Goal: Task Accomplishment & Management: Complete application form

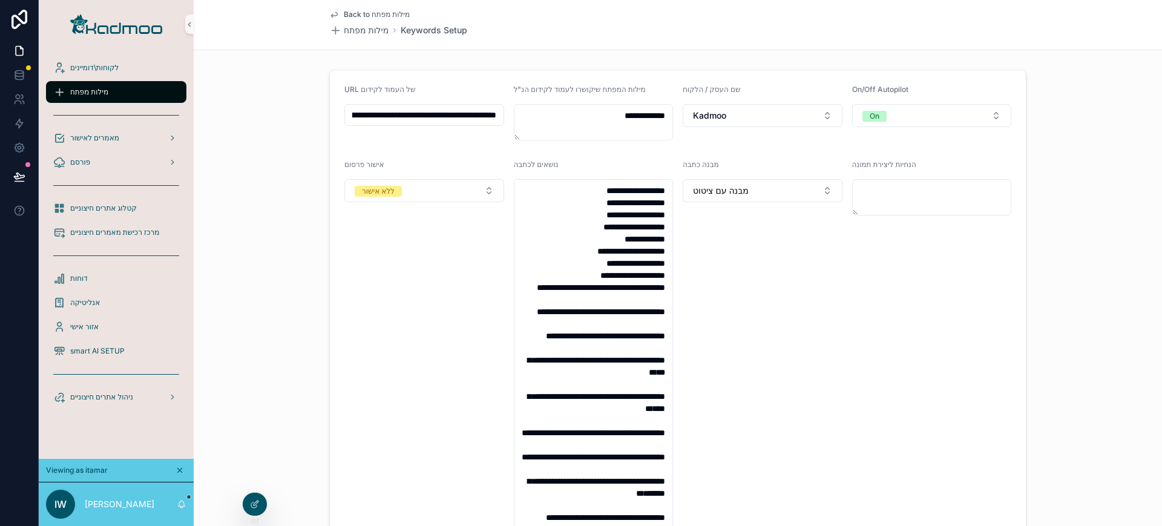
click at [99, 93] on span "מילות מפתח" at bounding box center [89, 92] width 38 height 10
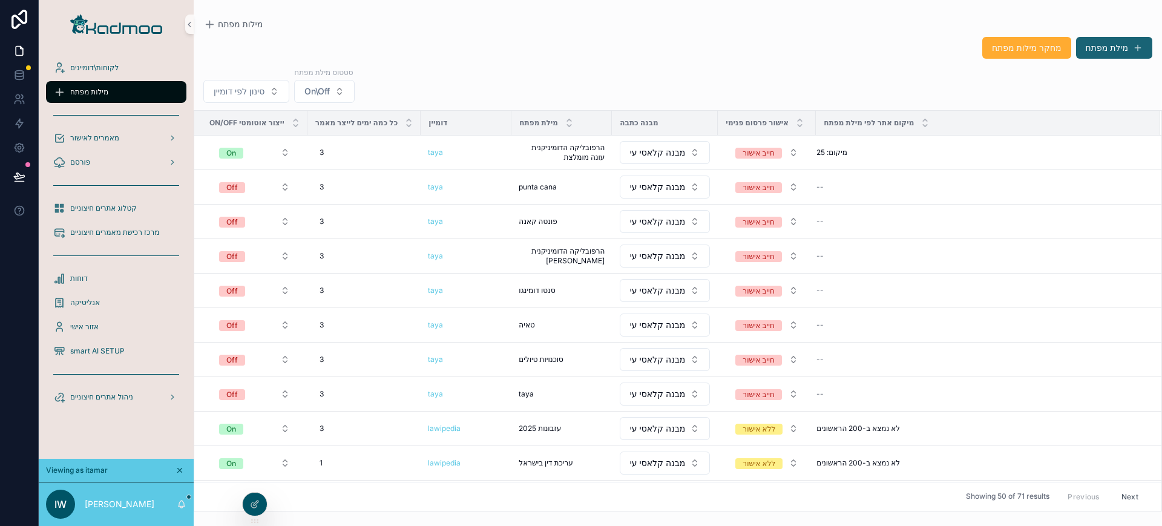
click at [1094, 44] on button "מילת מפתח" at bounding box center [1114, 48] width 76 height 22
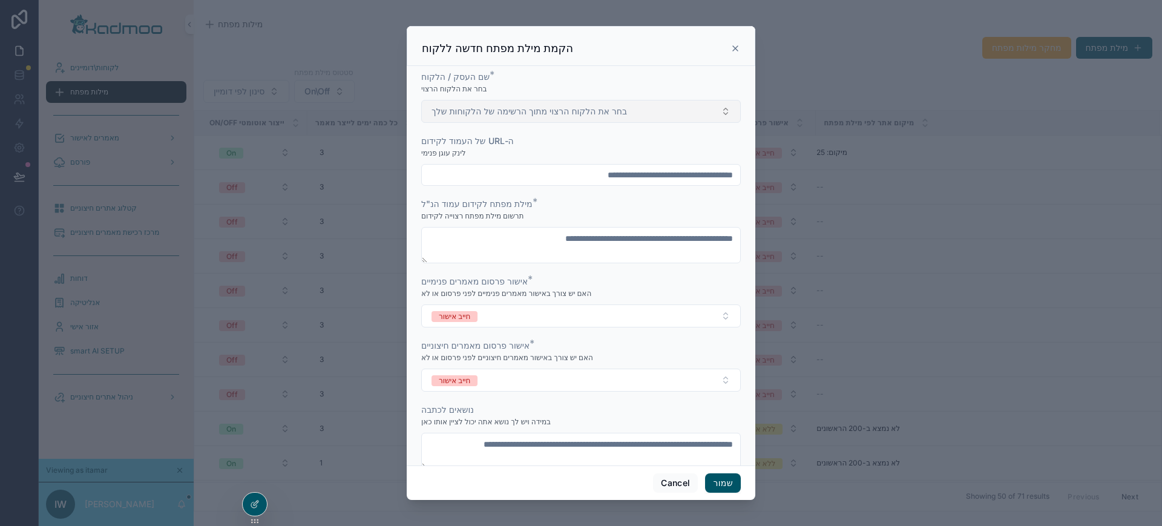
click at [593, 115] on span "בחר את הלקוח הרצוי מתוך הרשימה של הלקוחות שלך" at bounding box center [530, 111] width 196 height 12
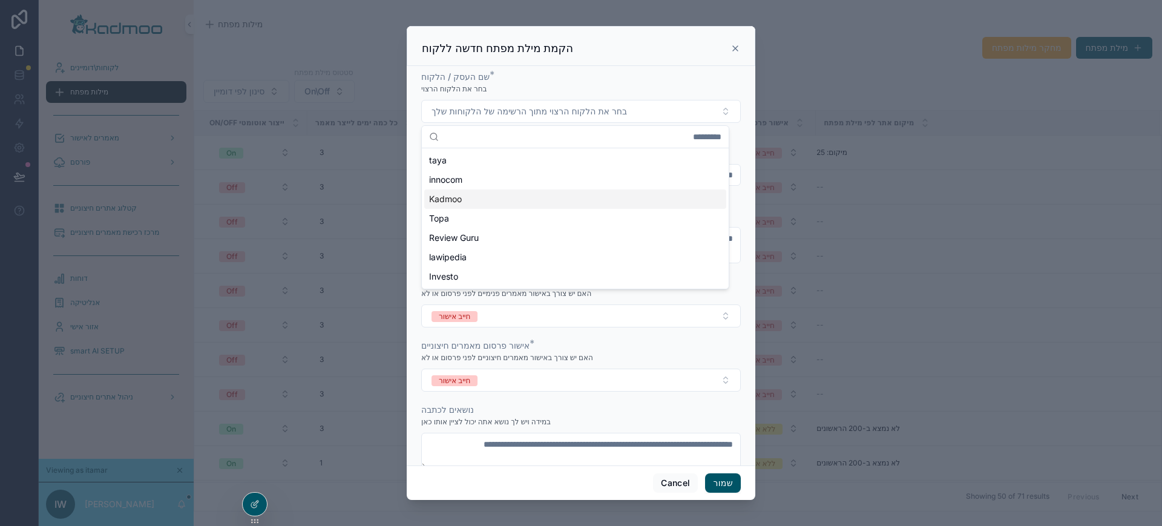
click at [521, 201] on div "Kadmoo" at bounding box center [575, 198] width 302 height 19
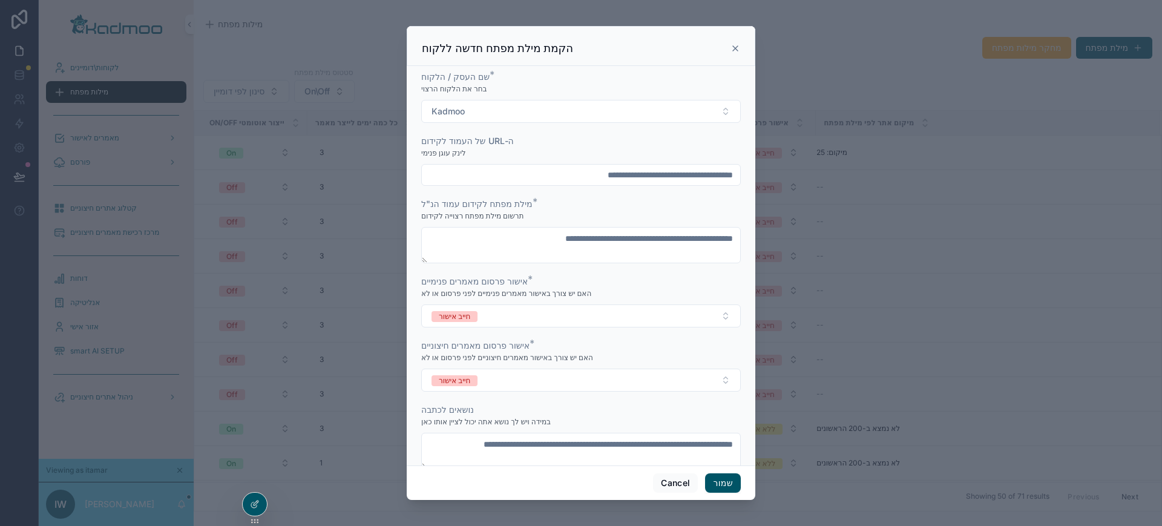
click at [525, 177] on input "scrollable content" at bounding box center [581, 174] width 318 height 17
paste input "**********"
type input "**********"
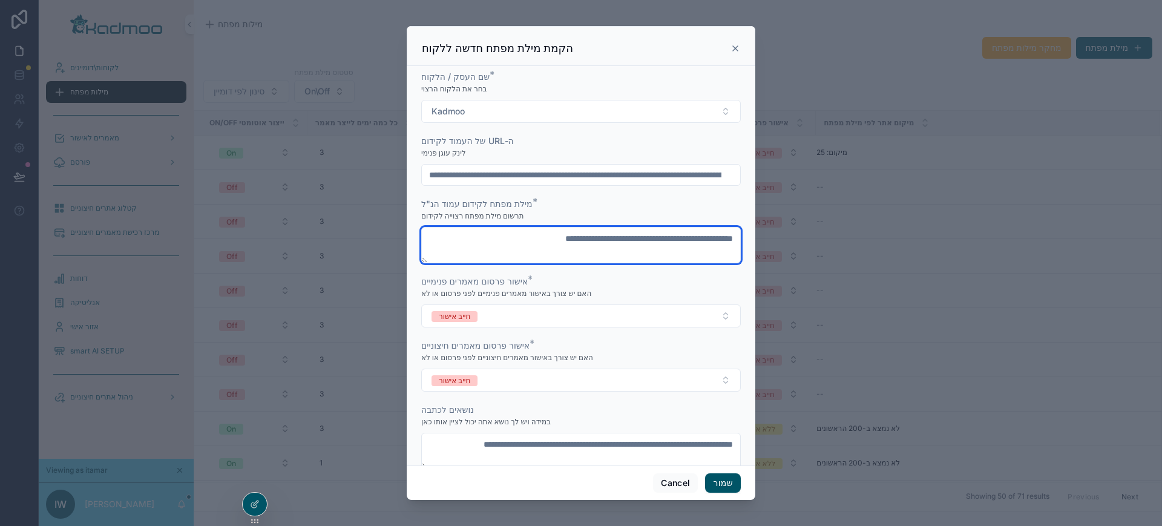
click at [530, 246] on textarea "scrollable content" at bounding box center [581, 245] width 320 height 36
type textarea "**********"
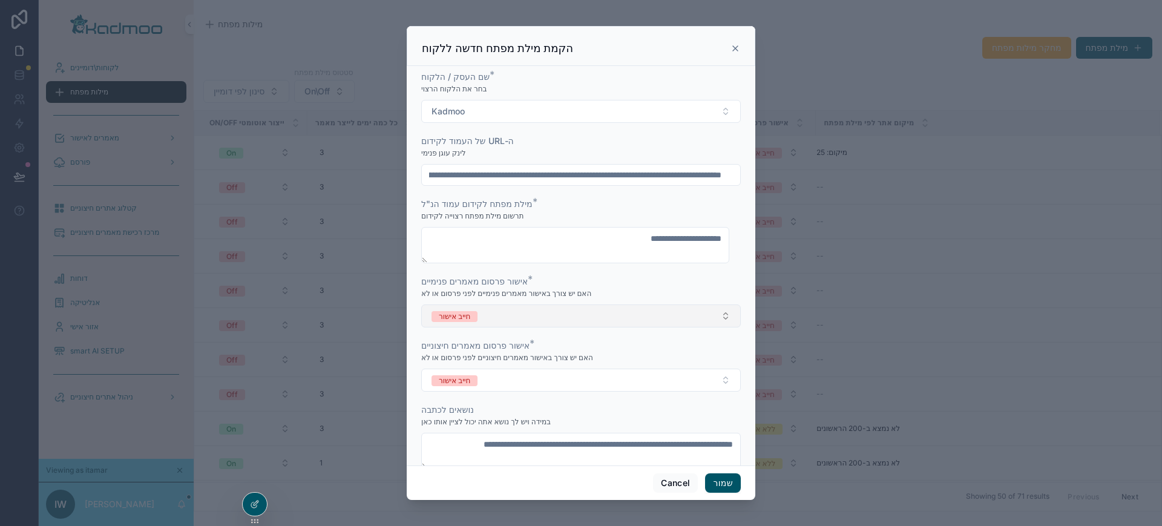
click at [663, 318] on button "חייב אישור" at bounding box center [581, 316] width 320 height 23
click at [642, 361] on div "ללא אישור" at bounding box center [575, 364] width 302 height 18
click at [637, 384] on button "חייב אישור" at bounding box center [581, 380] width 320 height 23
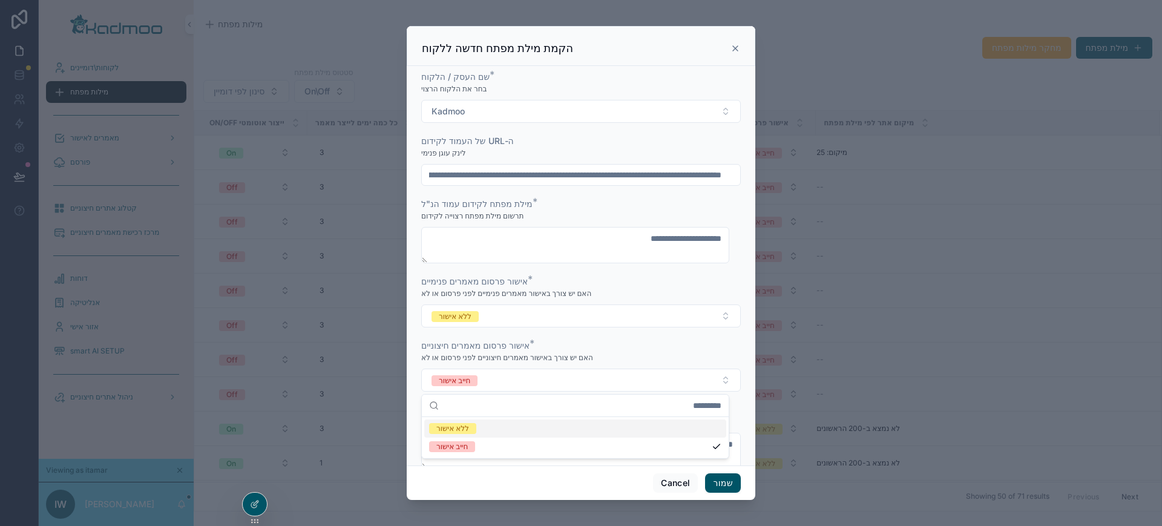
click at [625, 425] on div "ללא אישור" at bounding box center [575, 429] width 302 height 18
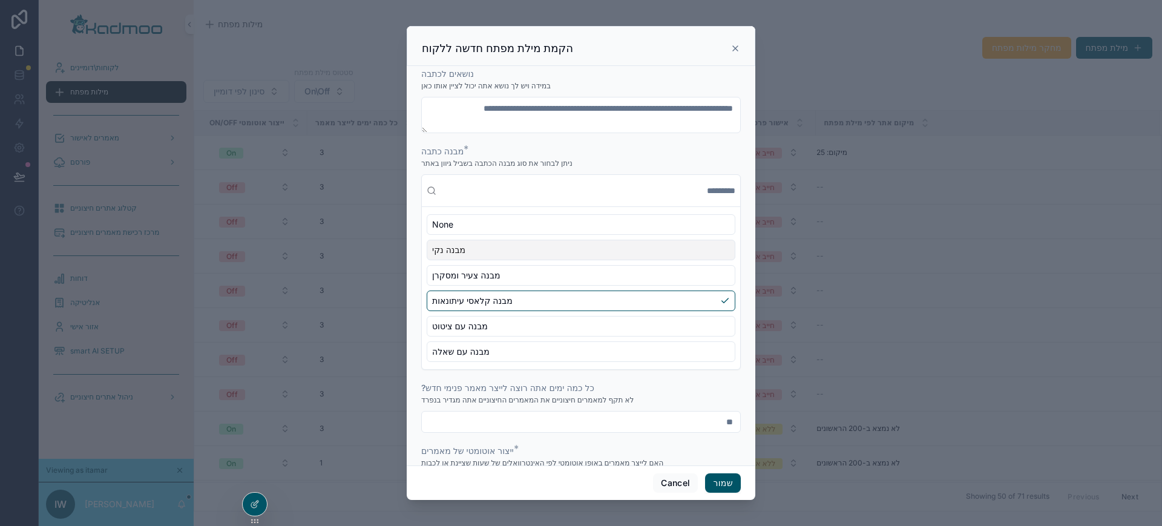
scroll to position [369, 0]
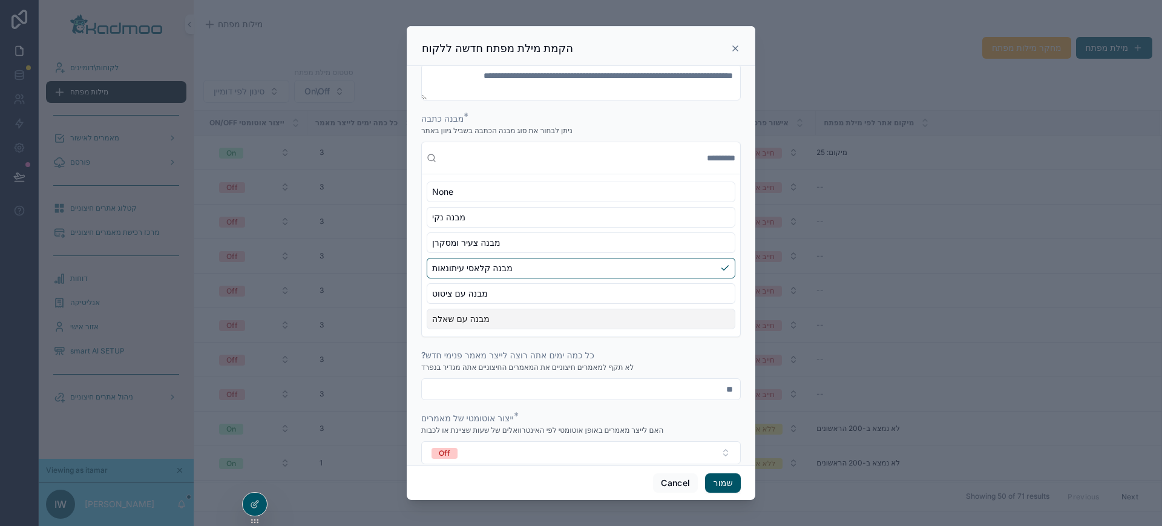
click at [617, 320] on div "מבנה עם שאלה" at bounding box center [581, 319] width 309 height 21
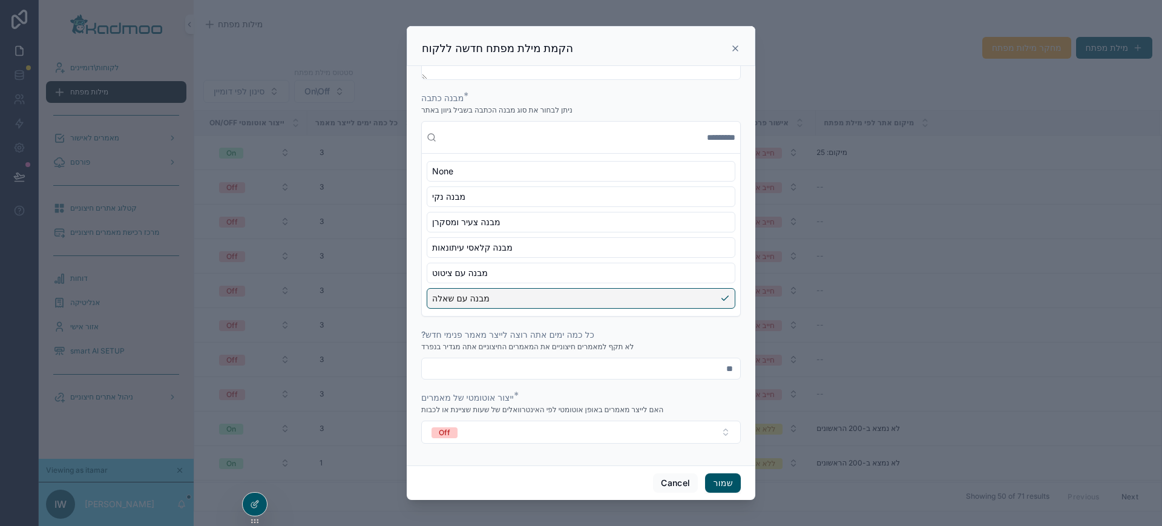
drag, startPoint x: 695, startPoint y: 367, endPoint x: 718, endPoint y: 369, distance: 23.1
click at [718, 369] on input "**" at bounding box center [581, 368] width 318 height 17
drag, startPoint x: 682, startPoint y: 365, endPoint x: 795, endPoint y: 364, distance: 113.2
click at [795, 364] on div "**********" at bounding box center [581, 263] width 1162 height 526
type input "*"
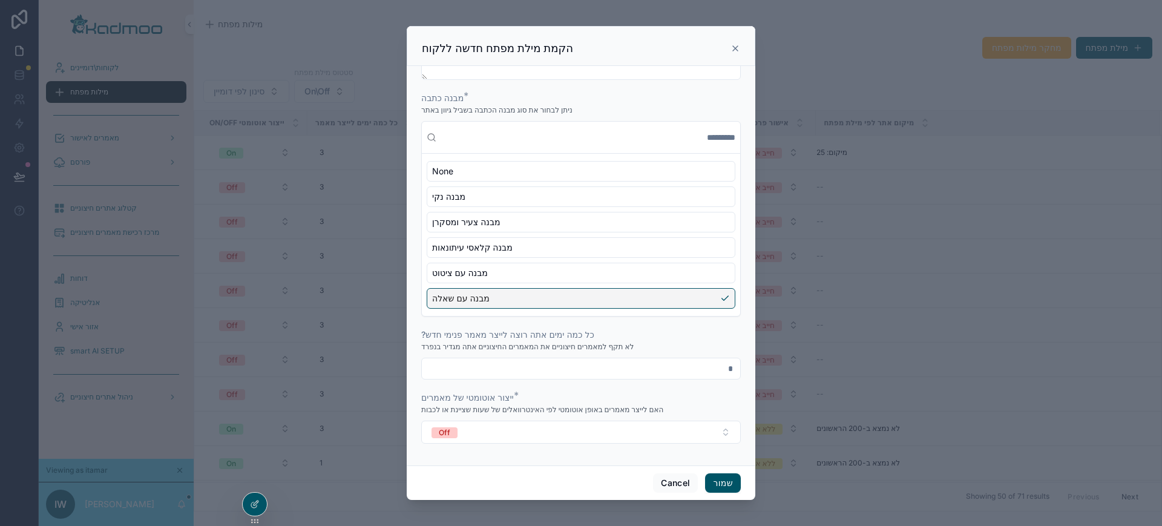
click at [742, 324] on div "**********" at bounding box center [581, 266] width 349 height 400
click at [711, 440] on button "Off" at bounding box center [581, 432] width 320 height 23
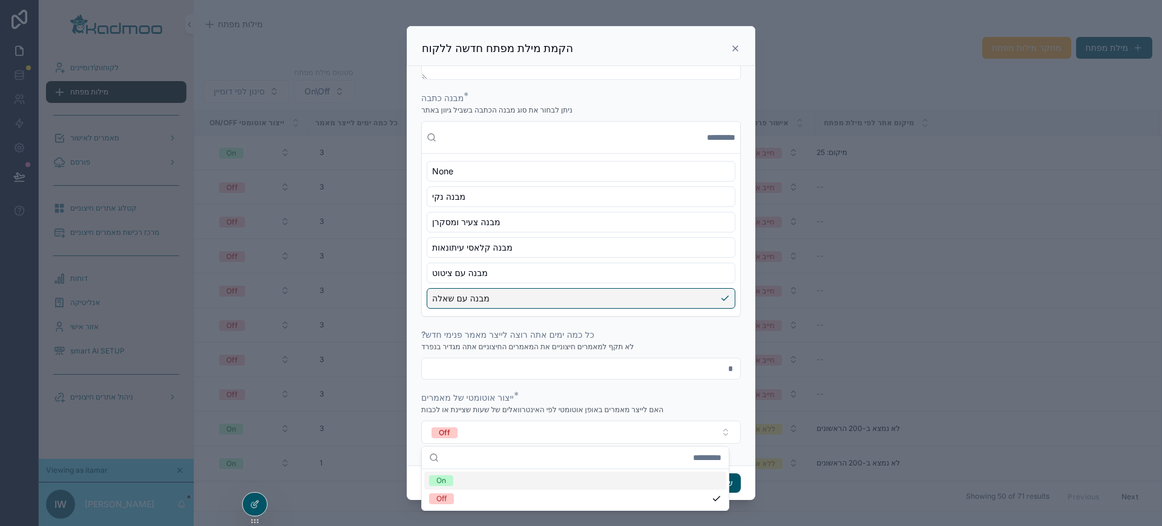
click at [683, 481] on div "On" at bounding box center [575, 481] width 302 height 18
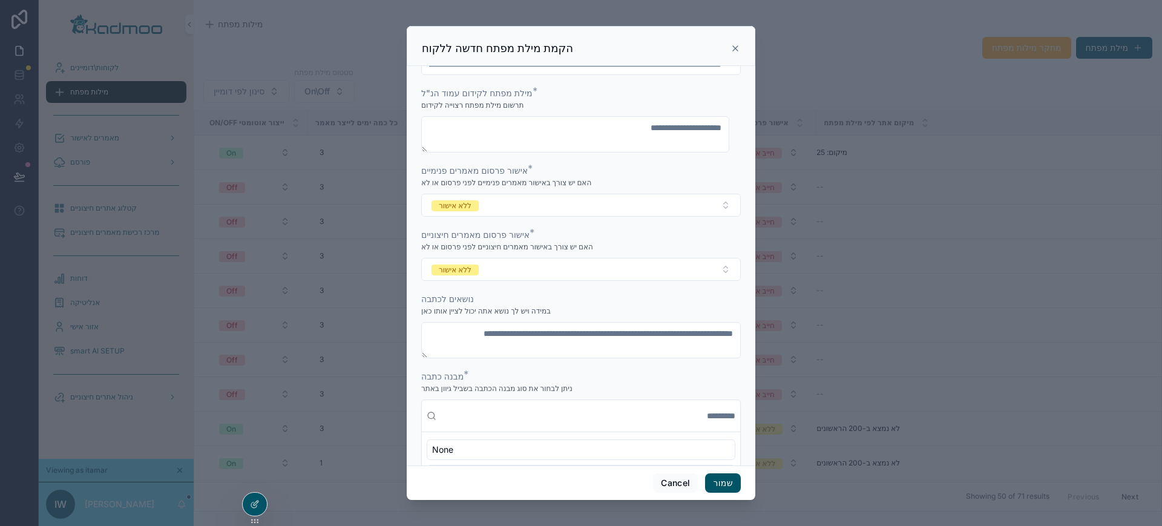
scroll to position [113, 0]
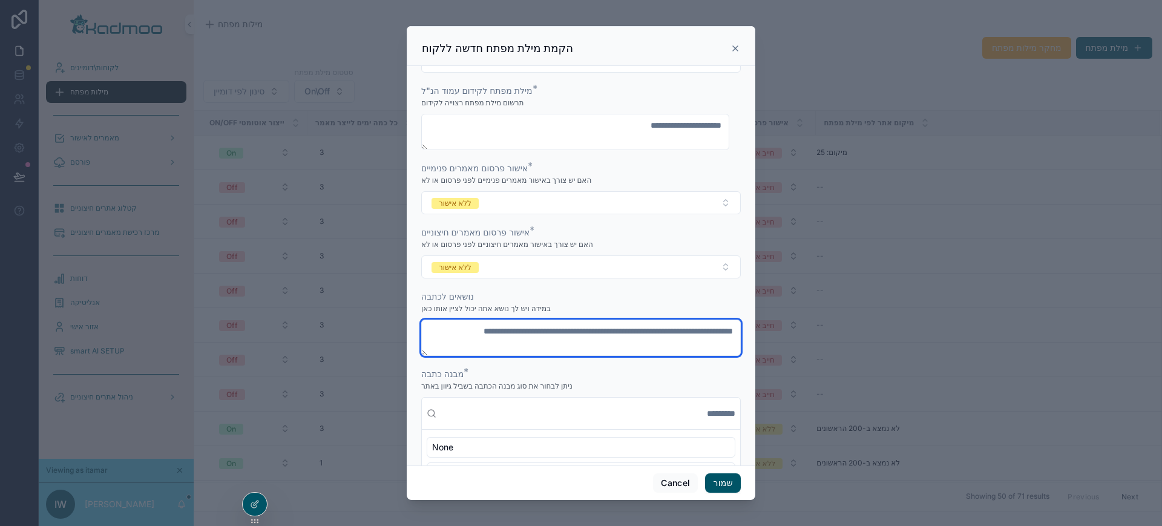
click at [674, 331] on textarea "scrollable content" at bounding box center [581, 338] width 320 height 36
paste textarea "**********"
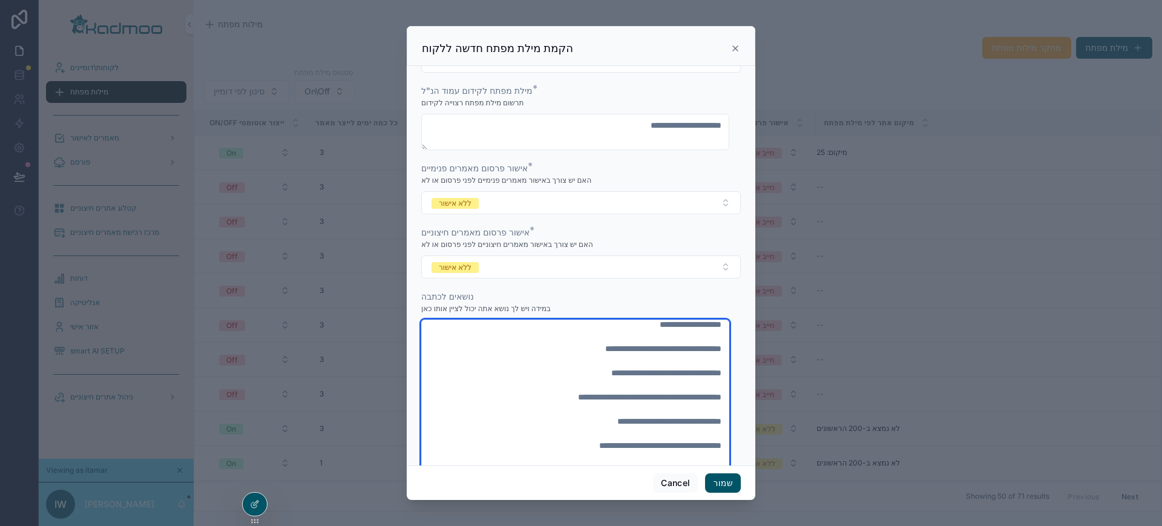
scroll to position [341, 0]
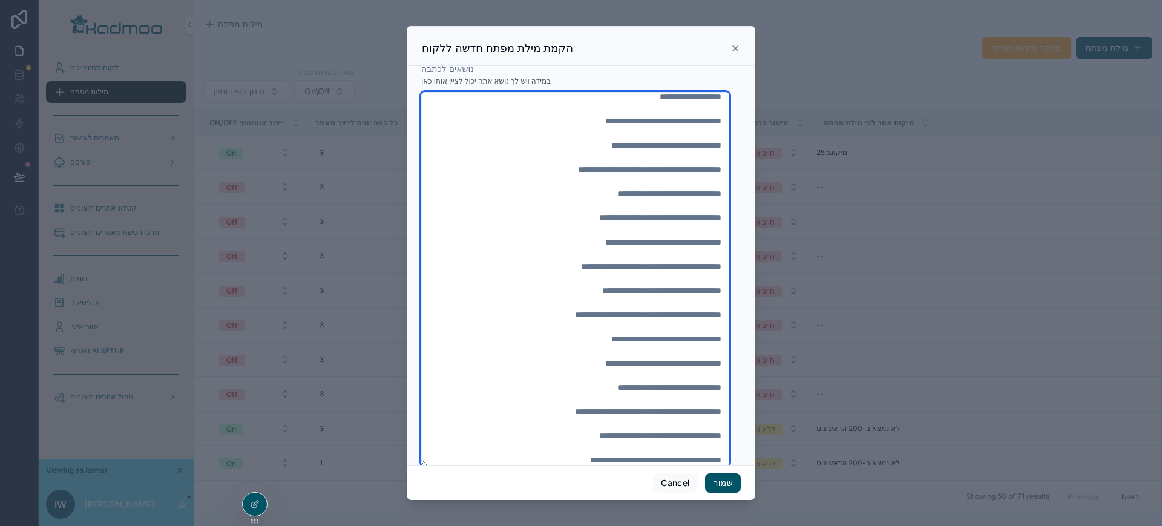
type textarea "**********"
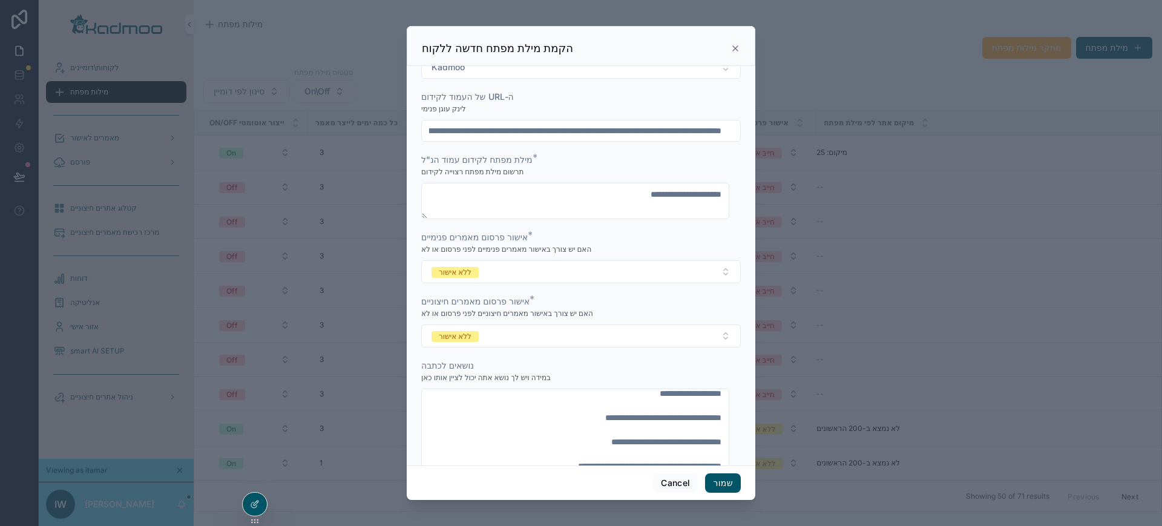
scroll to position [0, 0]
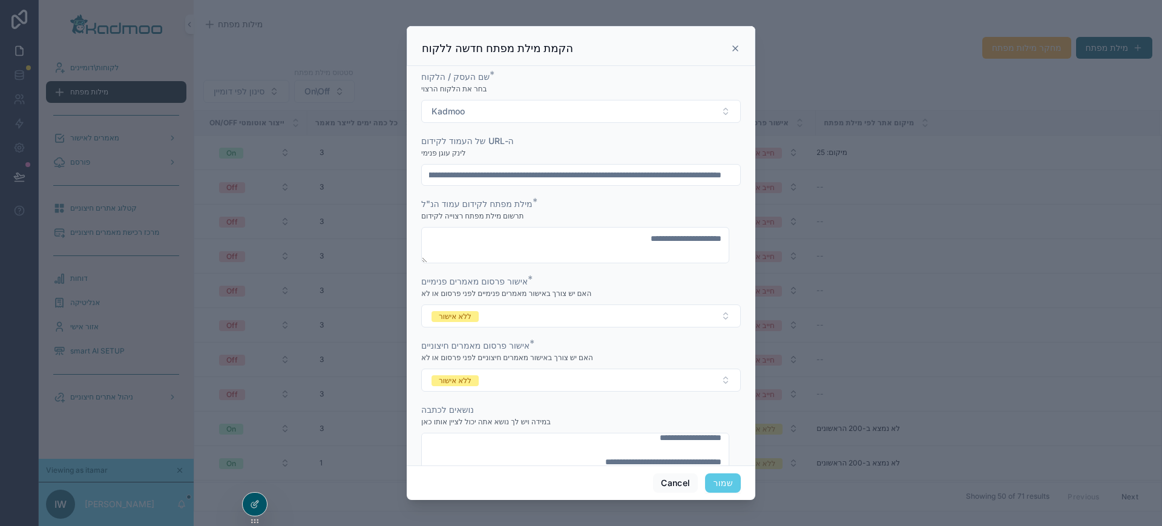
click at [715, 487] on button "שמור" at bounding box center [723, 482] width 36 height 19
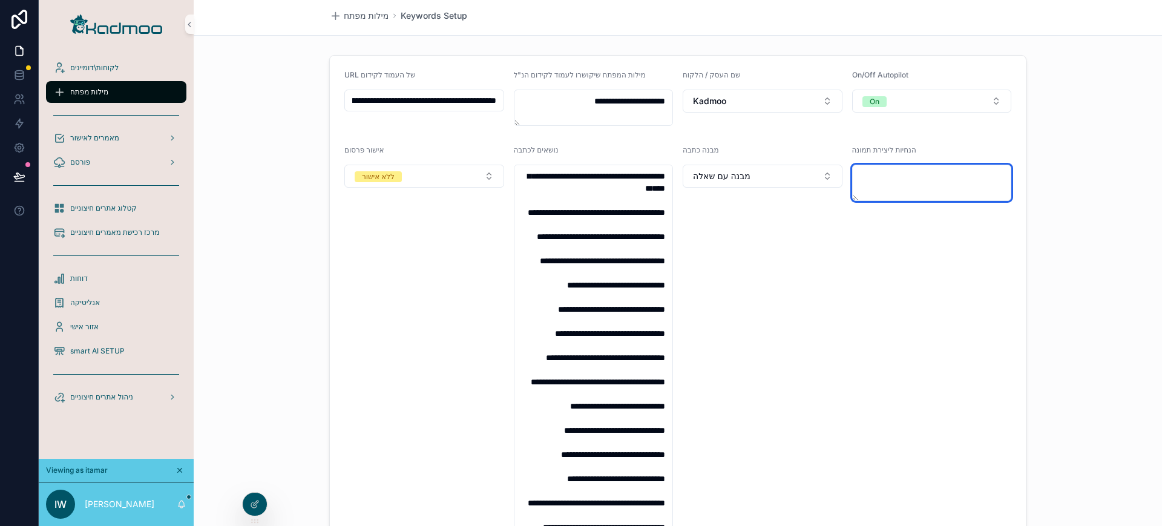
click at [898, 171] on textarea "scrollable content" at bounding box center [932, 183] width 160 height 36
type textarea "**********"
drag, startPoint x: 875, startPoint y: 183, endPoint x: 1073, endPoint y: 191, distance: 197.5
click at [1073, 191] on div "**********" at bounding box center [678, 334] width 969 height 569
click at [114, 94] on div "מילות מפתח" at bounding box center [116, 91] width 126 height 19
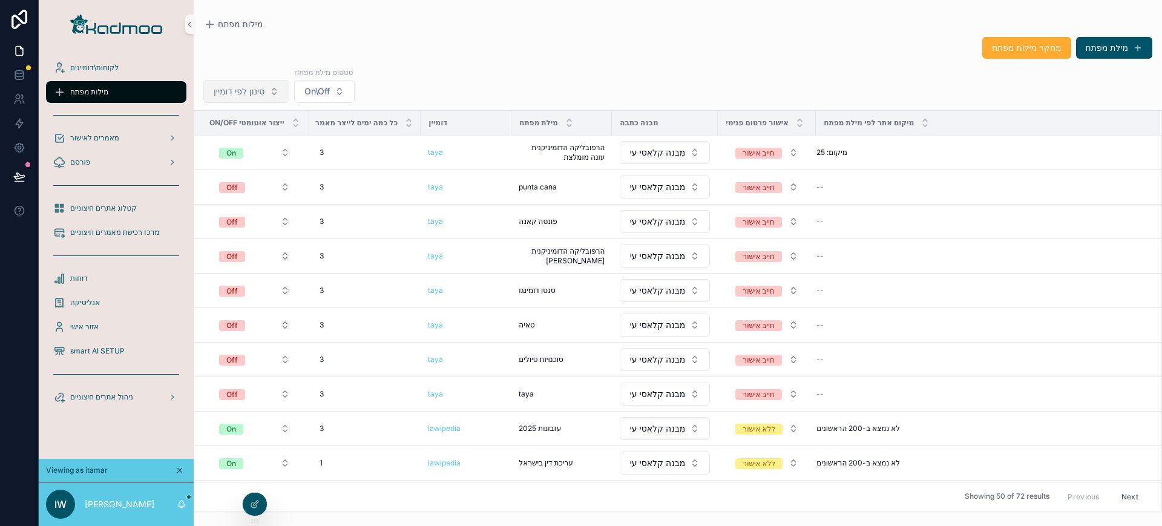
click at [260, 96] on span "סינון לפי דומיין" at bounding box center [239, 91] width 51 height 12
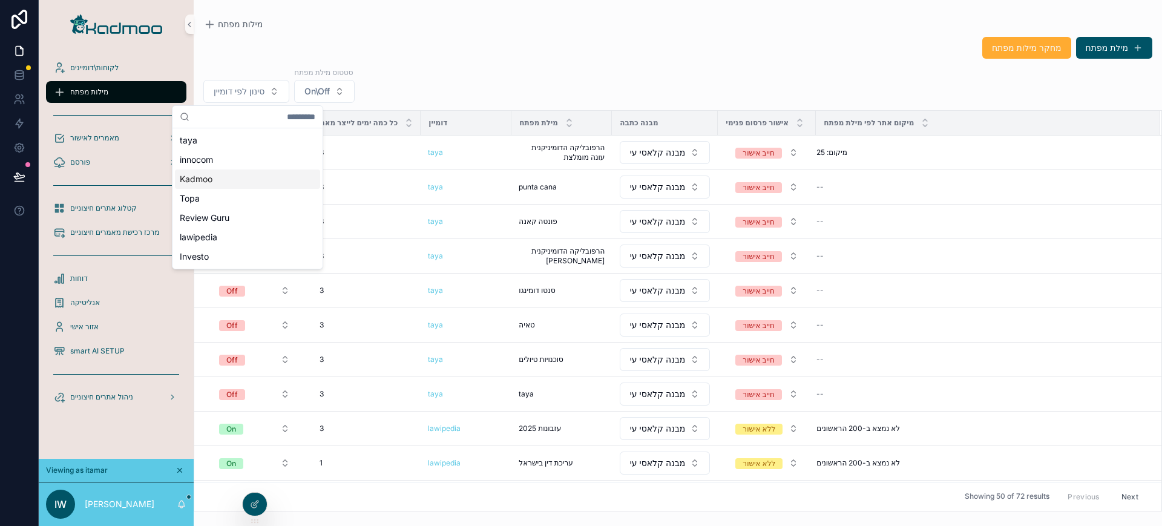
click at [247, 176] on div "Kadmoo" at bounding box center [247, 179] width 145 height 19
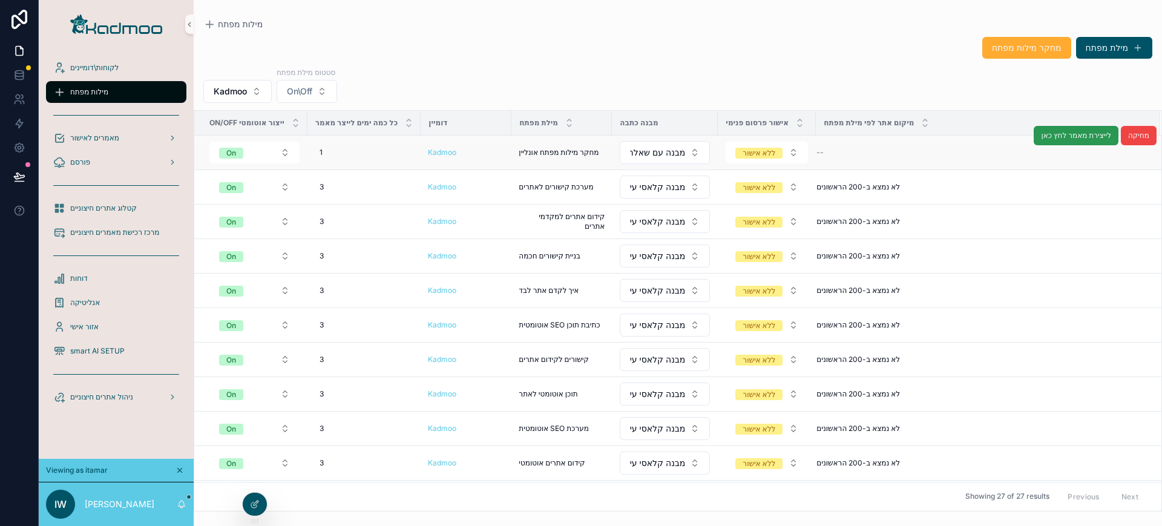
click at [1082, 134] on span "לייצירת מאמר לחץ כאן" at bounding box center [1076, 136] width 70 height 10
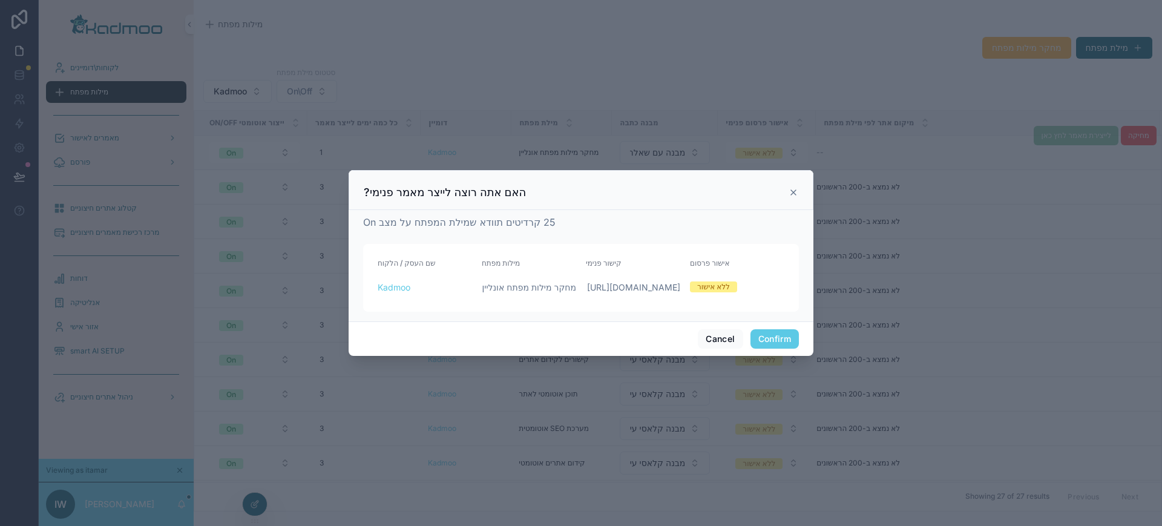
click at [769, 349] on button "Confirm" at bounding box center [775, 338] width 48 height 19
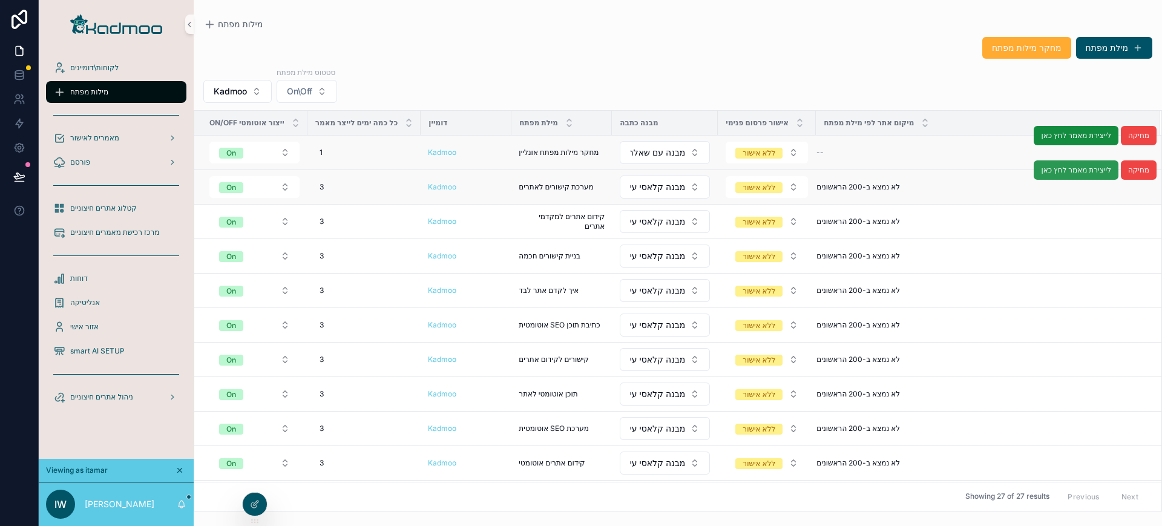
click at [1041, 170] on span "לייצירת מאמר לחץ כאן" at bounding box center [1076, 170] width 70 height 10
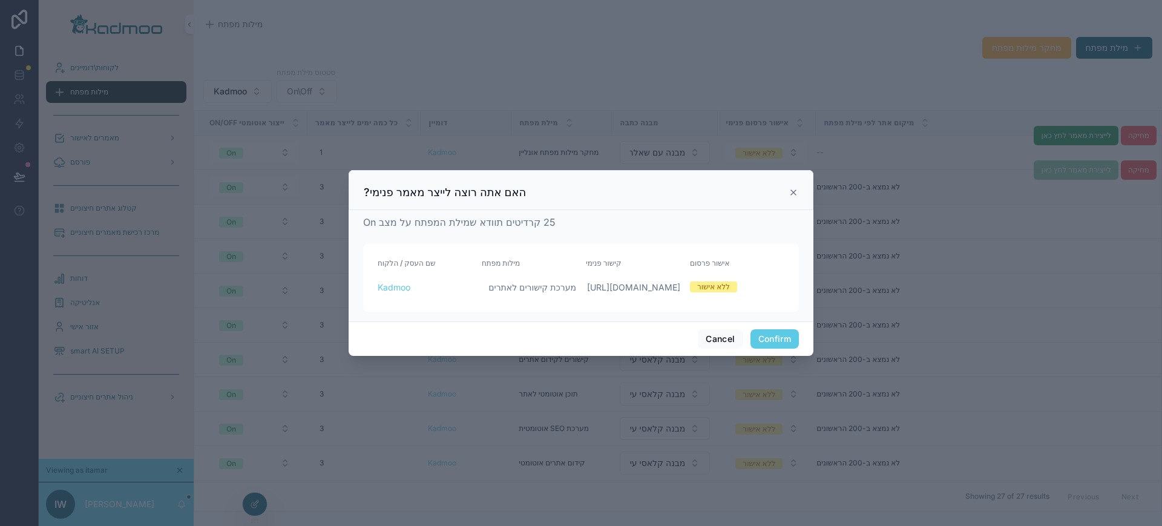
click at [772, 342] on button "Confirm" at bounding box center [775, 338] width 48 height 19
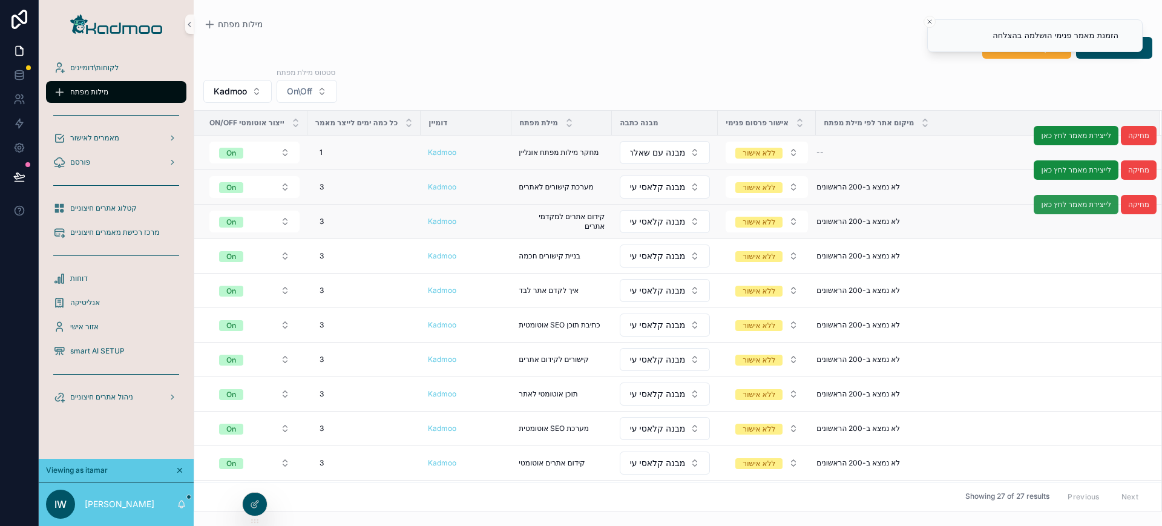
click at [1061, 200] on span "לייצירת מאמר לחץ כאן" at bounding box center [1076, 205] width 70 height 10
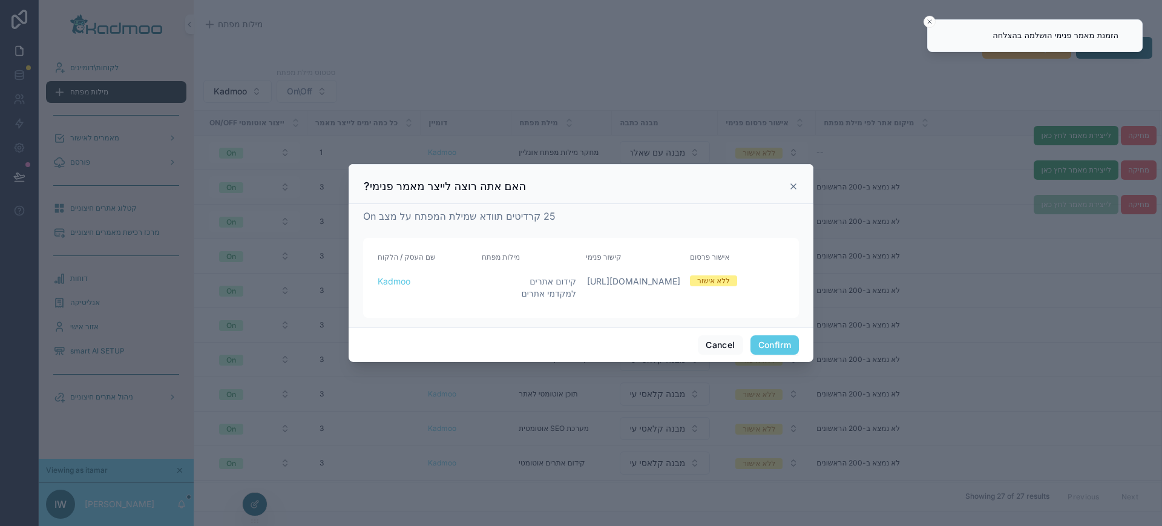
click at [781, 352] on button "Confirm" at bounding box center [775, 344] width 48 height 19
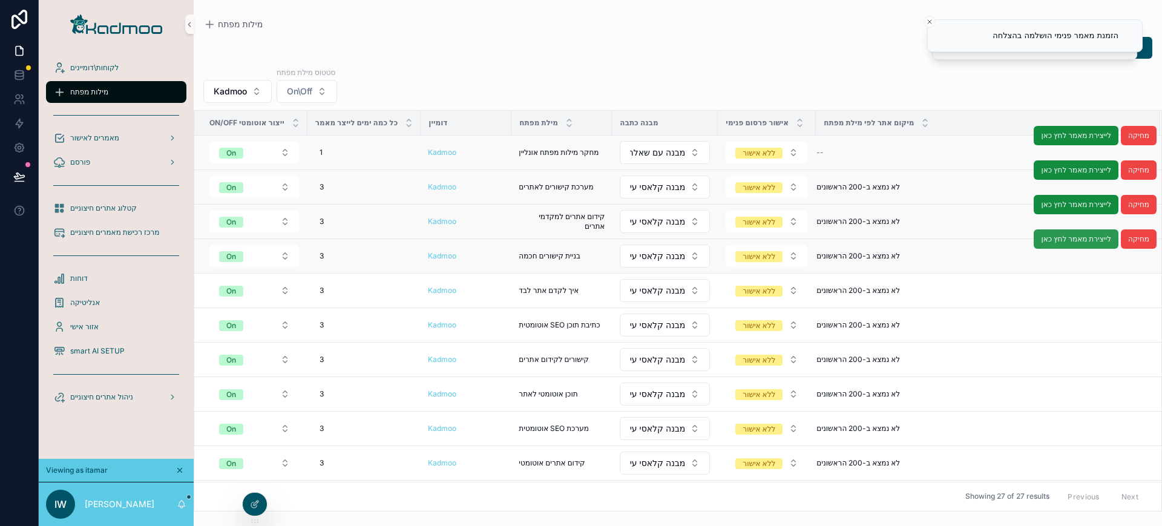
click at [1061, 238] on span "לייצירת מאמר לחץ כאן" at bounding box center [1076, 239] width 70 height 10
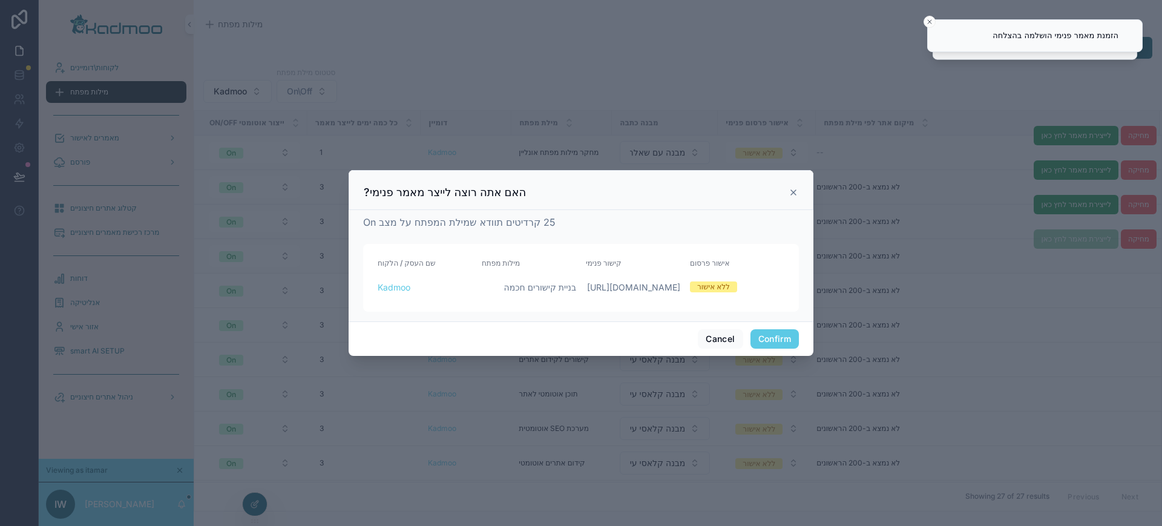
click at [776, 339] on button "Confirm" at bounding box center [775, 338] width 48 height 19
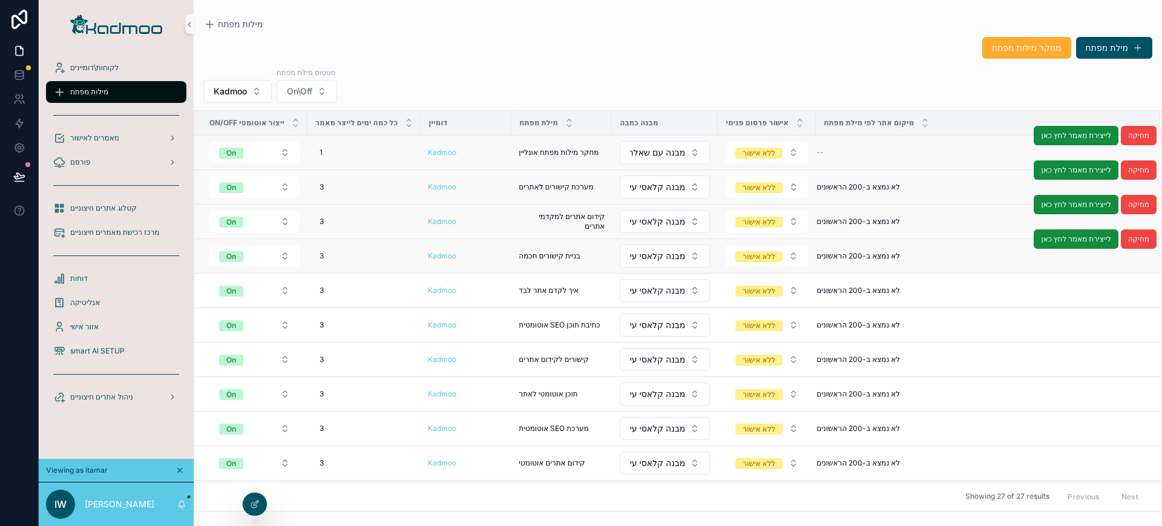
drag, startPoint x: 1162, startPoint y: 219, endPoint x: 1162, endPoint y: 389, distance: 170.7
click at [1162, 389] on div "On/Off ייצור אוטומטי כל כמה ימים לייצר מאמר דומיין מילת מפתח מבנה כתבה אישור פר…" at bounding box center [678, 310] width 969 height 401
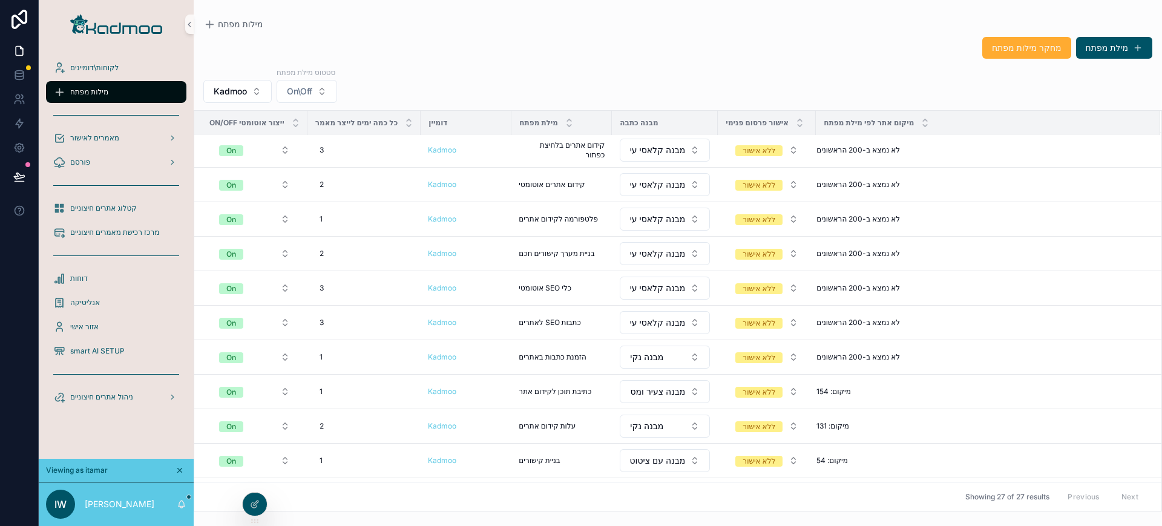
scroll to position [522, 0]
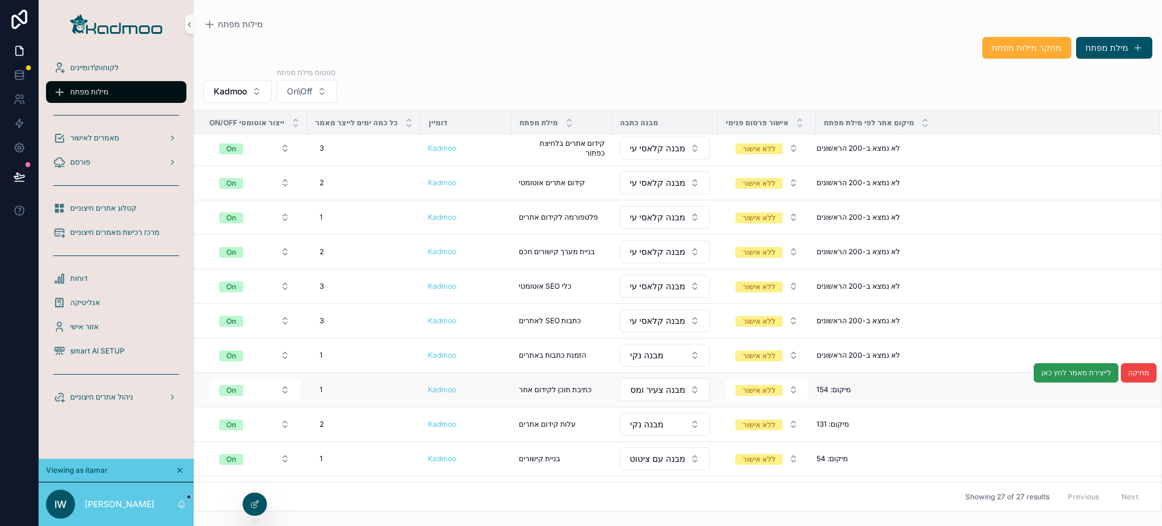
click at [1049, 372] on span "לייצירת מאמר לחץ כאן" at bounding box center [1076, 373] width 70 height 10
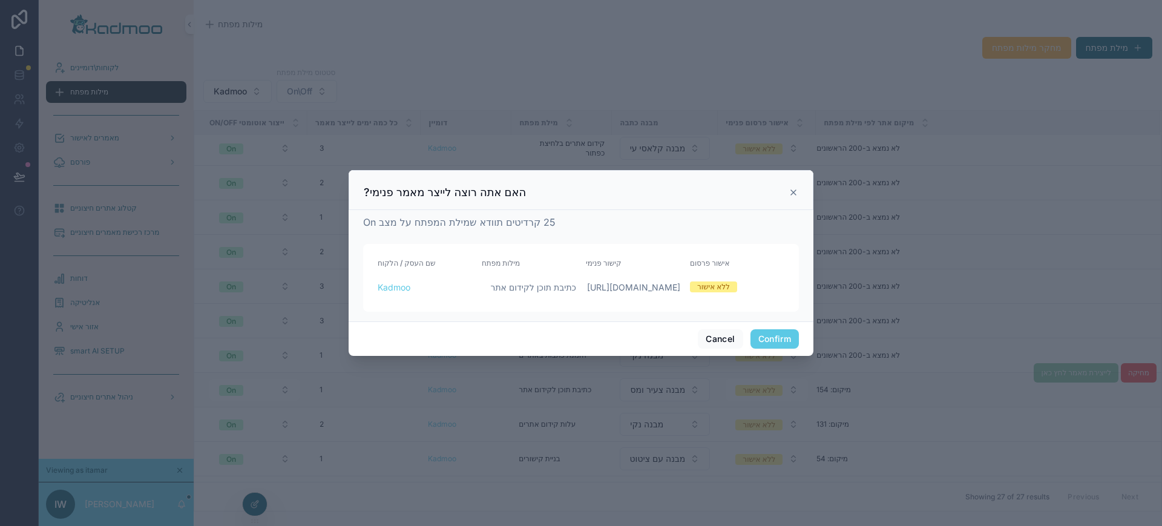
click at [789, 349] on button "Confirm" at bounding box center [775, 338] width 48 height 19
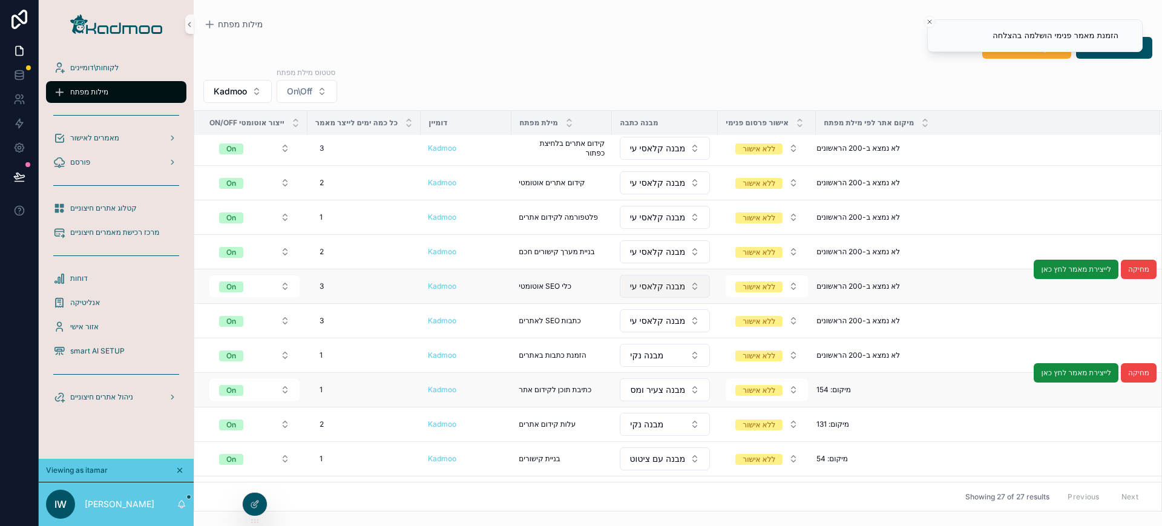
click at [672, 287] on span "מבנה קלאסי עיתונאות" at bounding box center [657, 286] width 55 height 12
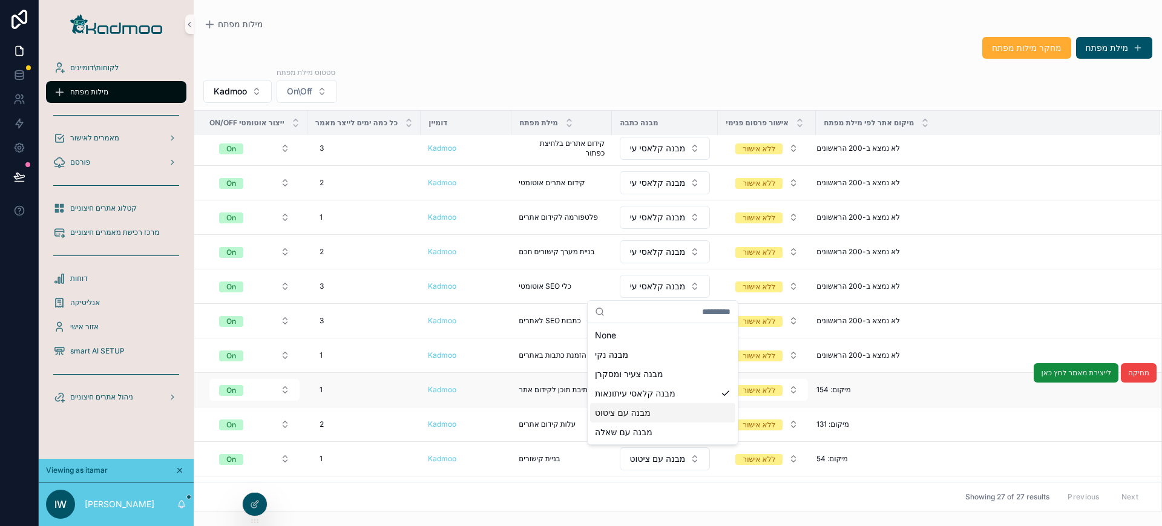
click at [637, 414] on span "מבנה עם ציטוט" at bounding box center [623, 413] width 56 height 12
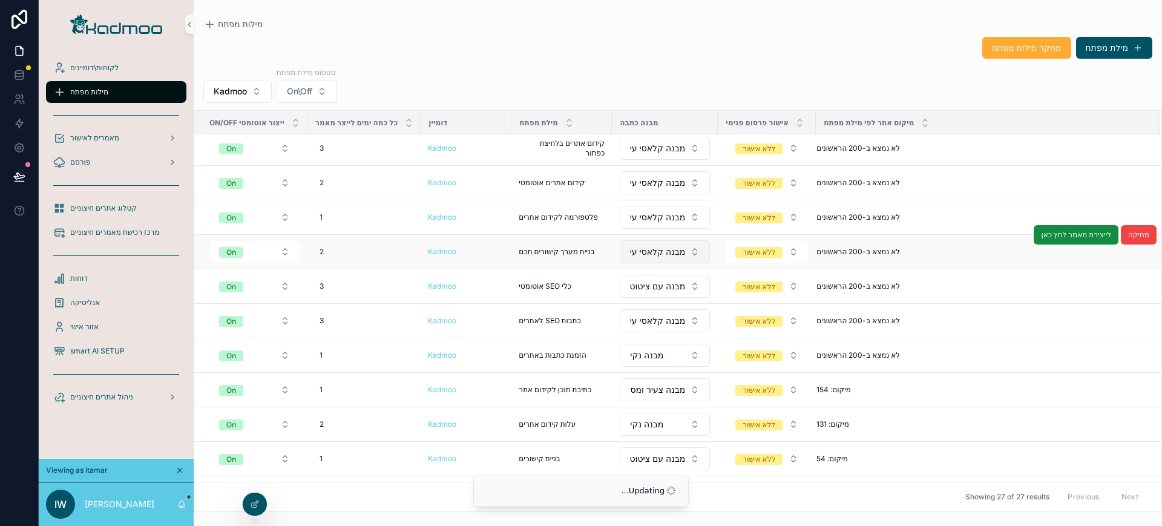
click at [663, 257] on span "מבנה קלאסי עיתונאות" at bounding box center [657, 252] width 55 height 12
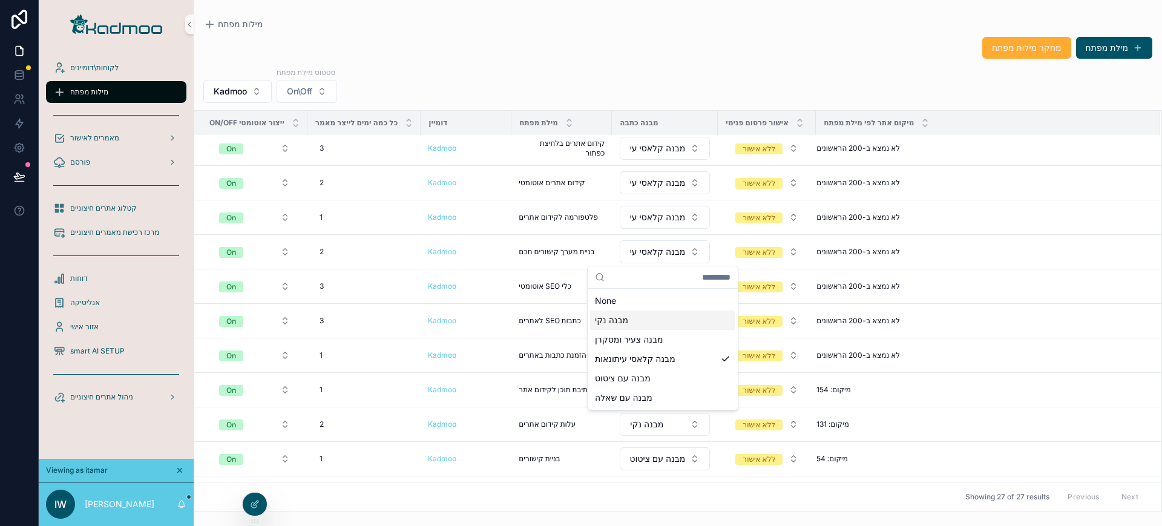
click at [660, 317] on div "מבנה נקי" at bounding box center [662, 320] width 145 height 19
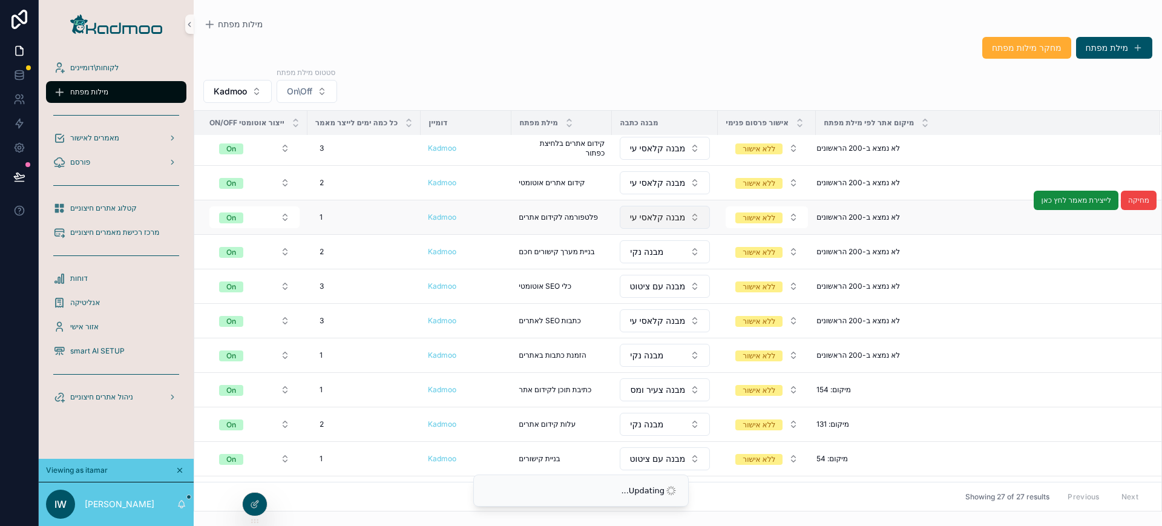
click at [682, 207] on button "מבנה קלאסי עיתונאות" at bounding box center [665, 217] width 90 height 23
click at [671, 209] on button "מבנה קלאסי עיתונאות" at bounding box center [665, 217] width 90 height 23
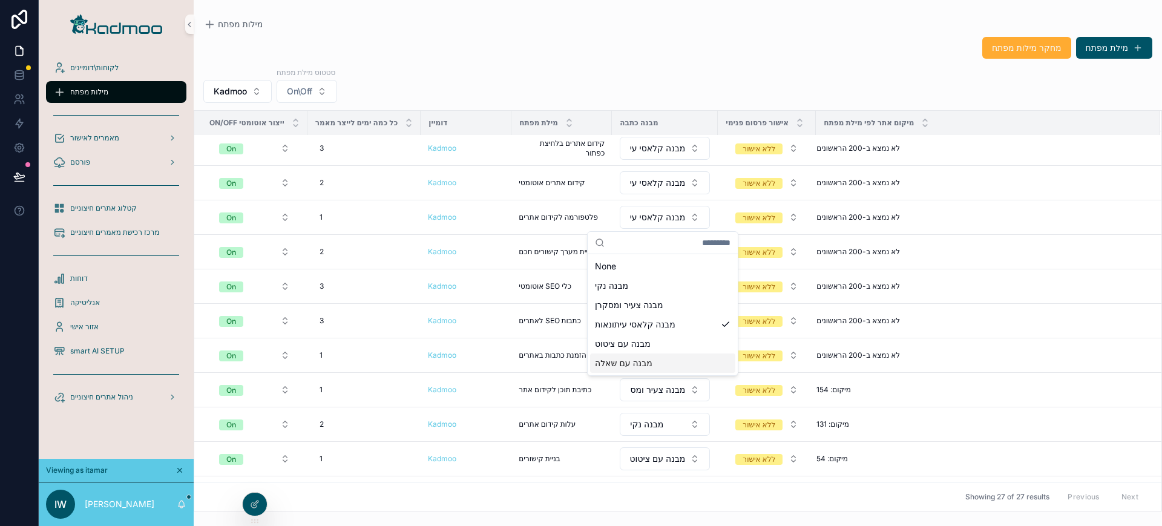
click at [616, 367] on span "מבנה עם שאלה" at bounding box center [624, 363] width 58 height 12
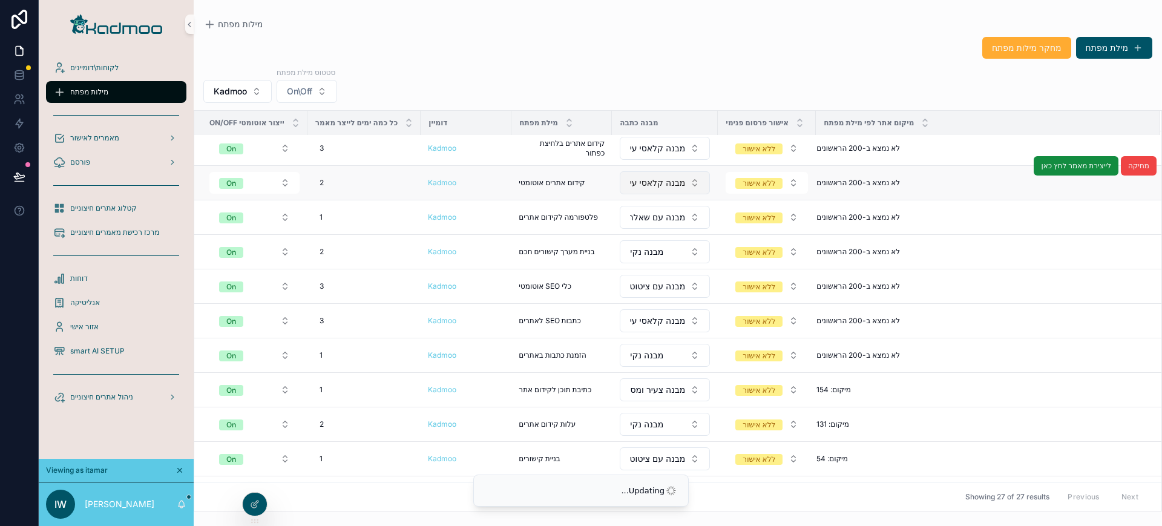
click at [664, 179] on span "מבנה קלאסי עיתונאות" at bounding box center [657, 183] width 55 height 12
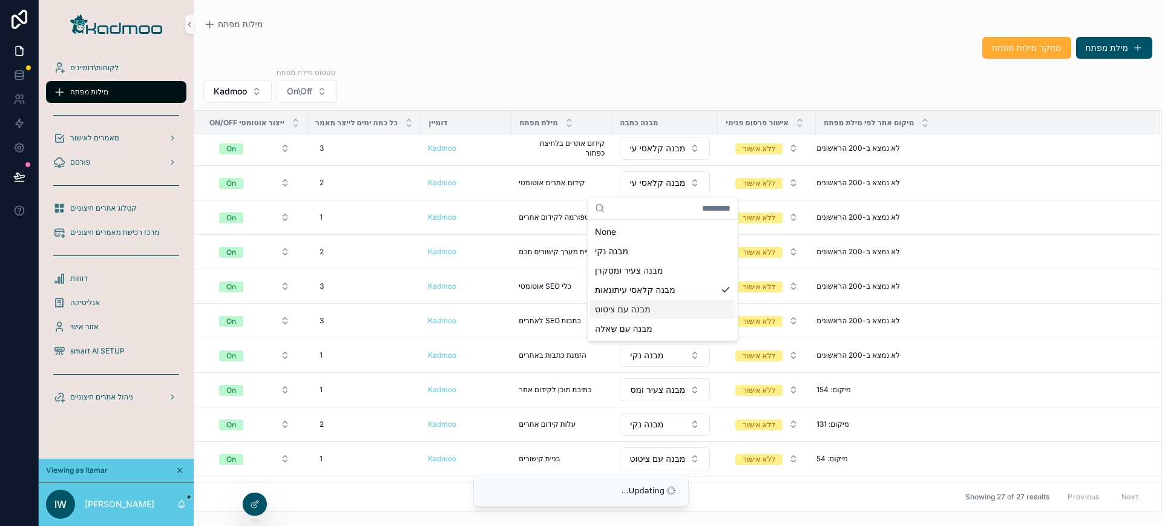
click at [644, 317] on div "מבנה עם ציטוט" at bounding box center [662, 309] width 145 height 19
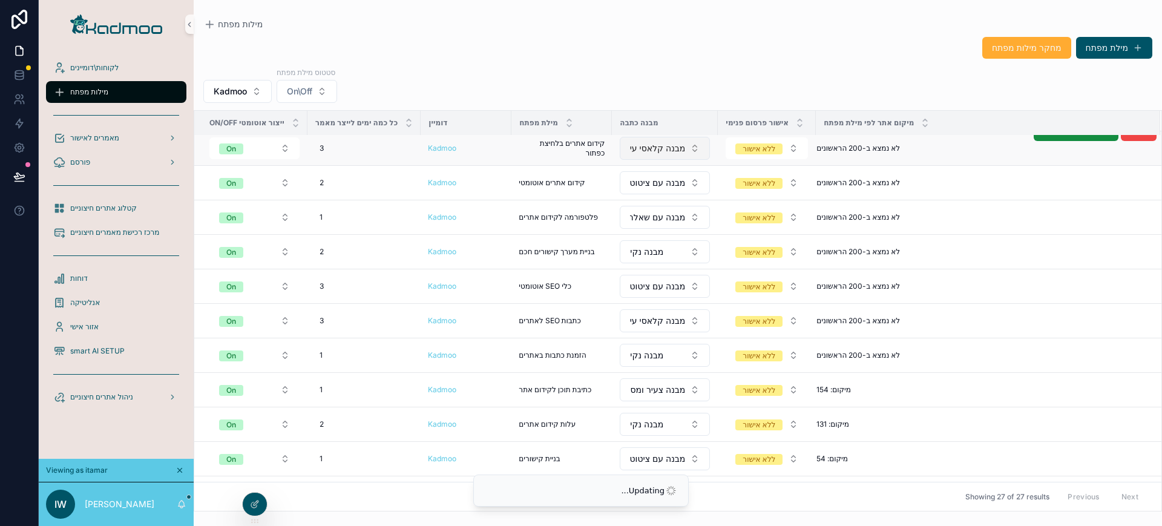
click at [688, 151] on button "מבנה קלאסי עיתונאות" at bounding box center [665, 148] width 90 height 23
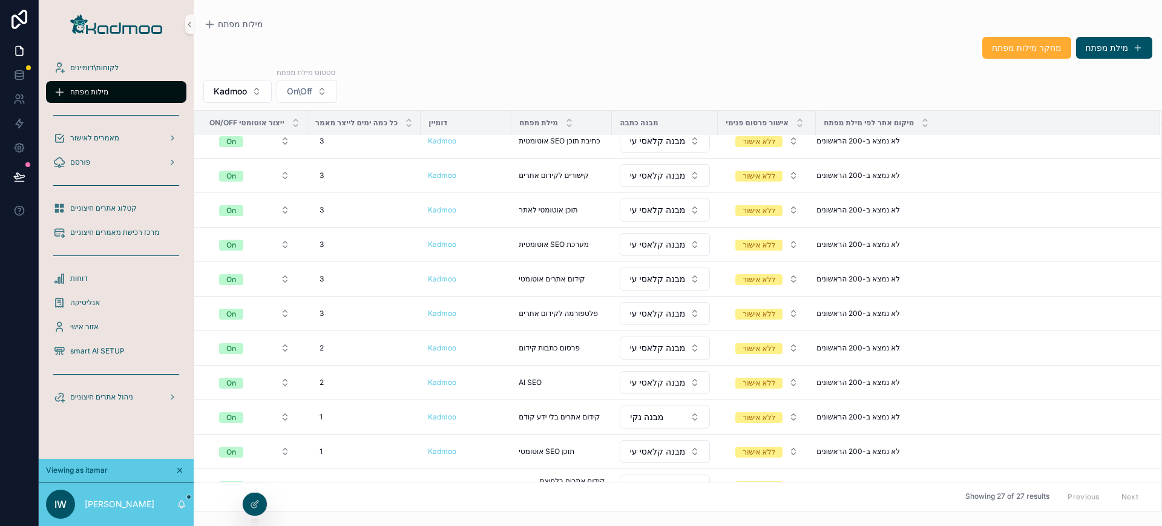
scroll to position [0, 0]
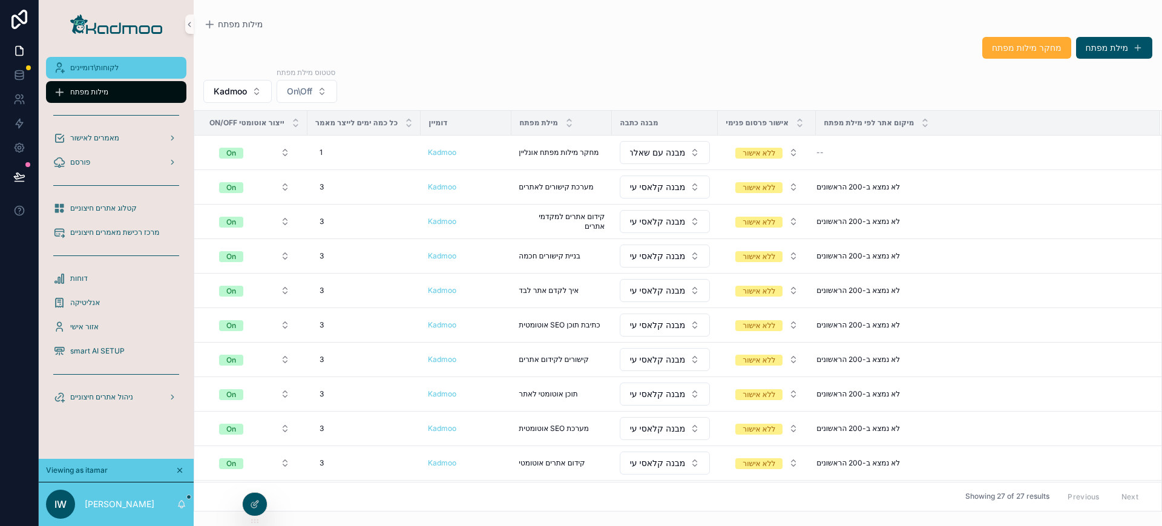
click at [107, 67] on span "לקוחות\דומיינים" at bounding box center [94, 68] width 48 height 10
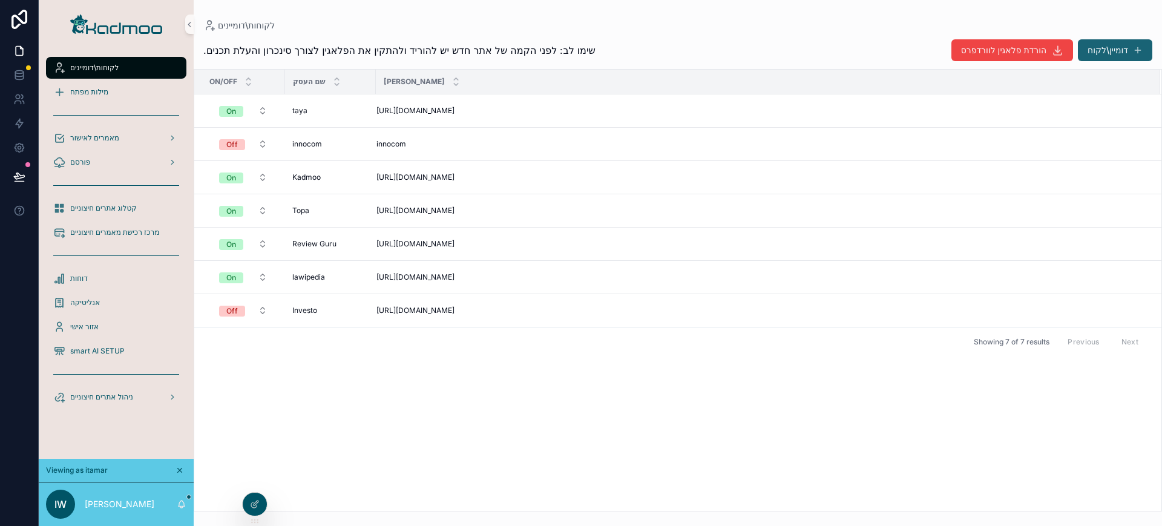
click at [1118, 48] on button "דומיין\לקוח" at bounding box center [1115, 50] width 74 height 22
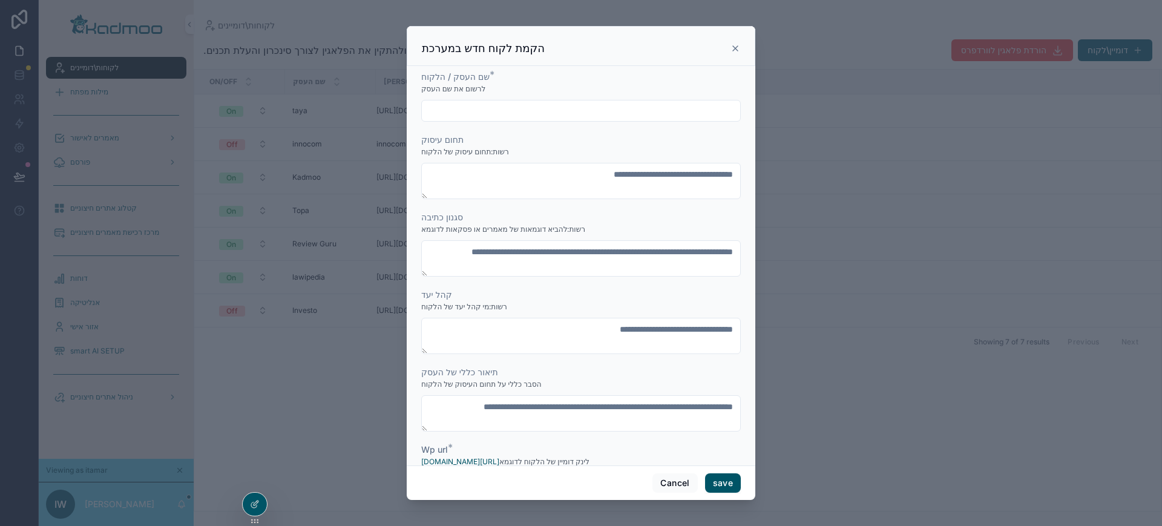
click at [614, 119] on input "scrollable content" at bounding box center [581, 110] width 318 height 17
type input "*********"
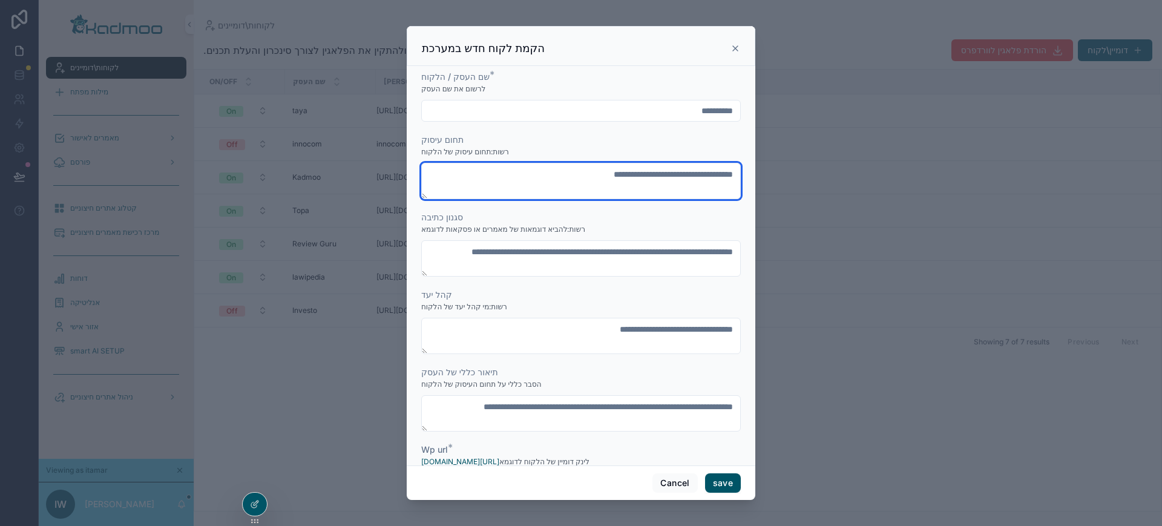
click at [592, 181] on textarea "scrollable content" at bounding box center [581, 181] width 320 height 36
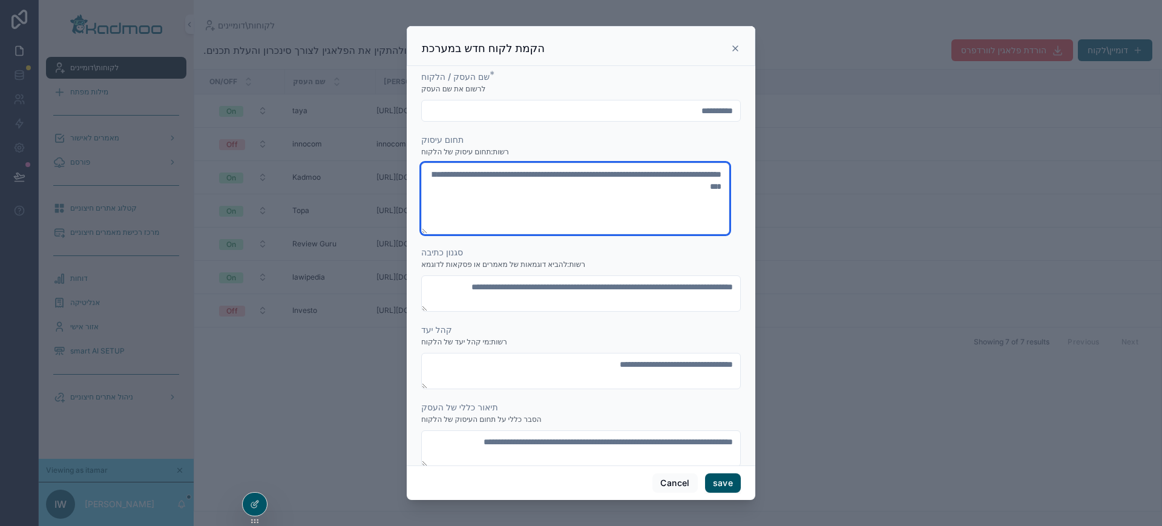
type textarea "**********"
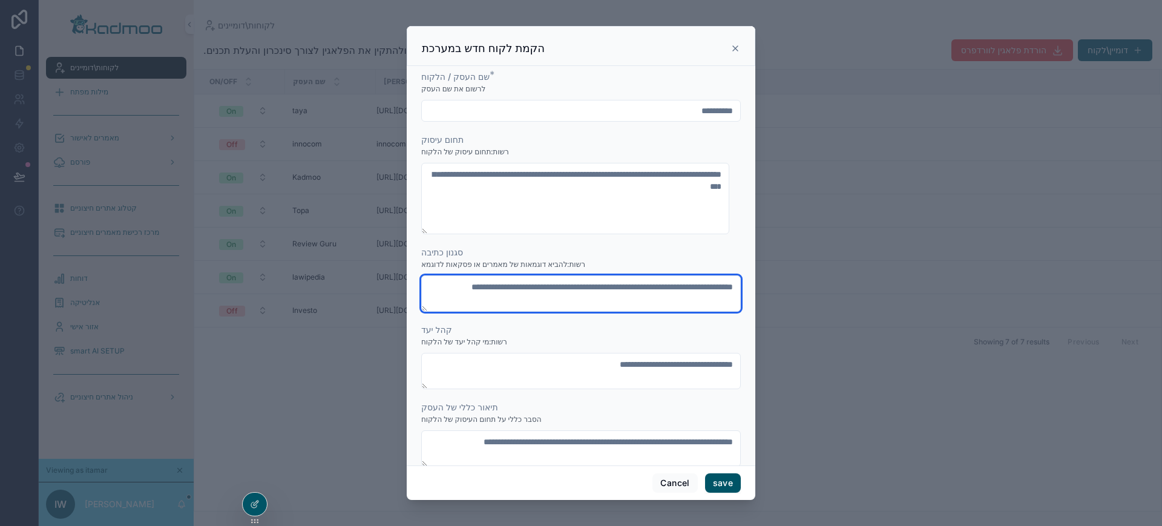
click at [579, 303] on textarea "scrollable content" at bounding box center [581, 293] width 320 height 36
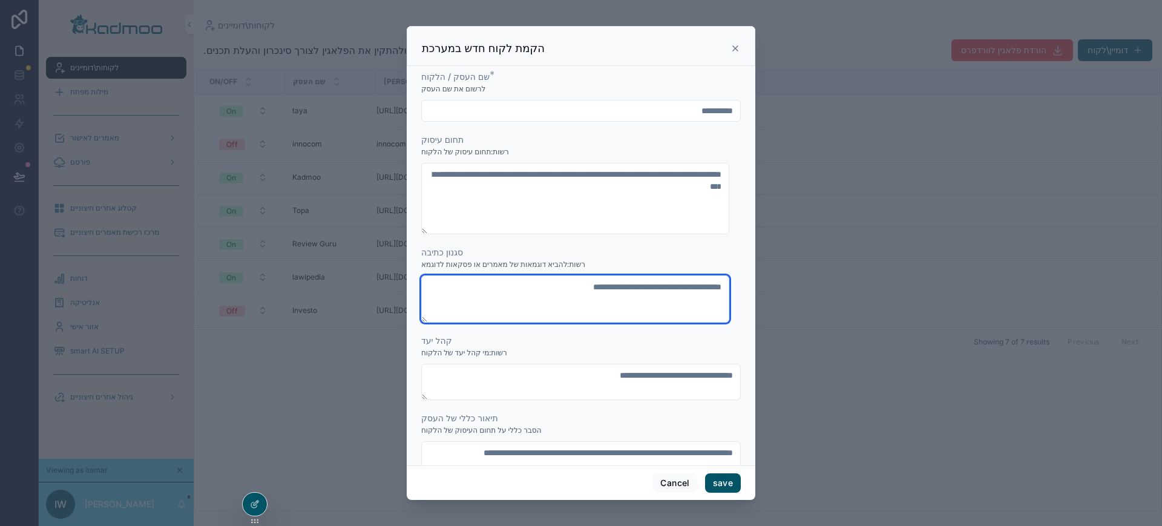
type textarea "**********"
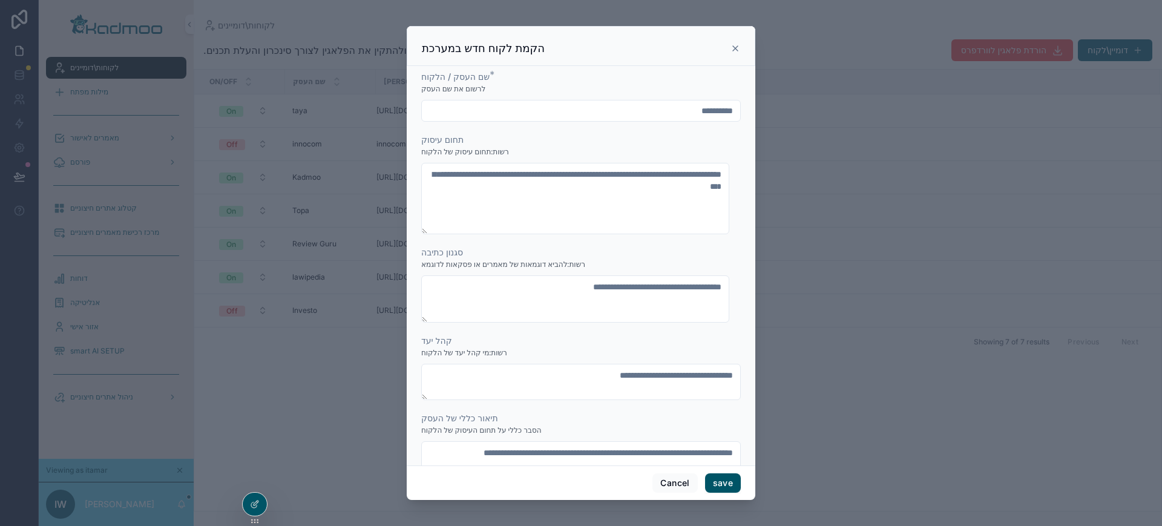
scroll to position [7, 0]
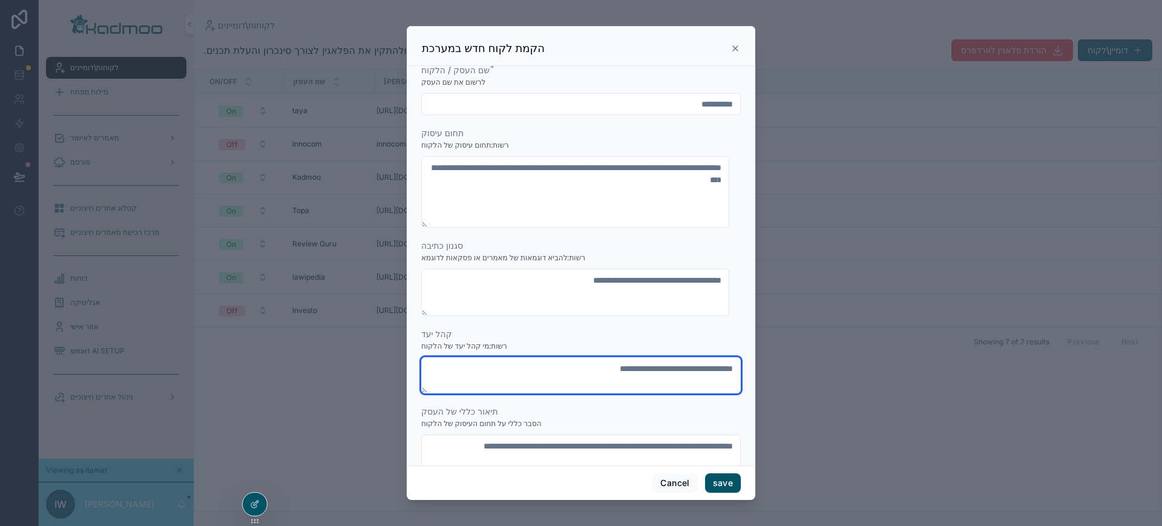
click at [683, 369] on textarea "scrollable content" at bounding box center [581, 375] width 320 height 36
type textarea "**********"
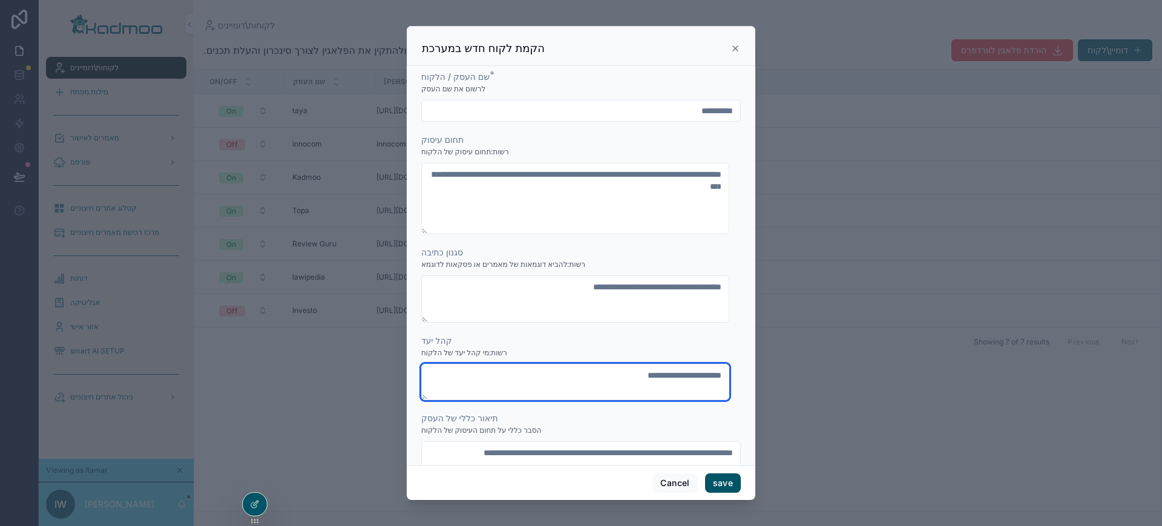
click at [575, 376] on textarea "**********" at bounding box center [575, 382] width 308 height 36
type textarea "**********"
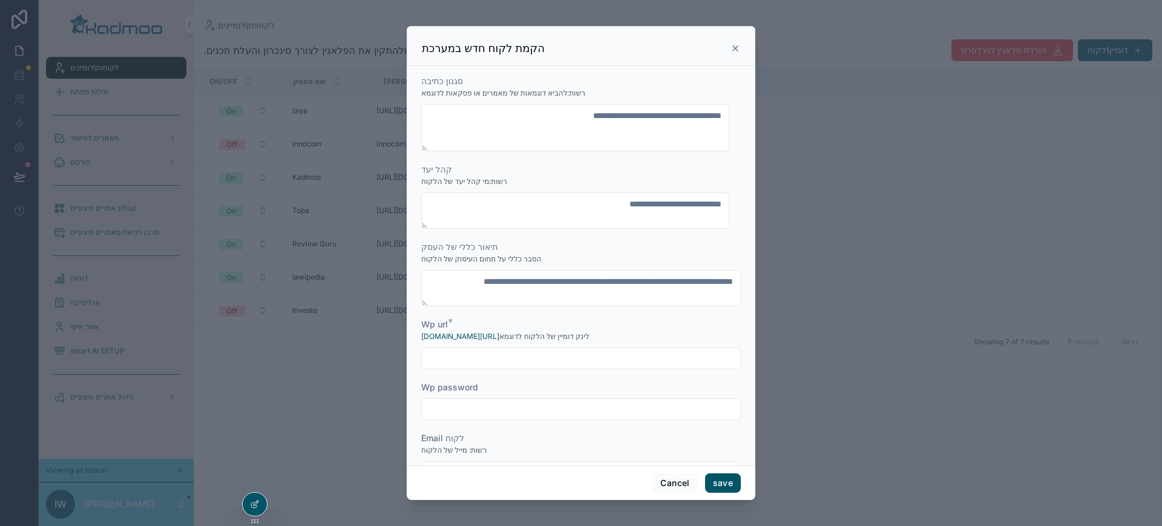
scroll to position [172, 0]
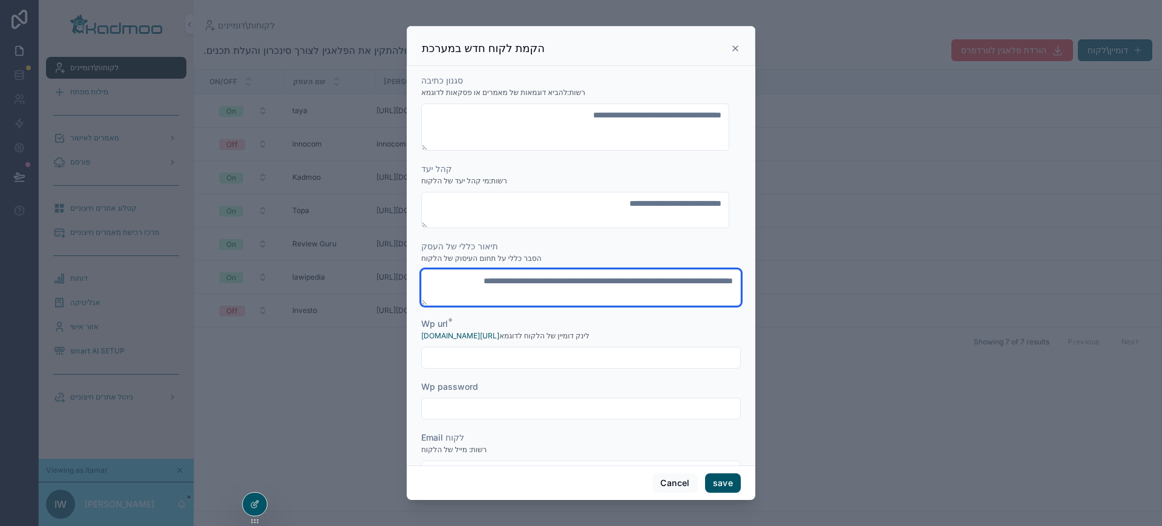
click at [637, 294] on textarea "scrollable content" at bounding box center [581, 287] width 320 height 36
type textarea "*********"
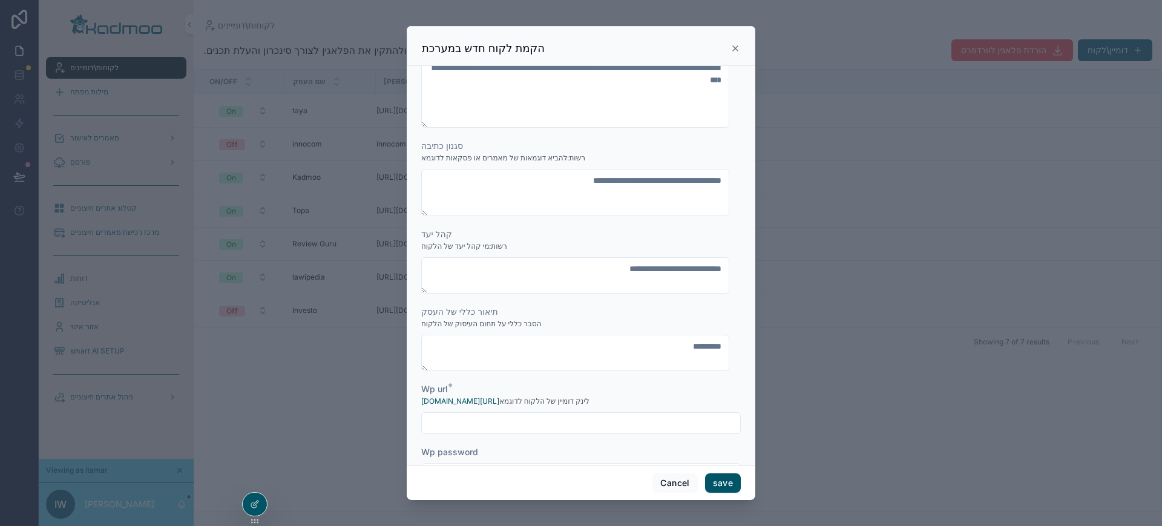
scroll to position [108, 0]
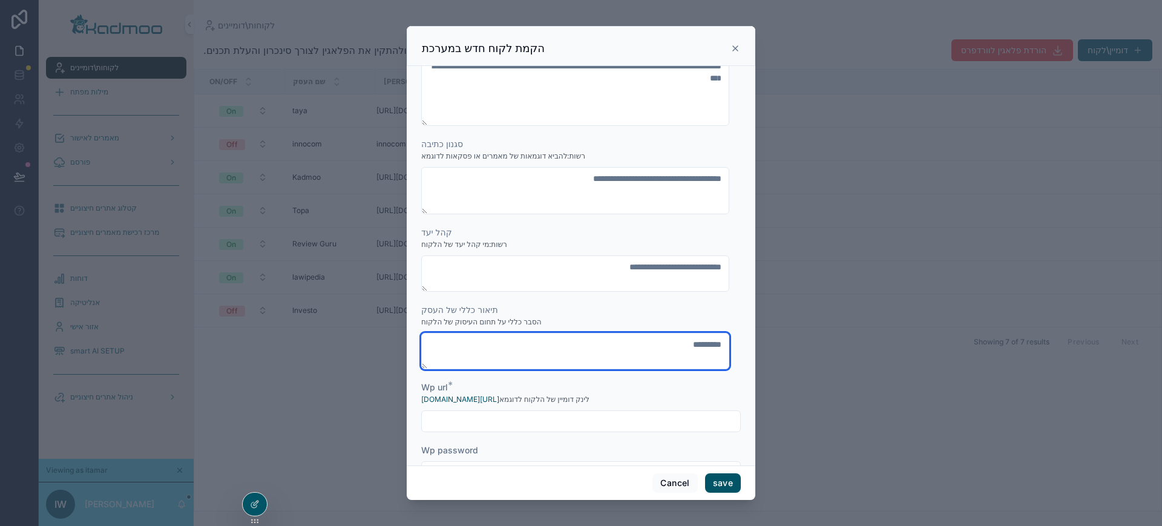
click at [659, 350] on textarea "*********" at bounding box center [575, 351] width 308 height 36
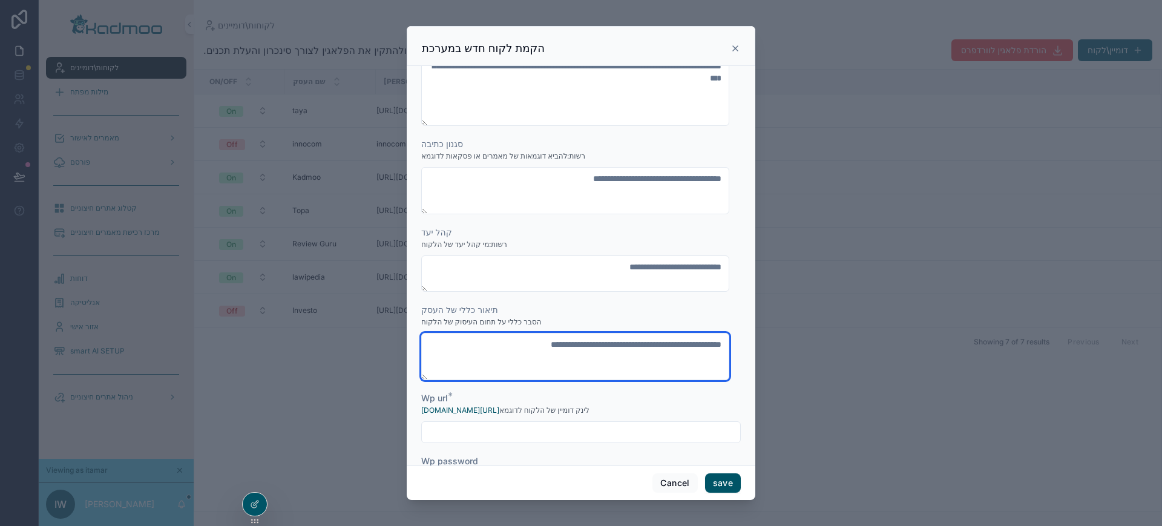
type textarea "**********"
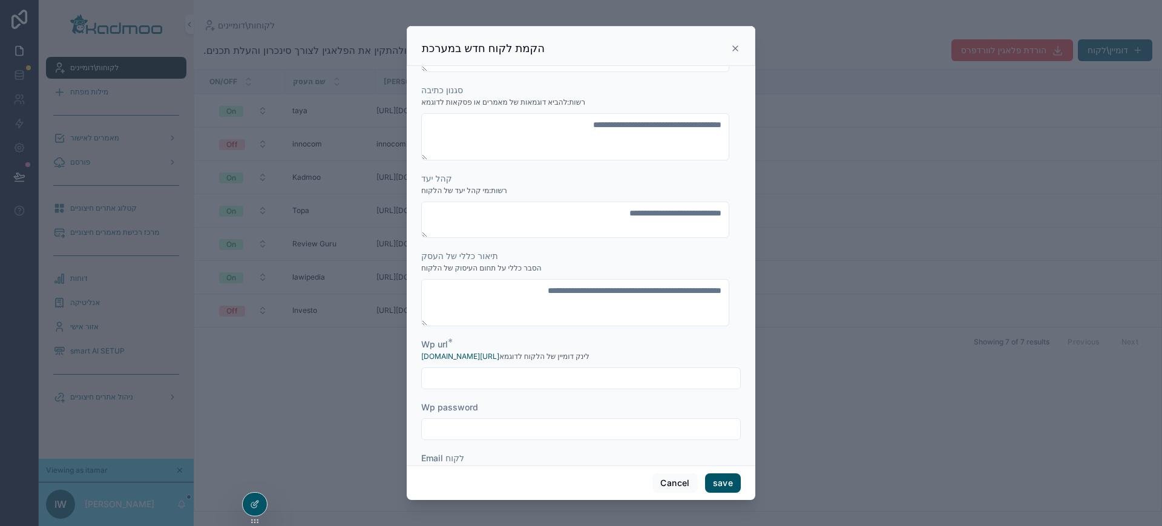
scroll to position [157, 0]
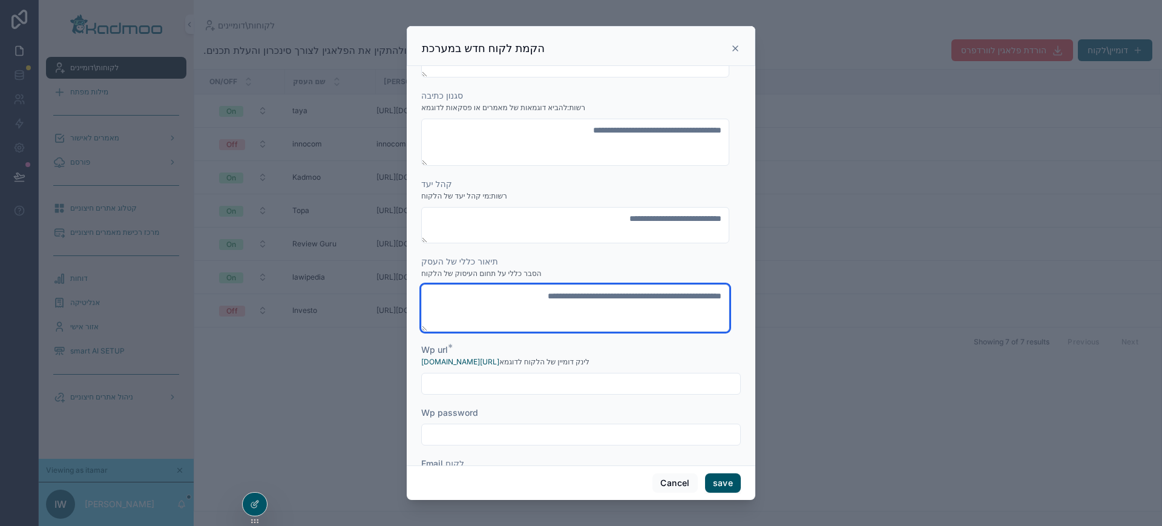
click at [458, 300] on textarea "**********" at bounding box center [575, 308] width 308 height 47
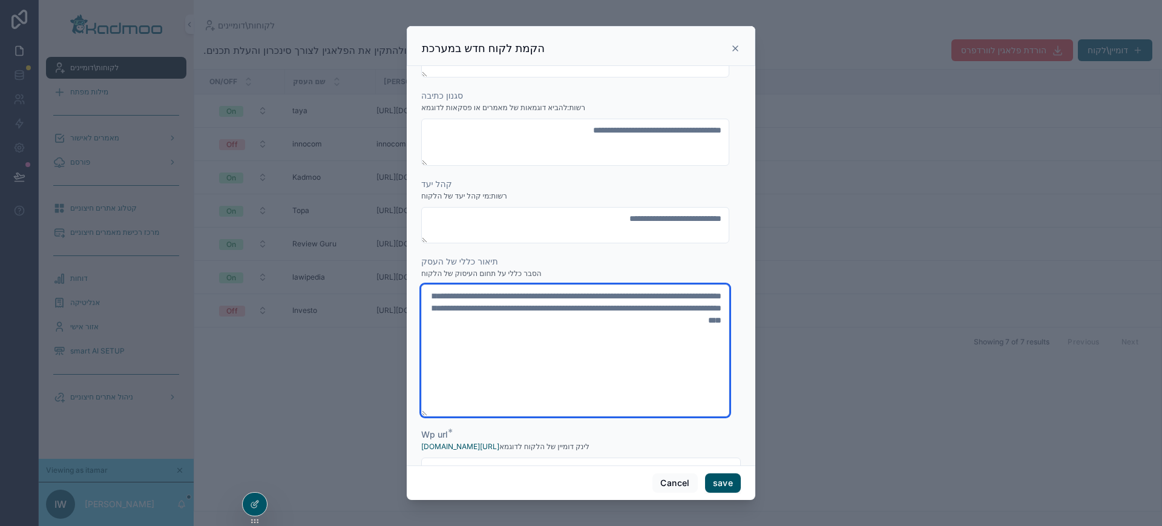
type textarea "**********"
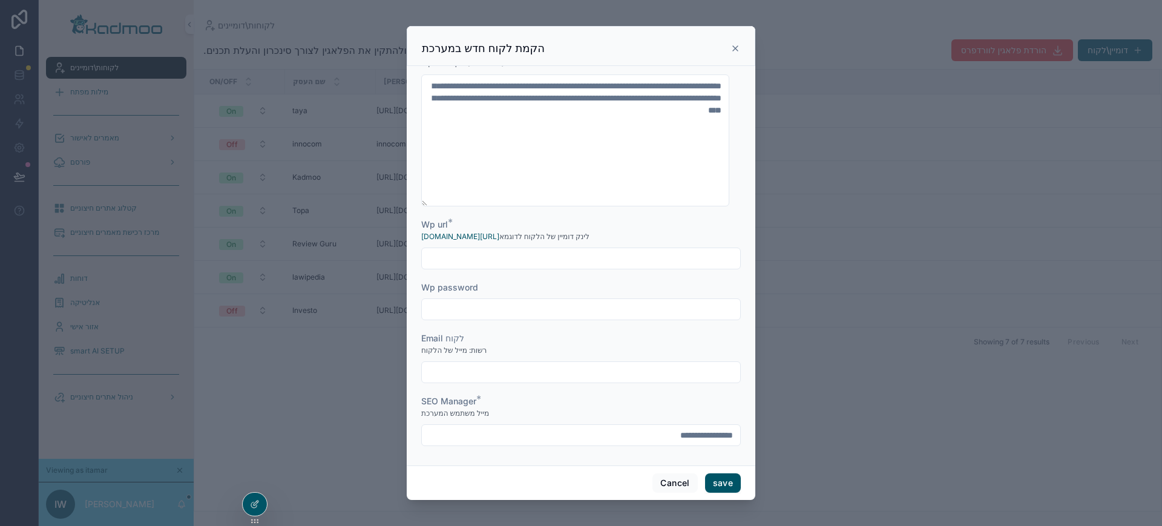
scroll to position [369, 0]
click at [529, 253] on input "scrollable content" at bounding box center [581, 256] width 318 height 17
paste input "**********"
type input "**********"
click at [531, 369] on input "scrollable content" at bounding box center [581, 369] width 318 height 17
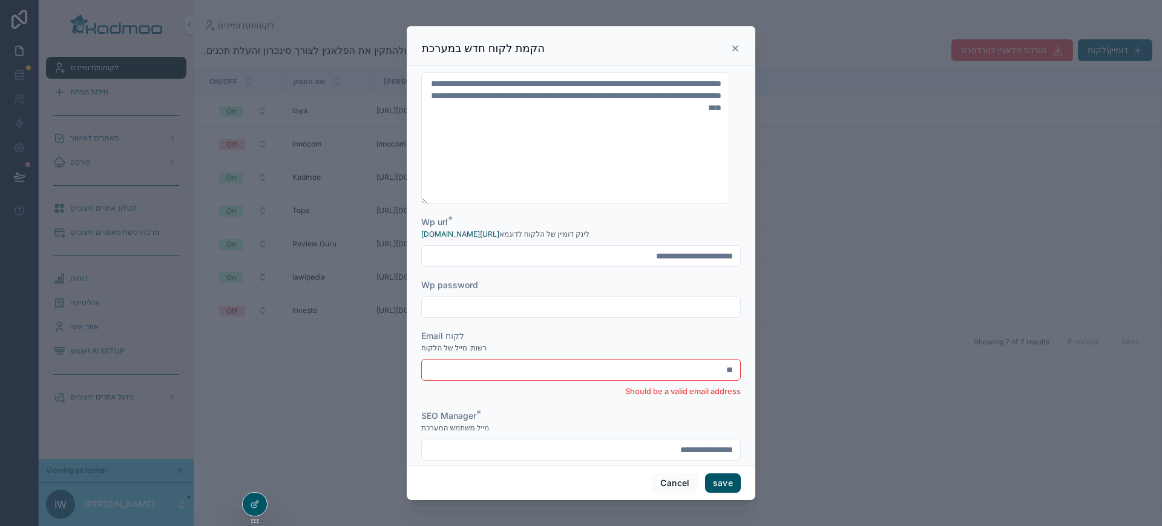
type input "*"
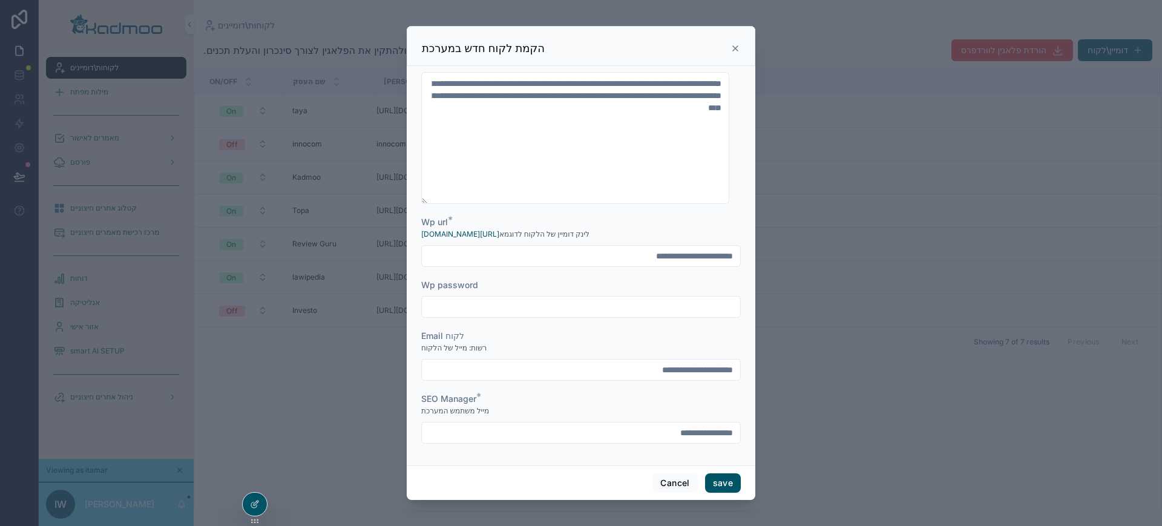
type input "**********"
click at [588, 252] on input "**********" at bounding box center [581, 256] width 318 height 17
type input "**********"
click at [725, 487] on button "save" at bounding box center [723, 482] width 36 height 19
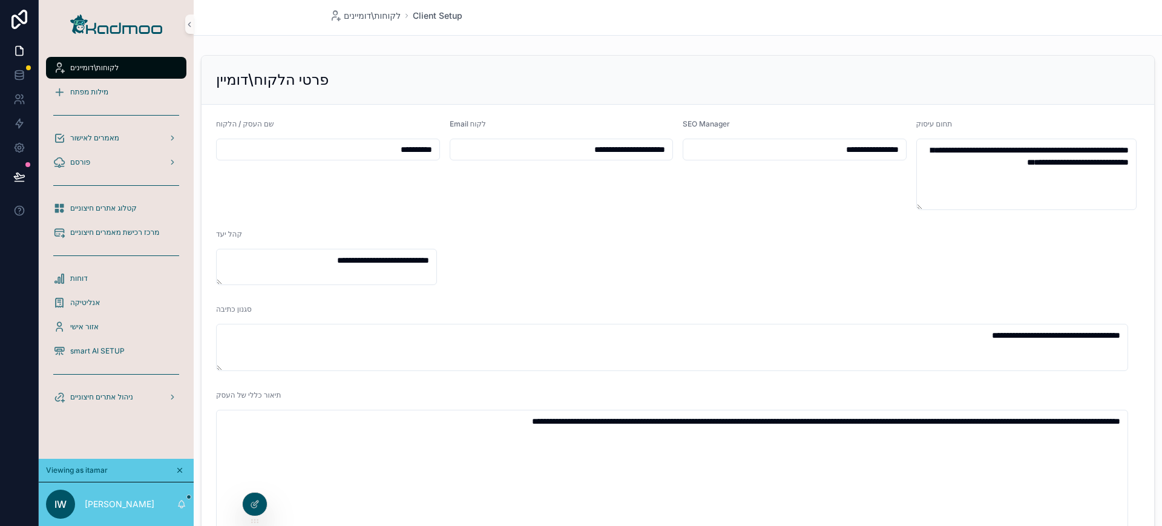
click at [111, 57] on link "לקוחות\דומיינים" at bounding box center [116, 68] width 140 height 22
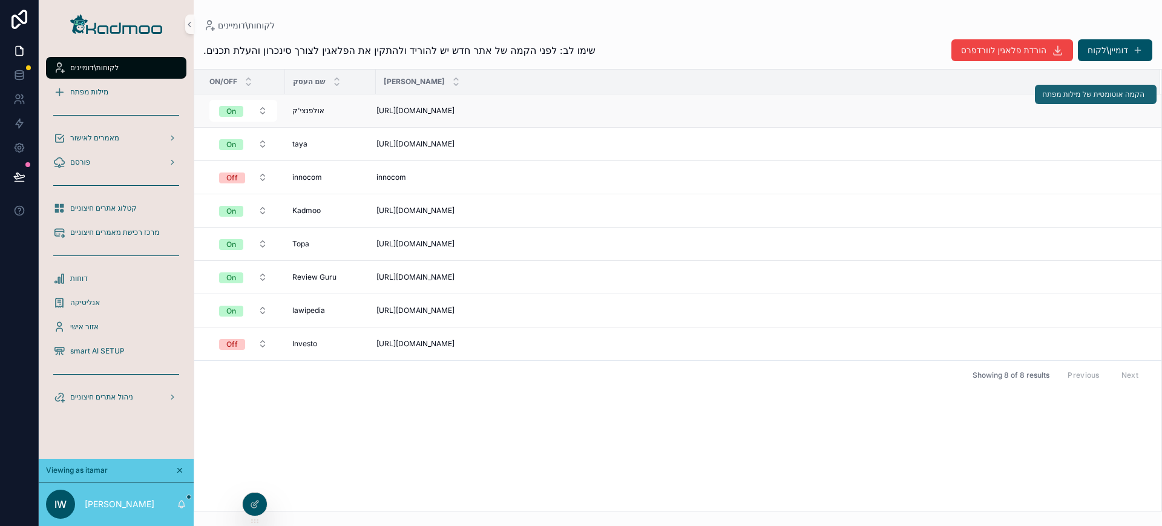
click at [1084, 97] on span "הקמה אוטומטית של מילות מפתח" at bounding box center [1093, 95] width 102 height 10
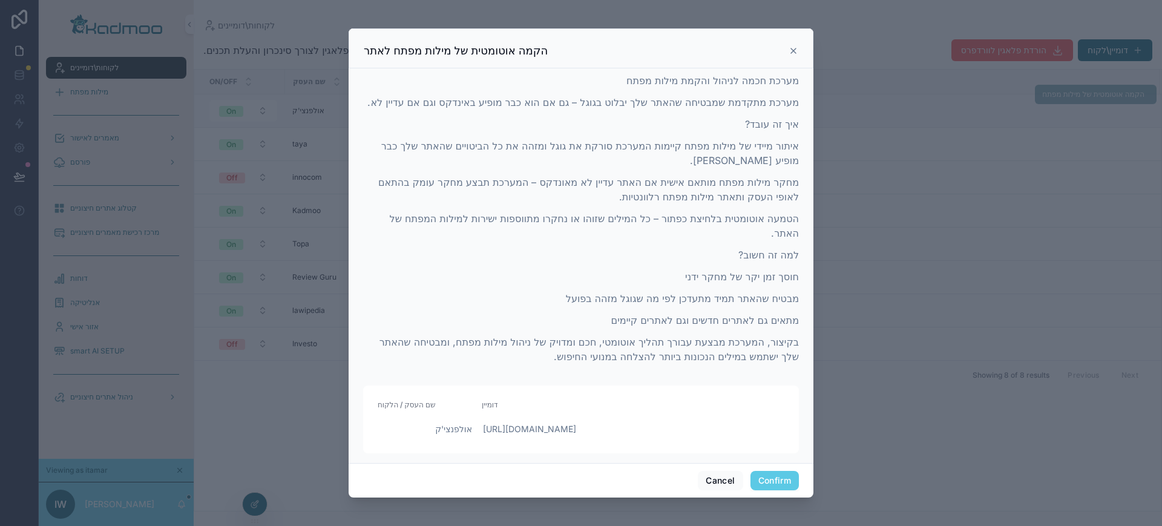
click at [778, 479] on button "Confirm" at bounding box center [775, 480] width 48 height 19
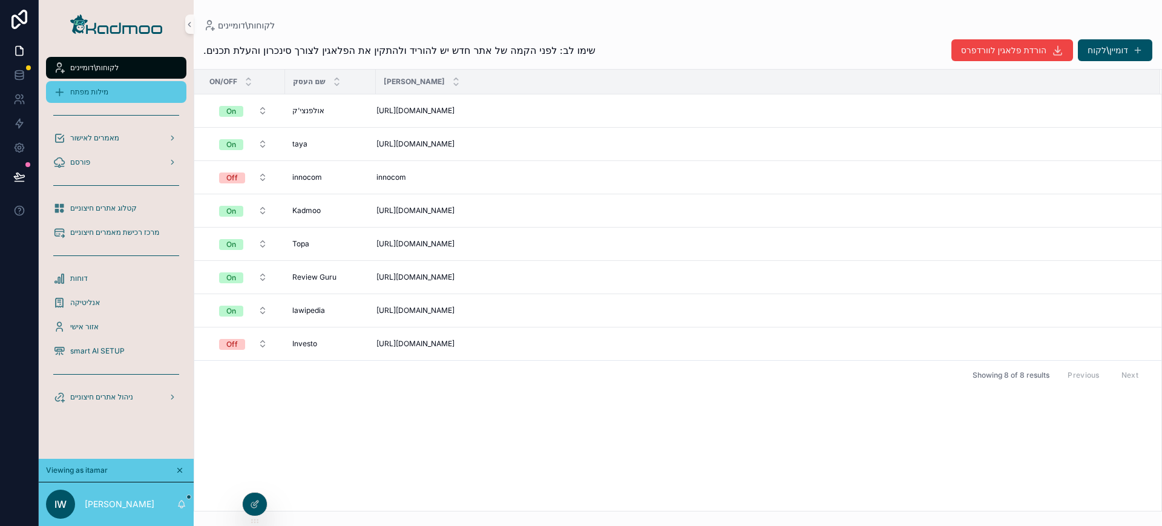
click at [69, 89] on div "מילות מפתח" at bounding box center [116, 91] width 126 height 19
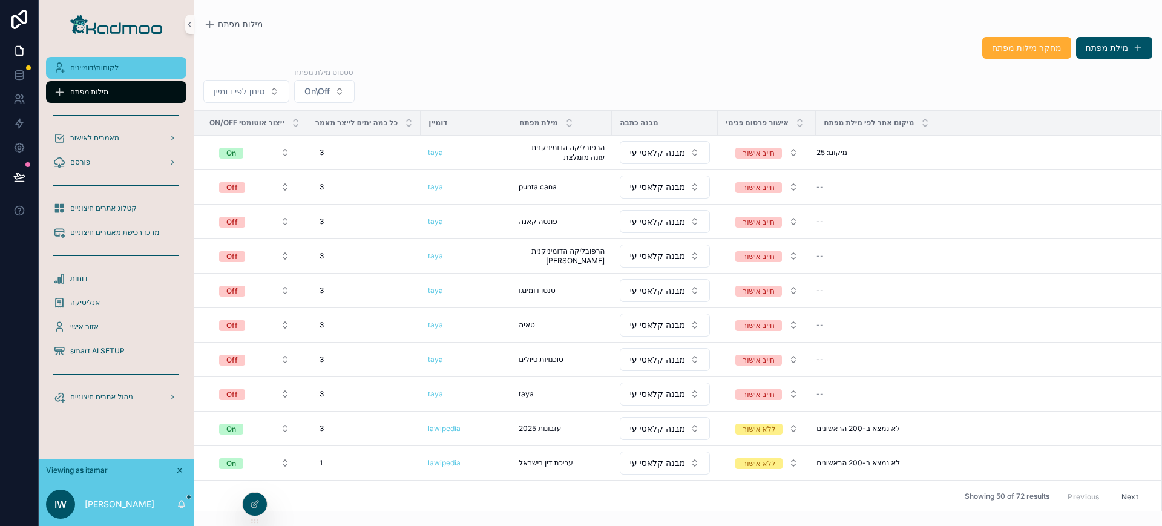
click at [81, 64] on span "לקוחות\דומיינים" at bounding box center [94, 68] width 48 height 10
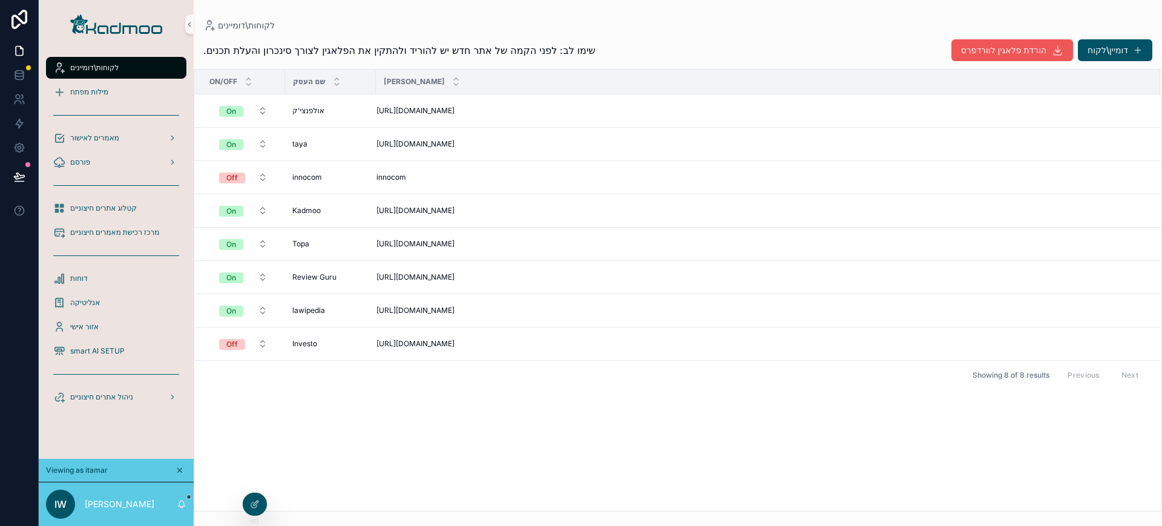
click at [997, 44] on span "הורדת פלאגין לוורדפרס" at bounding box center [1003, 50] width 85 height 12
click at [92, 88] on span "מילות מפתח" at bounding box center [89, 92] width 38 height 10
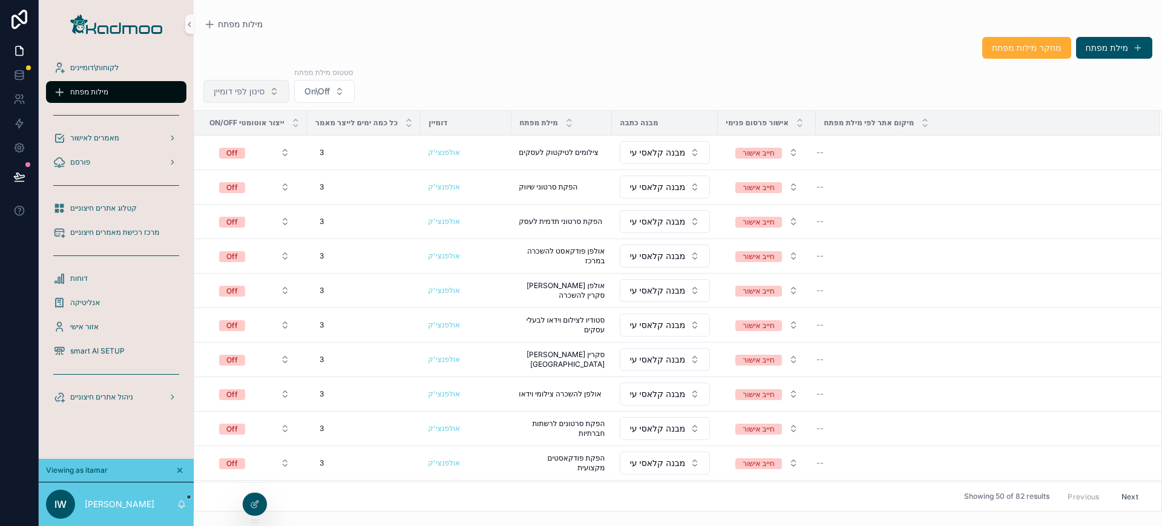
click at [237, 87] on span "סינון לפי דומיין" at bounding box center [239, 91] width 51 height 12
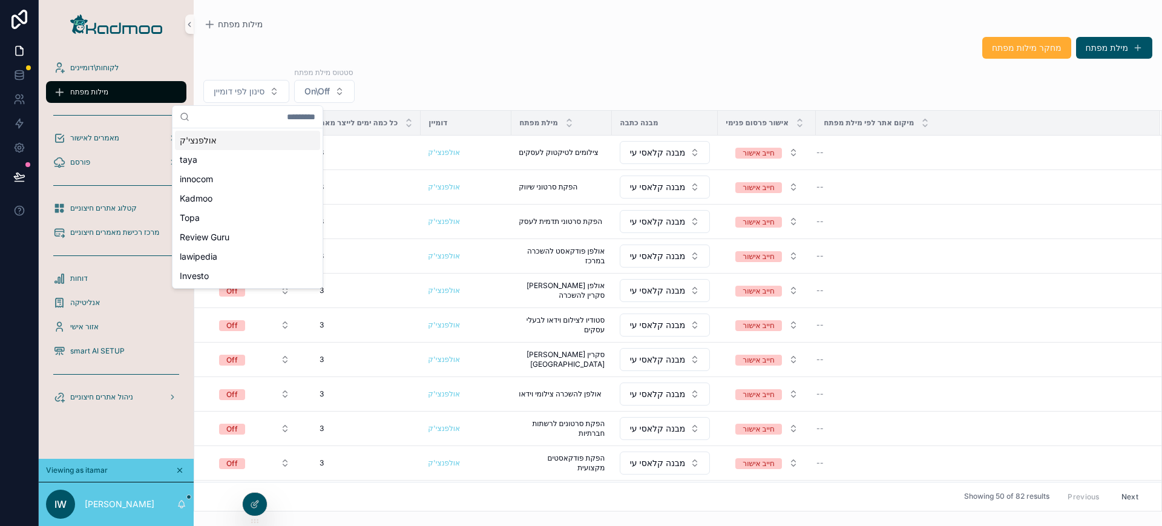
click at [225, 136] on div "אולפנצי'ק" at bounding box center [247, 140] width 145 height 19
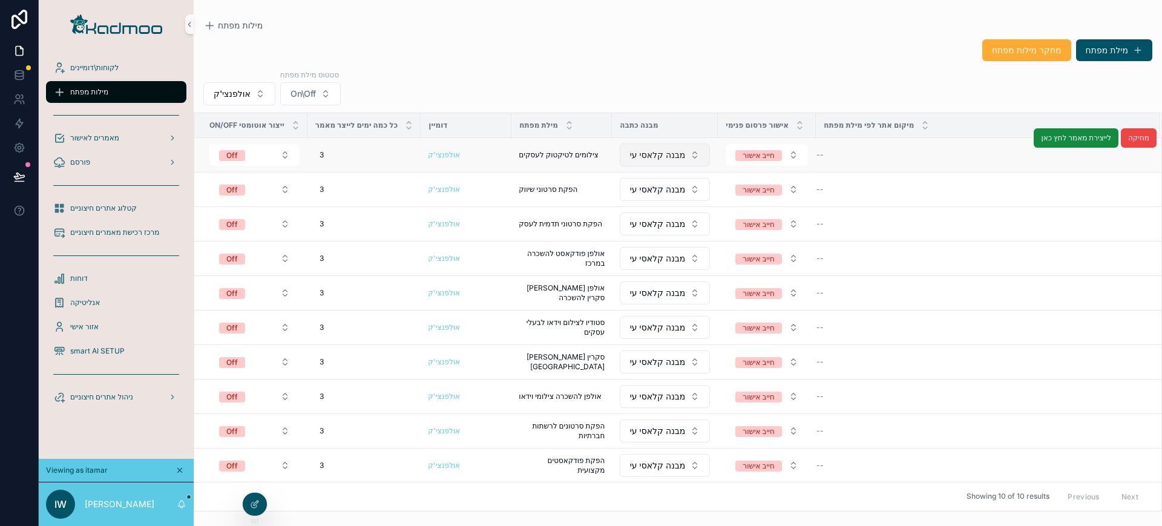
click at [664, 159] on span "מבנה קלאסי עיתונאות" at bounding box center [657, 155] width 55 height 12
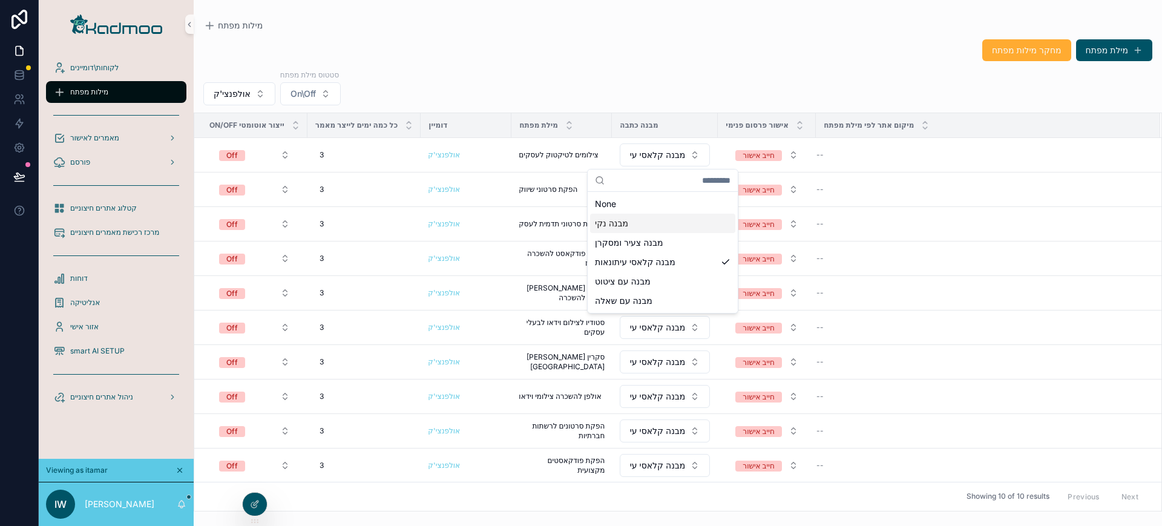
click at [646, 226] on div "מבנה נקי" at bounding box center [662, 223] width 145 height 19
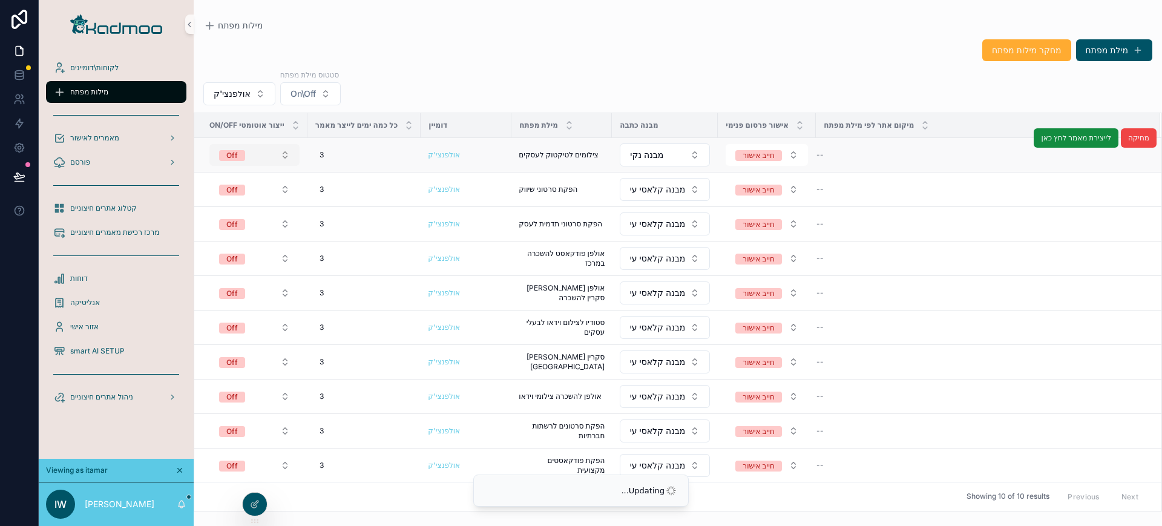
click at [226, 152] on div "Off" at bounding box center [232, 155] width 12 height 11
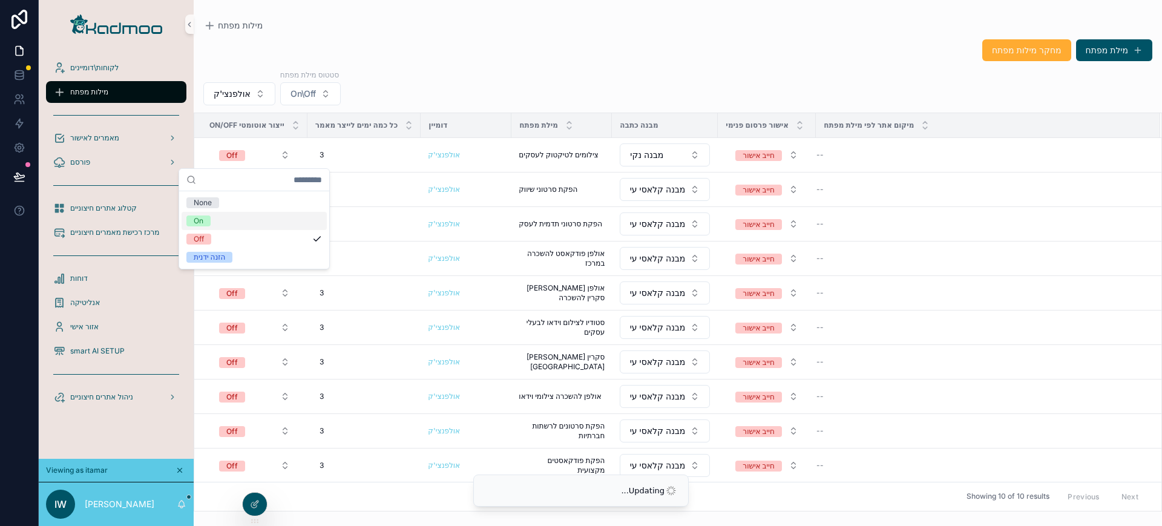
click at [223, 220] on div "On" at bounding box center [254, 221] width 145 height 18
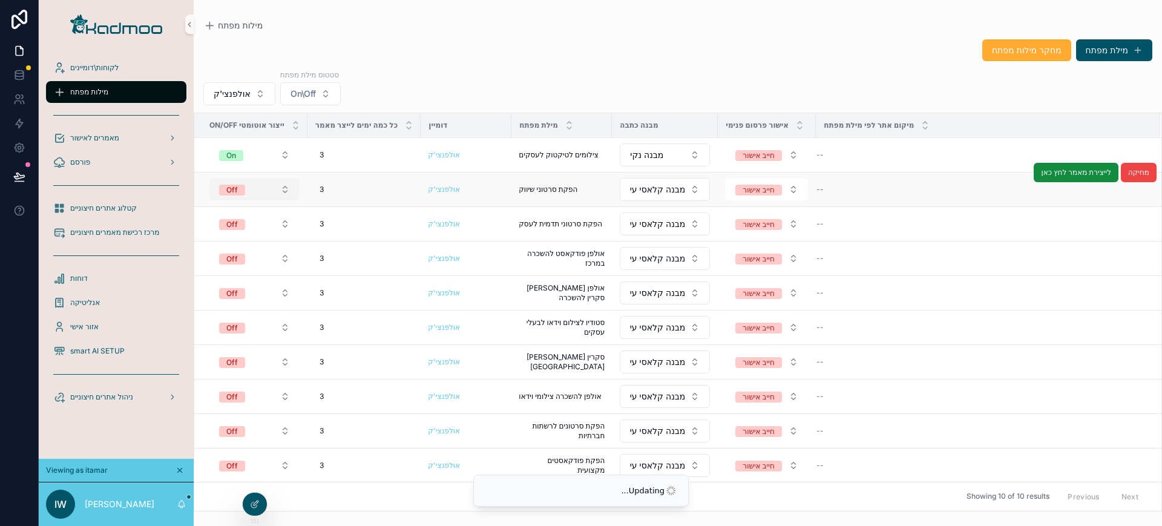
click at [232, 191] on div "Off" at bounding box center [232, 190] width 12 height 11
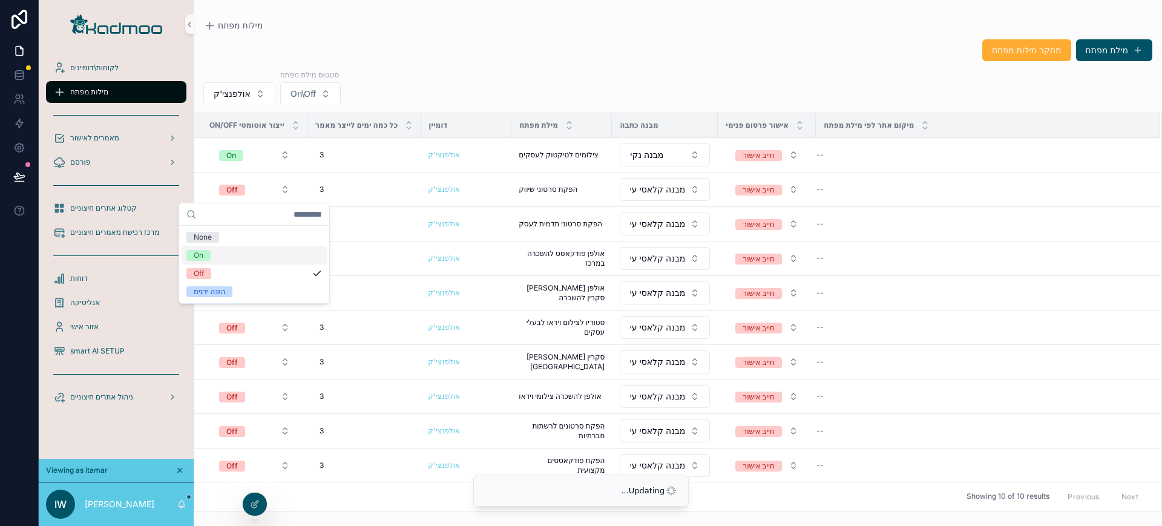
click at [214, 260] on div "On" at bounding box center [254, 255] width 145 height 18
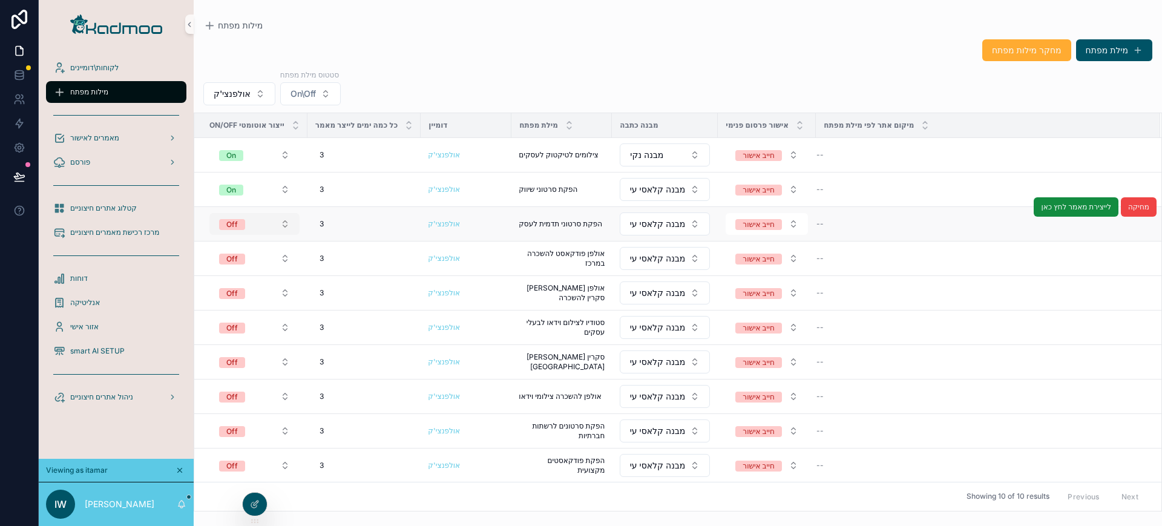
click at [240, 222] on span "Off" at bounding box center [232, 224] width 26 height 11
click at [233, 224] on div "Off" at bounding box center [232, 224] width 12 height 11
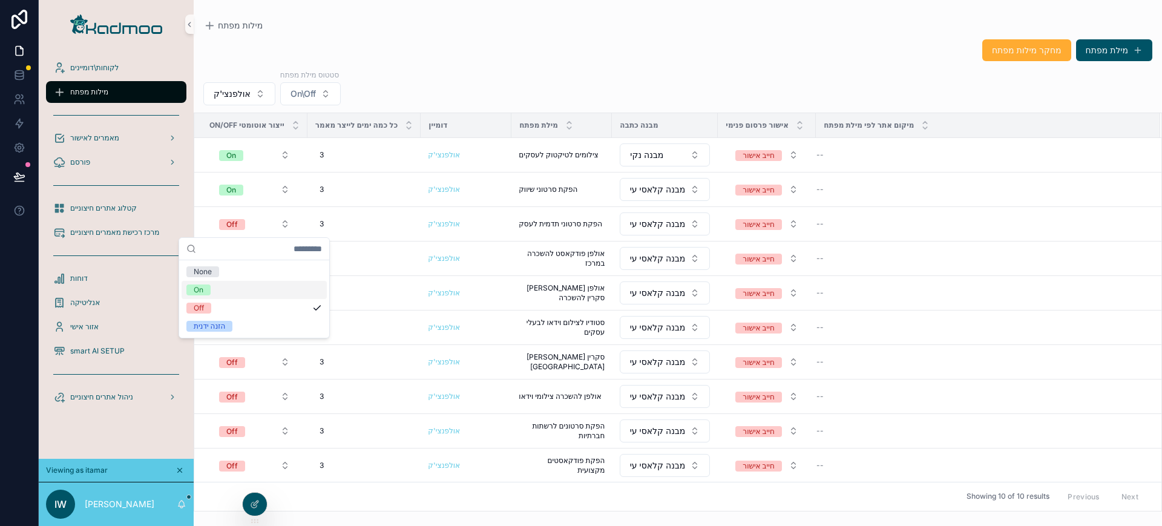
click at [220, 290] on div "On" at bounding box center [254, 290] width 145 height 18
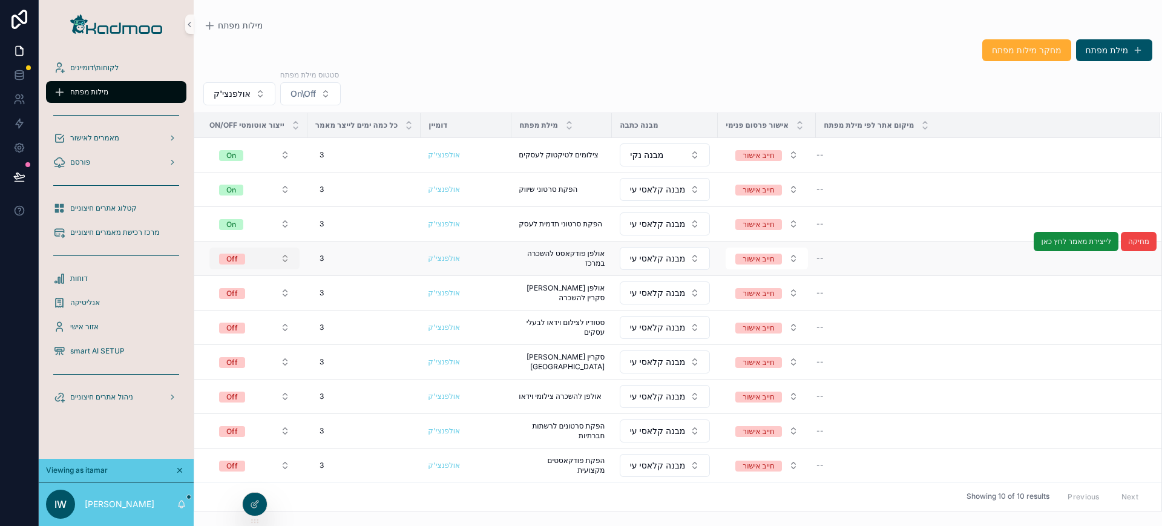
click at [244, 252] on span "Off" at bounding box center [232, 258] width 26 height 12
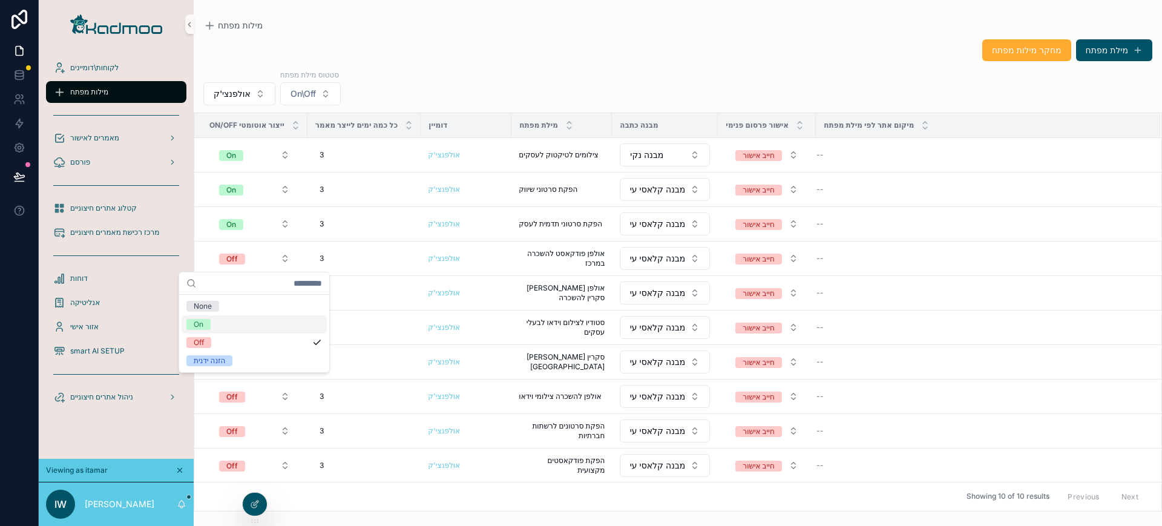
click at [229, 324] on div "On" at bounding box center [254, 324] width 145 height 18
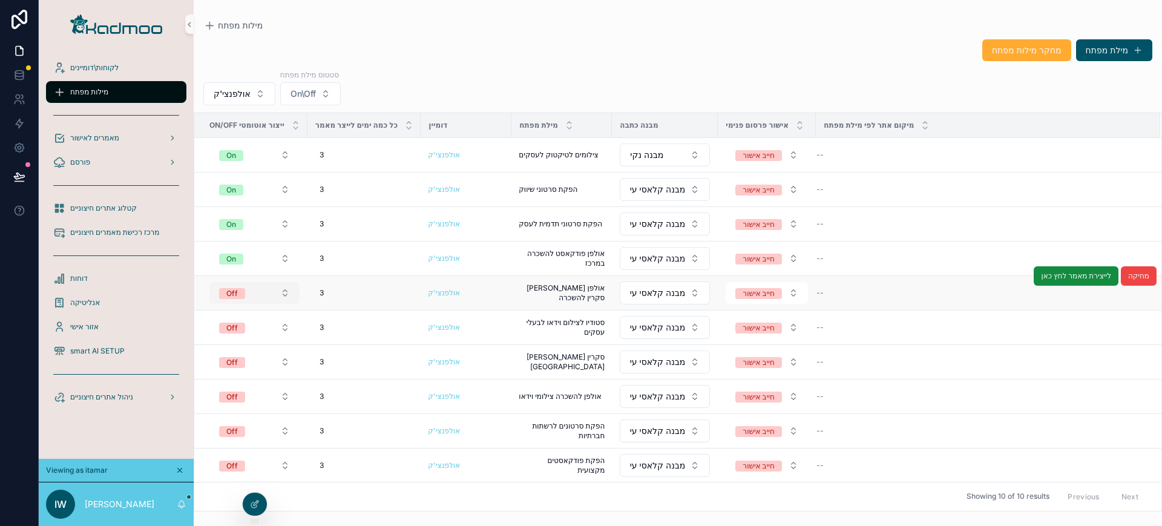
click at [232, 296] on div "Off" at bounding box center [232, 293] width 12 height 11
click at [234, 294] on div "Off" at bounding box center [232, 293] width 12 height 11
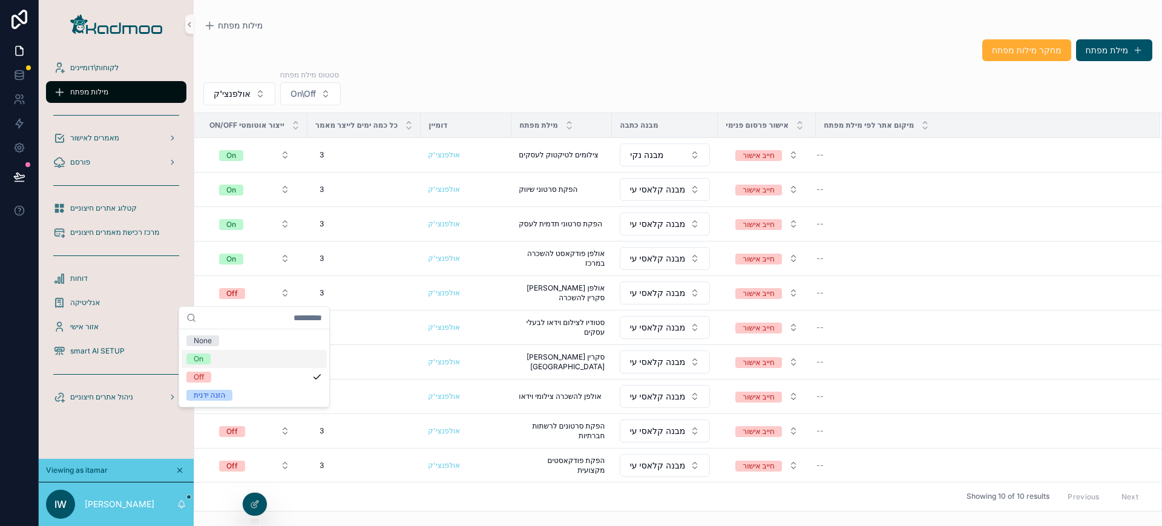
click at [214, 357] on div "On" at bounding box center [254, 359] width 145 height 18
click at [234, 331] on div "Off" at bounding box center [232, 328] width 12 height 11
click at [211, 390] on div "On" at bounding box center [254, 393] width 145 height 18
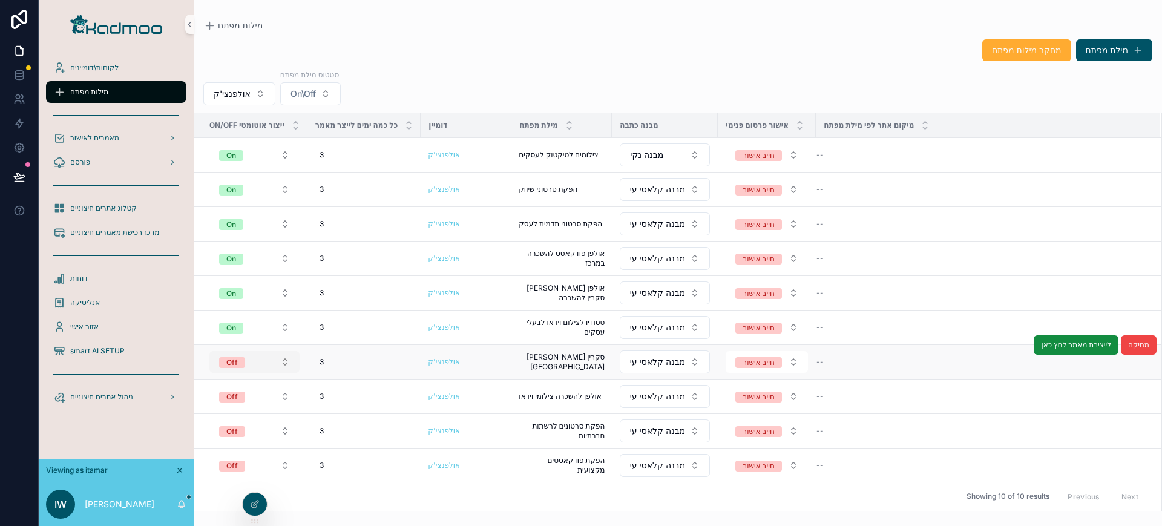
click at [227, 361] on div "Off" at bounding box center [232, 362] width 12 height 11
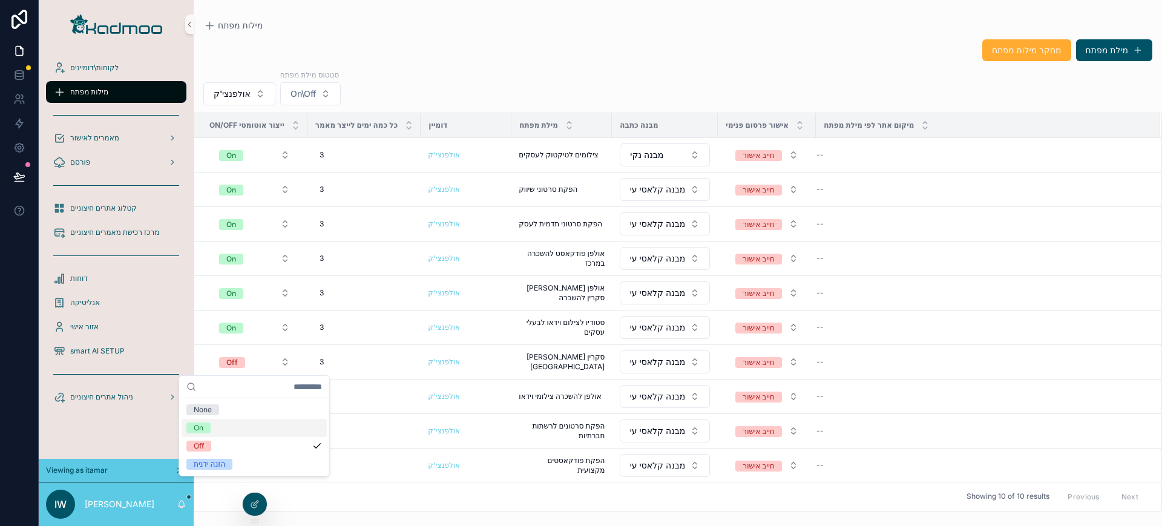
click at [209, 427] on span "On" at bounding box center [198, 428] width 24 height 11
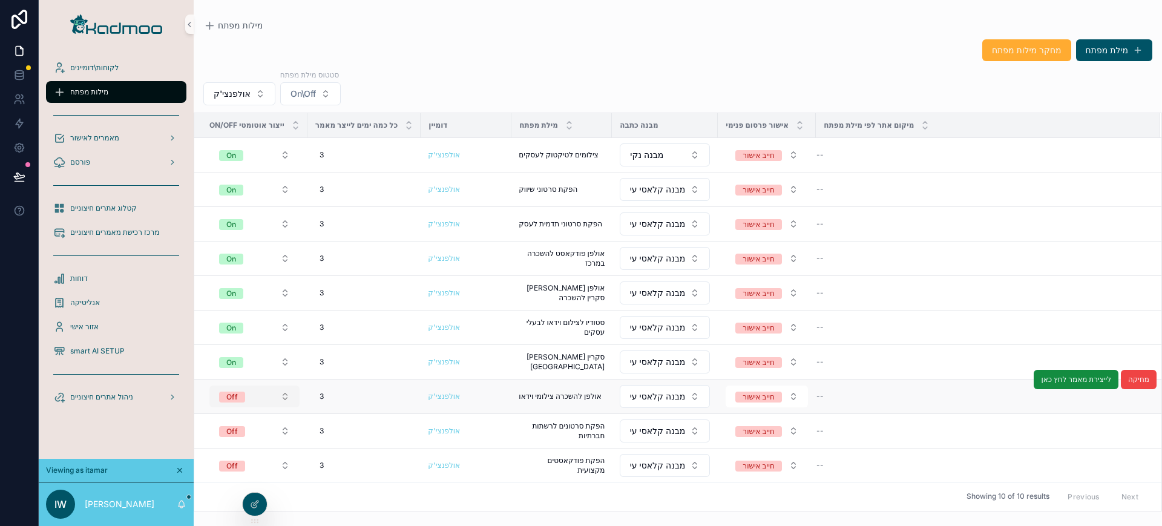
click at [232, 398] on div "Off" at bounding box center [232, 397] width 12 height 11
click at [230, 403] on button "Off" at bounding box center [254, 397] width 90 height 22
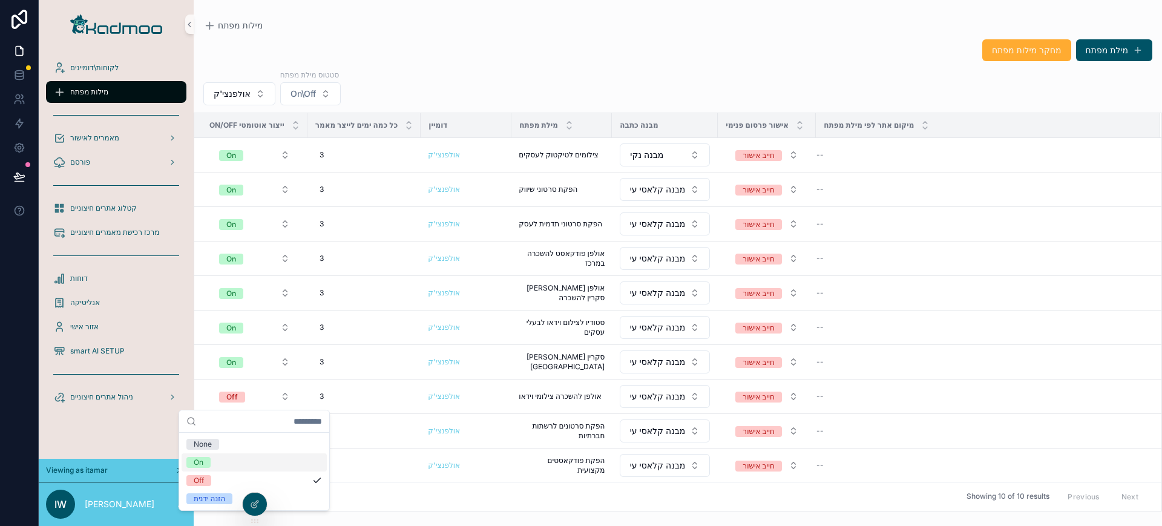
click at [201, 463] on div "On" at bounding box center [199, 462] width 10 height 11
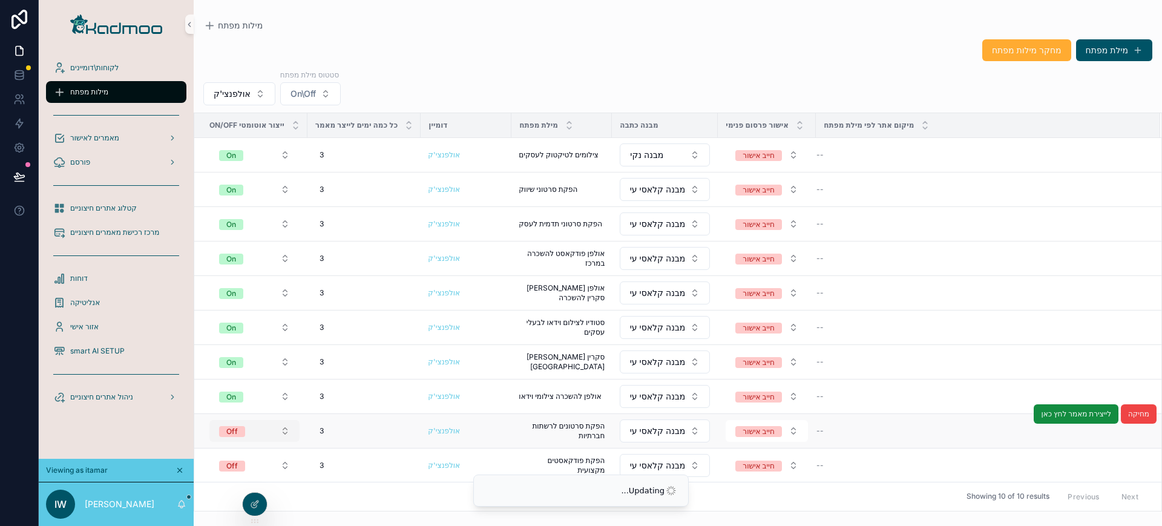
click at [230, 433] on div "Off" at bounding box center [232, 431] width 12 height 11
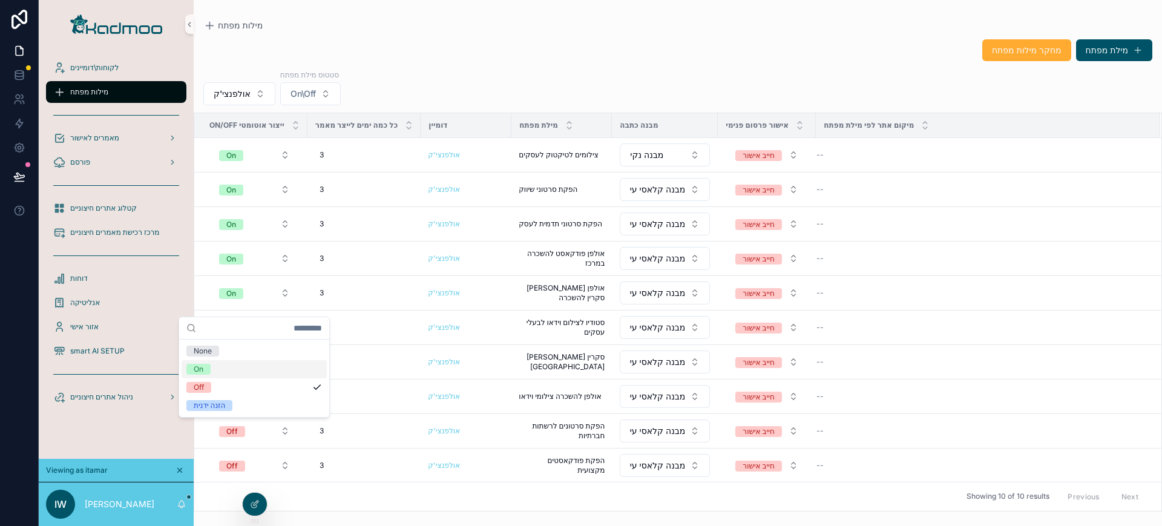
click at [232, 366] on div "On" at bounding box center [254, 369] width 145 height 18
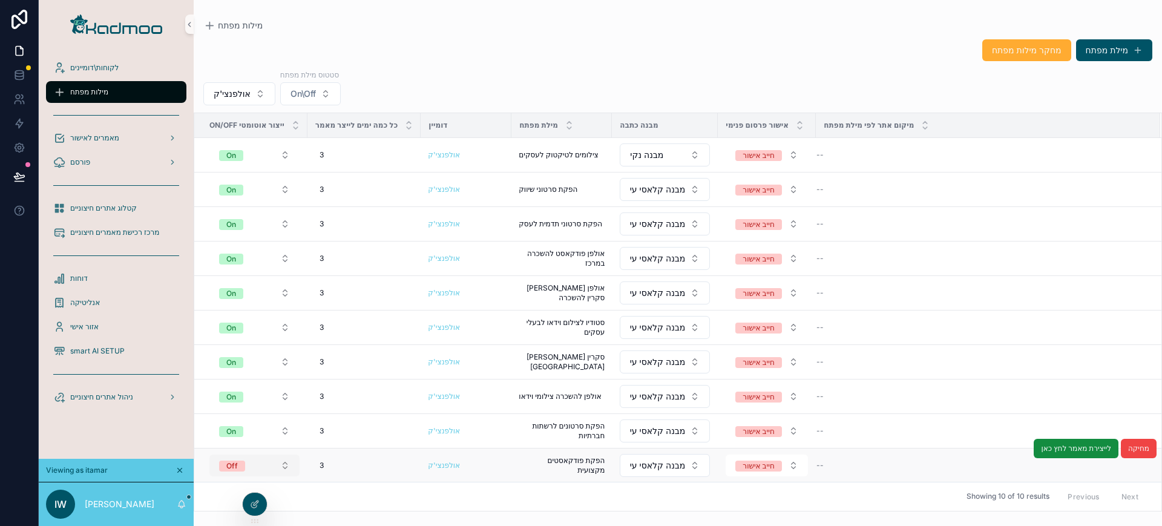
click at [240, 463] on span "Off" at bounding box center [232, 466] width 26 height 11
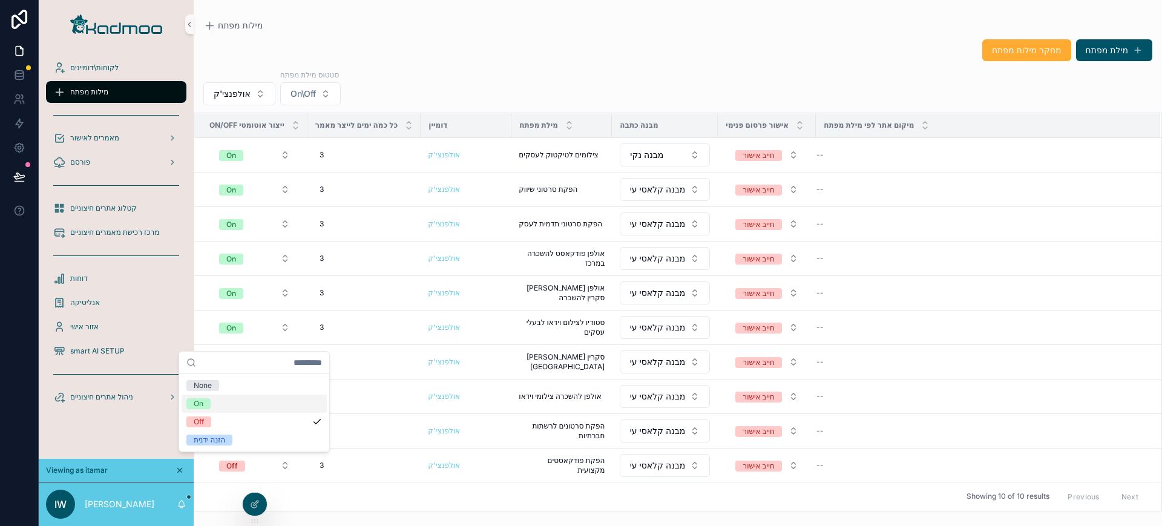
click at [238, 404] on div "On" at bounding box center [254, 404] width 145 height 18
drag, startPoint x: 1162, startPoint y: 305, endPoint x: 1162, endPoint y: 392, distance: 87.2
click at [1162, 392] on div "On/Off ייצור אוטומטי כל כמה ימים לייצר מאמר דומיין מילת מפתח מבנה כתבה אישור פר…" at bounding box center [678, 312] width 969 height 399
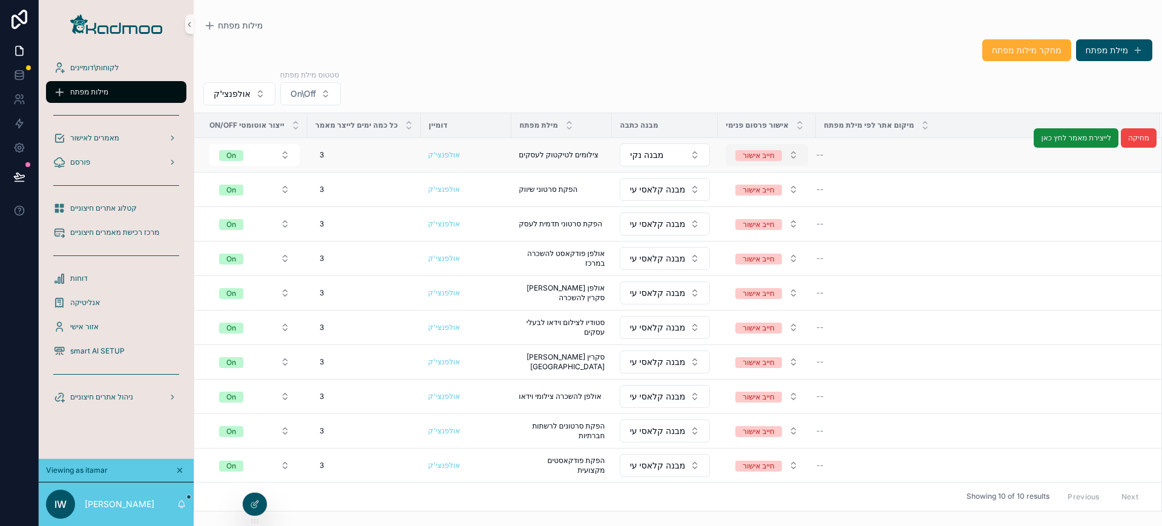
click at [764, 153] on div "חייב אישור" at bounding box center [758, 155] width 31 height 11
click at [770, 156] on div "חייב אישור" at bounding box center [758, 155] width 31 height 11
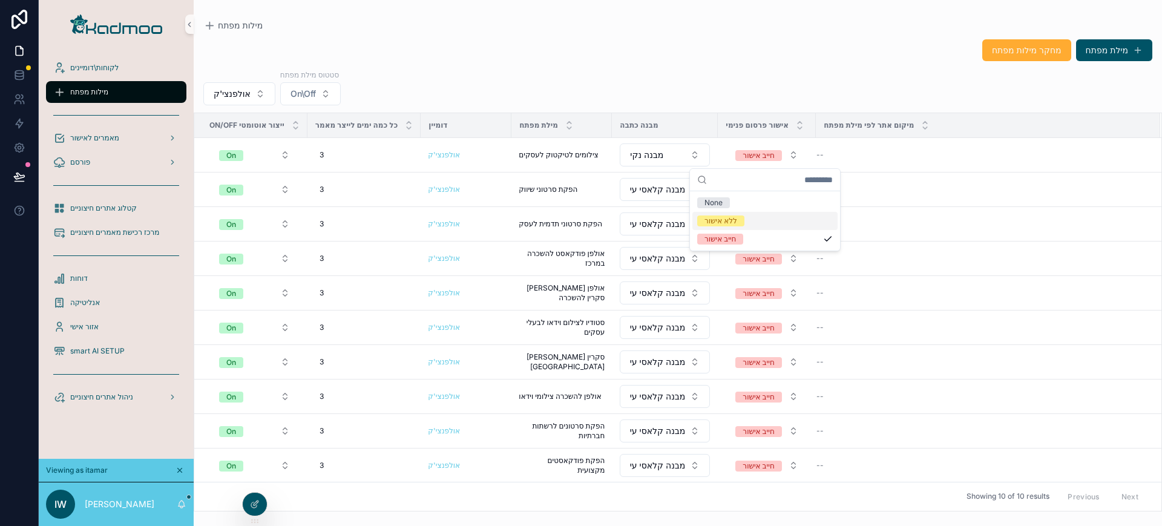
click at [746, 222] on div "ללא אישור" at bounding box center [765, 221] width 145 height 18
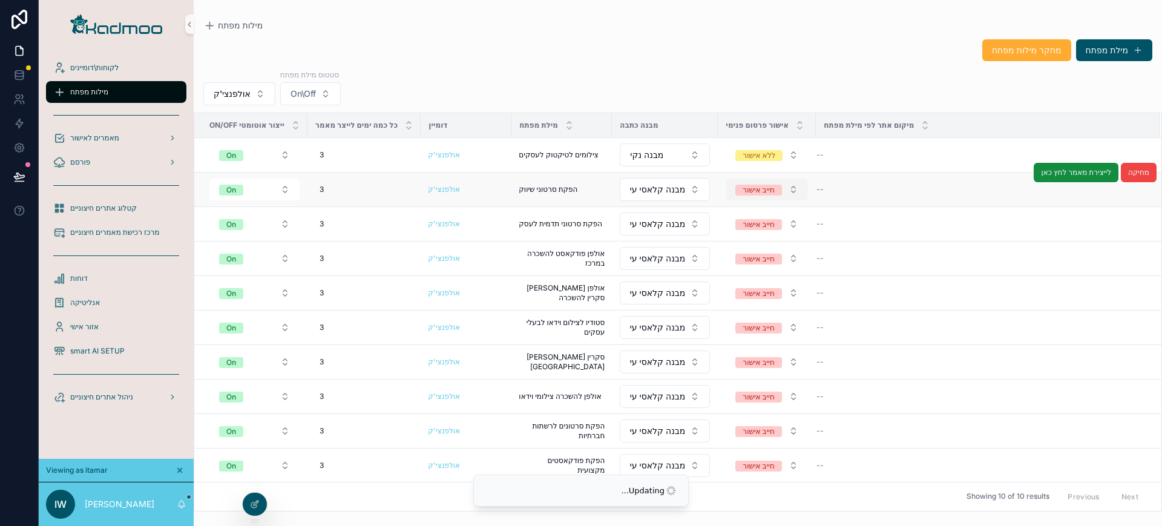
click at [760, 191] on div "חייב אישור" at bounding box center [758, 190] width 31 height 11
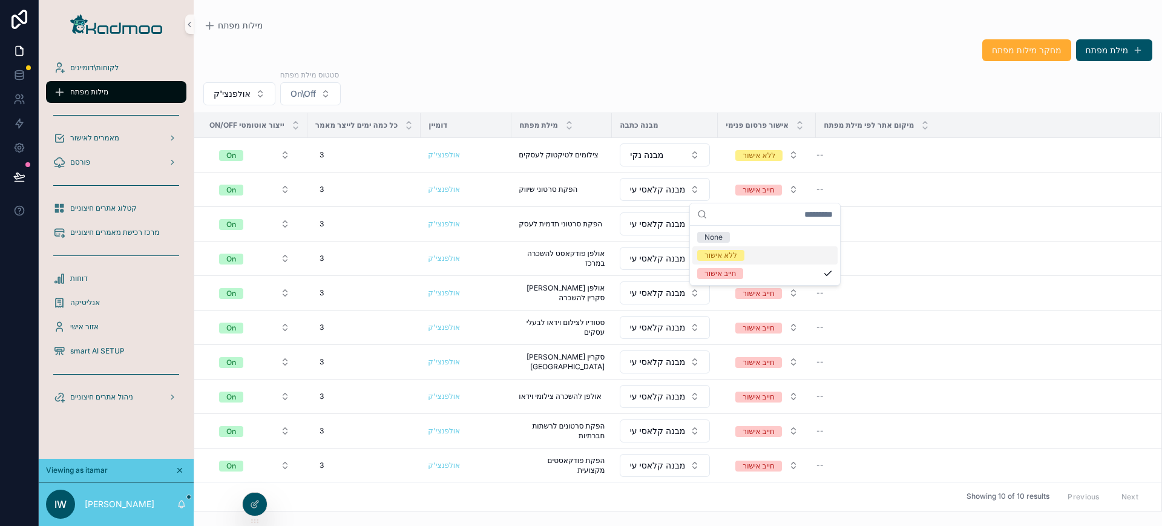
click at [736, 254] on div "ללא אישור" at bounding box center [721, 255] width 33 height 11
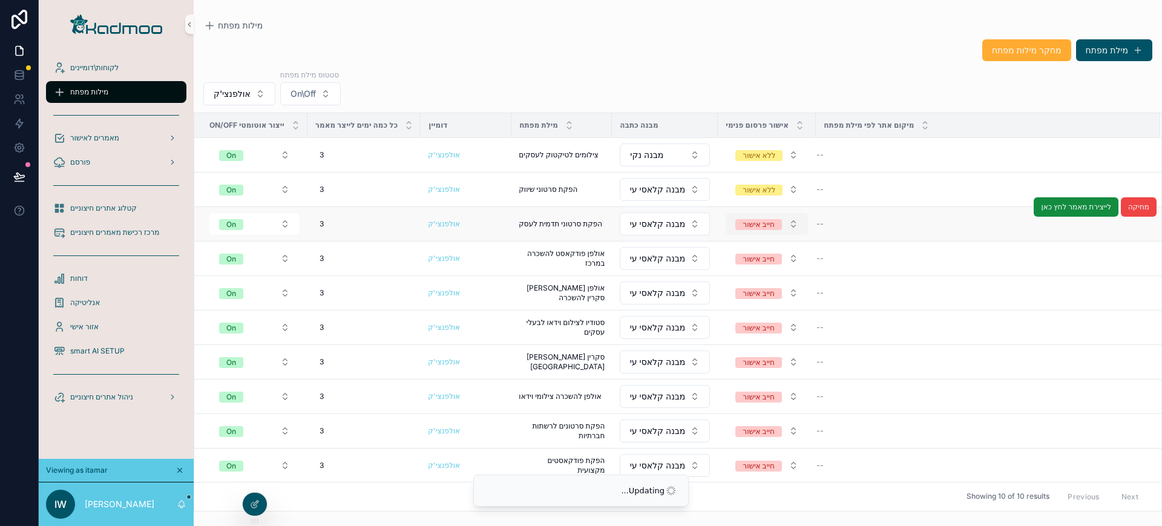
click at [759, 225] on div "חייב אישור" at bounding box center [758, 224] width 31 height 11
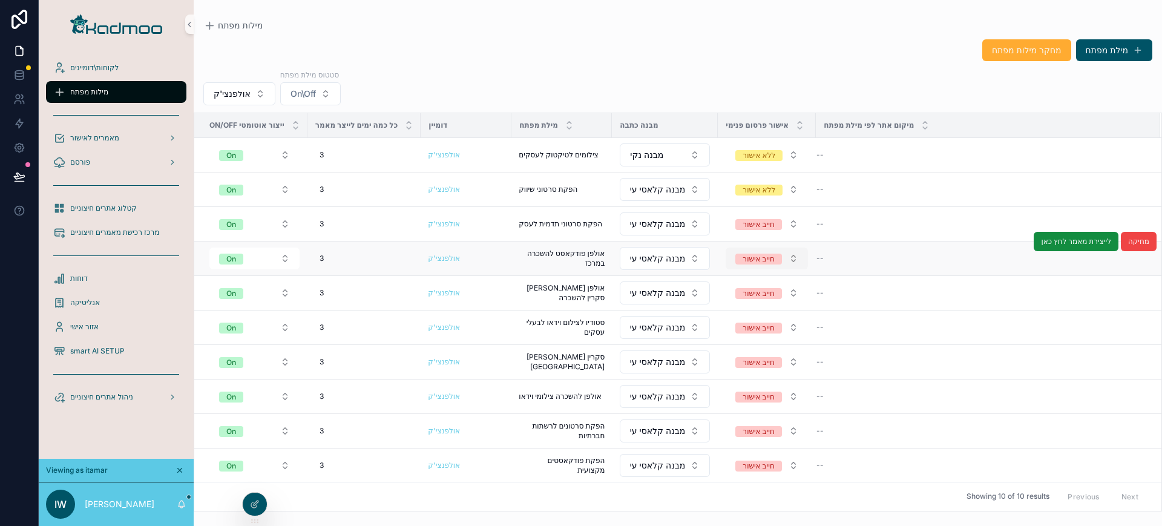
click at [754, 260] on div "חייב אישור" at bounding box center [758, 259] width 31 height 11
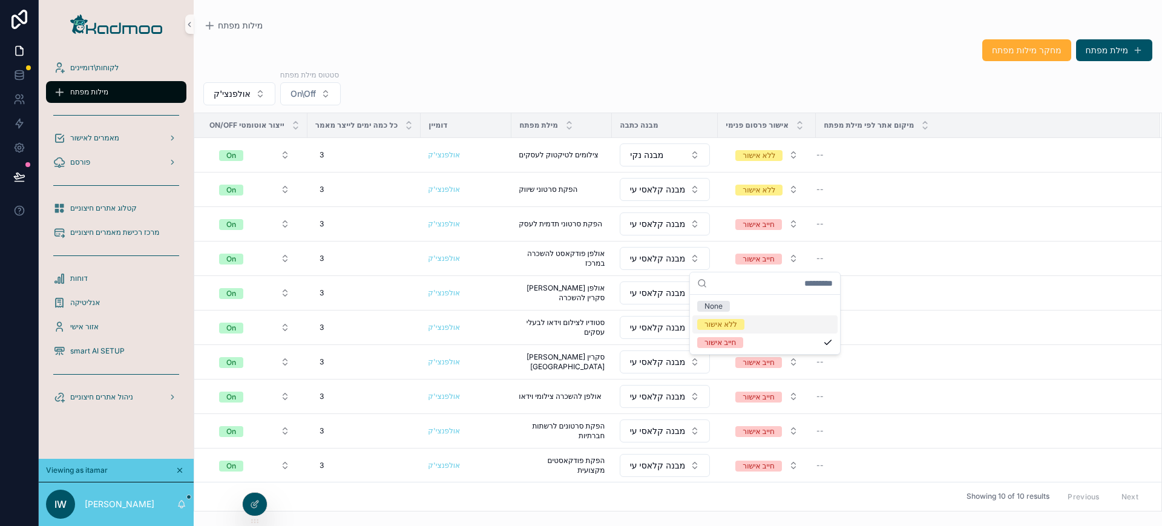
click at [717, 328] on div "ללא אישור" at bounding box center [721, 324] width 33 height 11
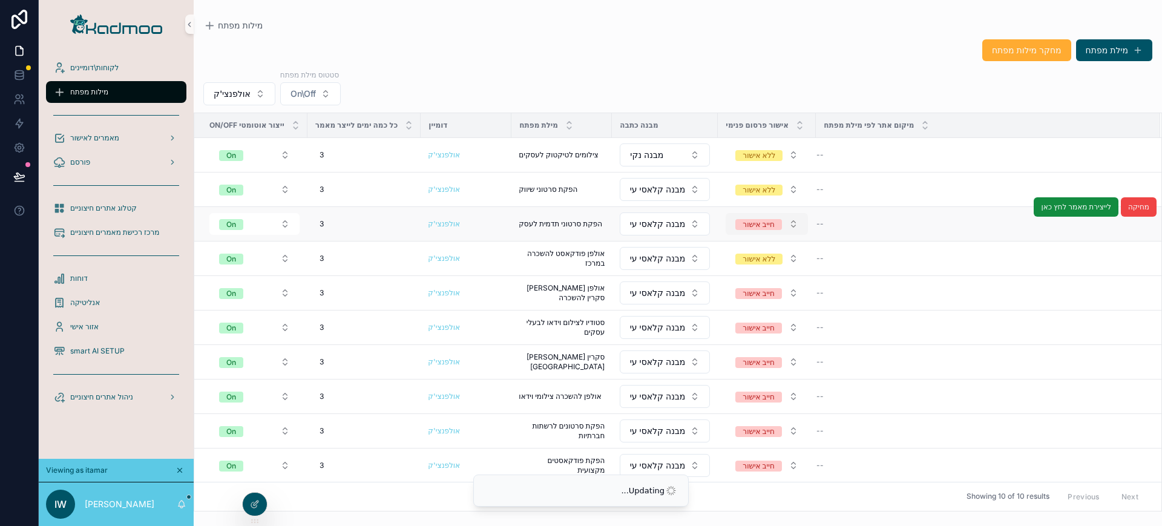
click at [762, 226] on div "חייב אישור" at bounding box center [758, 224] width 31 height 11
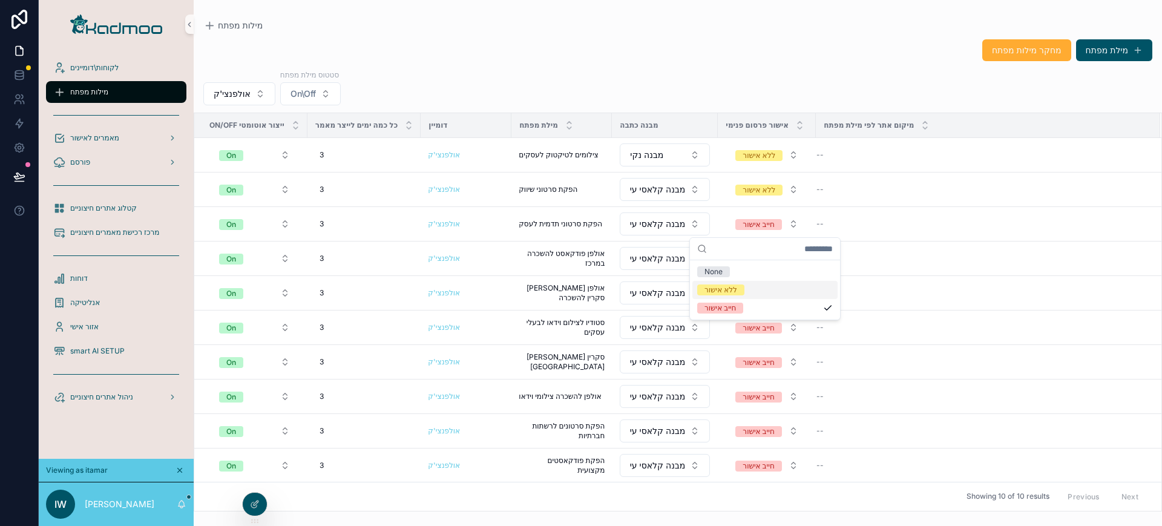
click at [733, 292] on div "ללא אישור" at bounding box center [721, 290] width 33 height 11
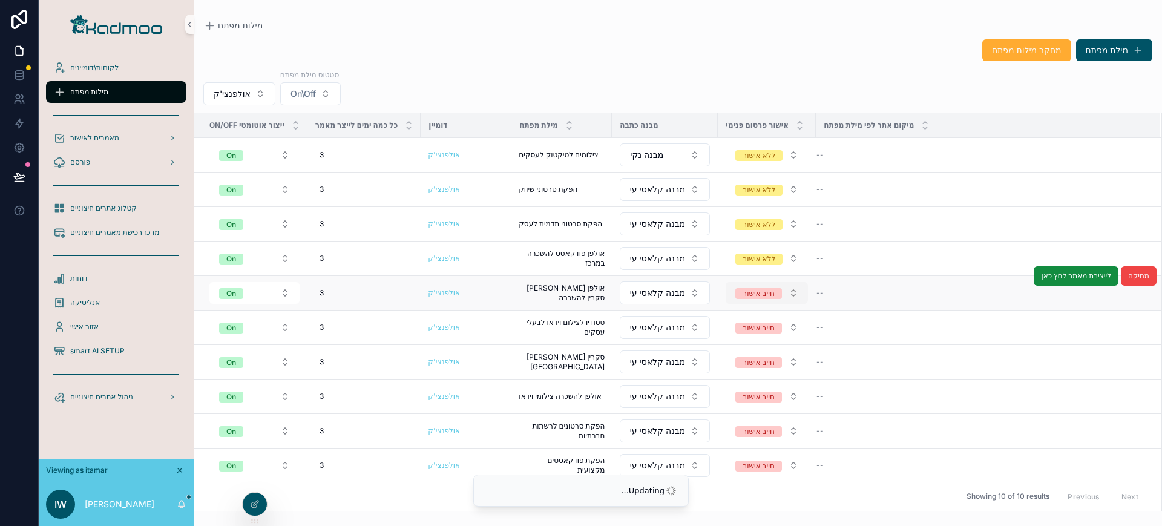
click at [752, 292] on div "חייב אישור" at bounding box center [758, 293] width 31 height 11
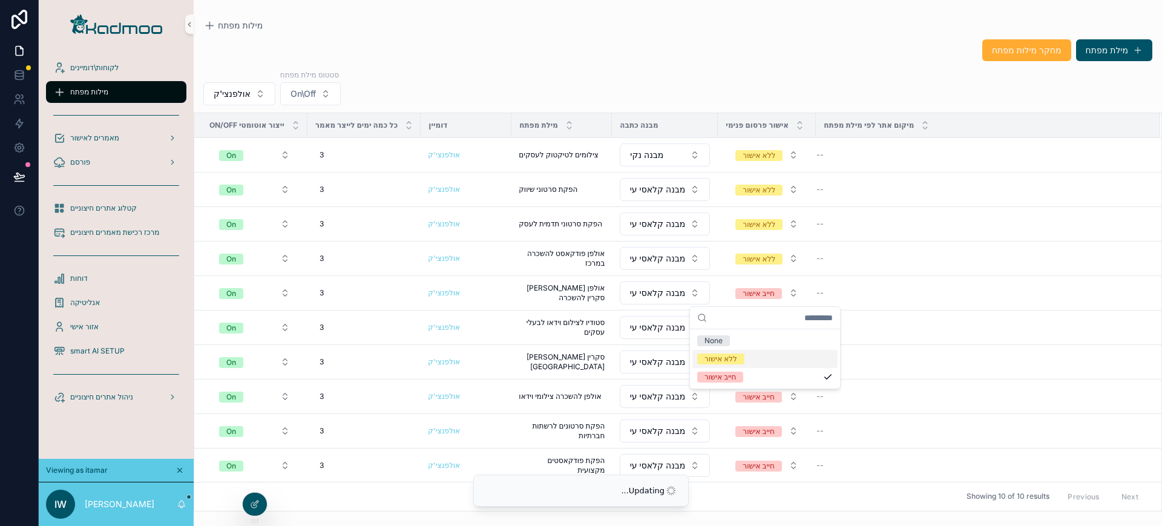
click at [724, 355] on div "ללא אישור" at bounding box center [721, 359] width 33 height 11
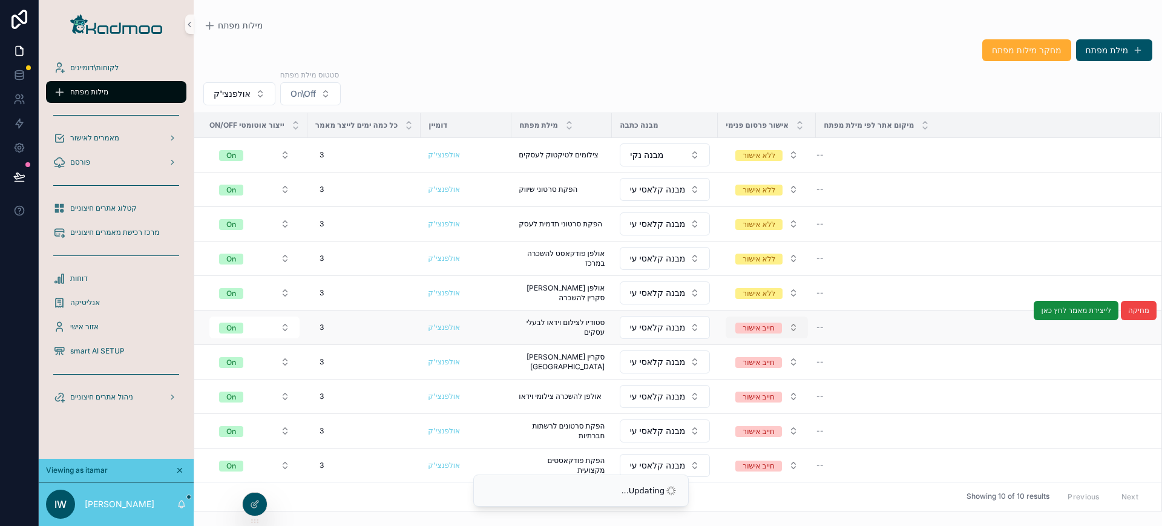
click at [762, 331] on div "חייב אישור" at bounding box center [758, 328] width 31 height 11
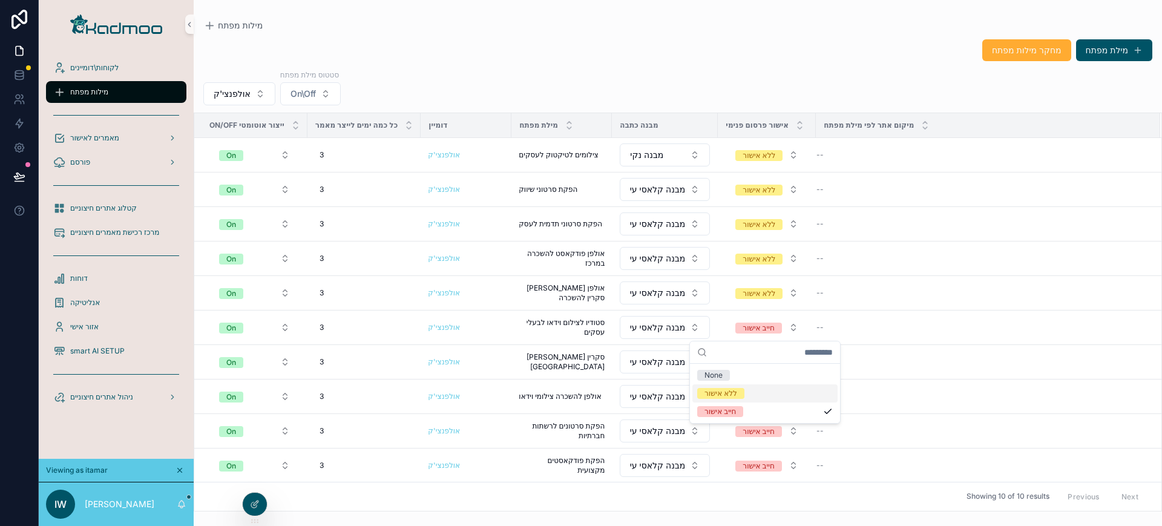
click at [741, 390] on span "ללא אישור" at bounding box center [720, 393] width 47 height 11
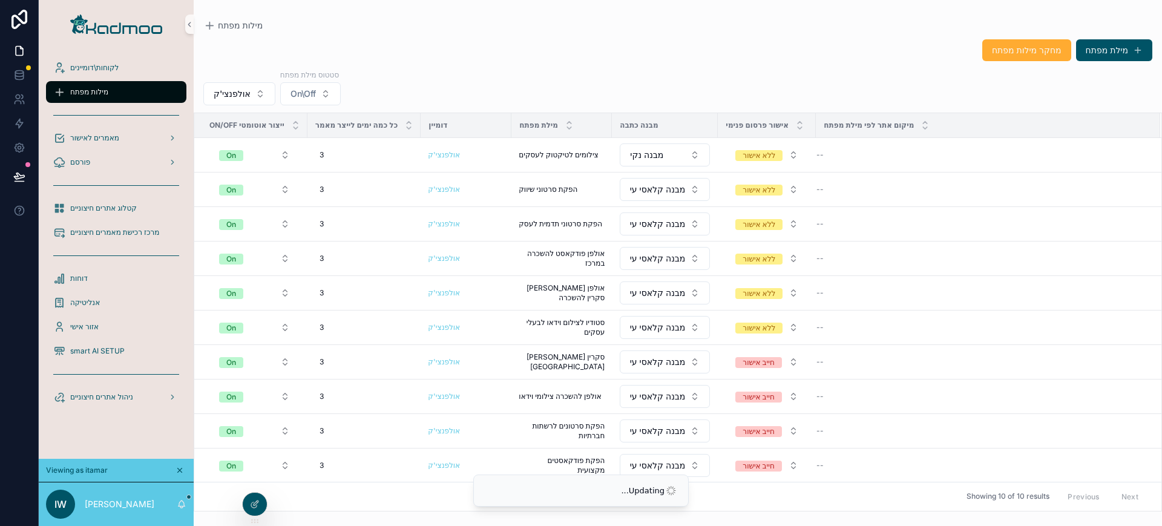
click at [769, 367] on div "חייב אישור" at bounding box center [758, 362] width 31 height 11
click at [736, 431] on div "ללא אישור" at bounding box center [721, 428] width 33 height 11
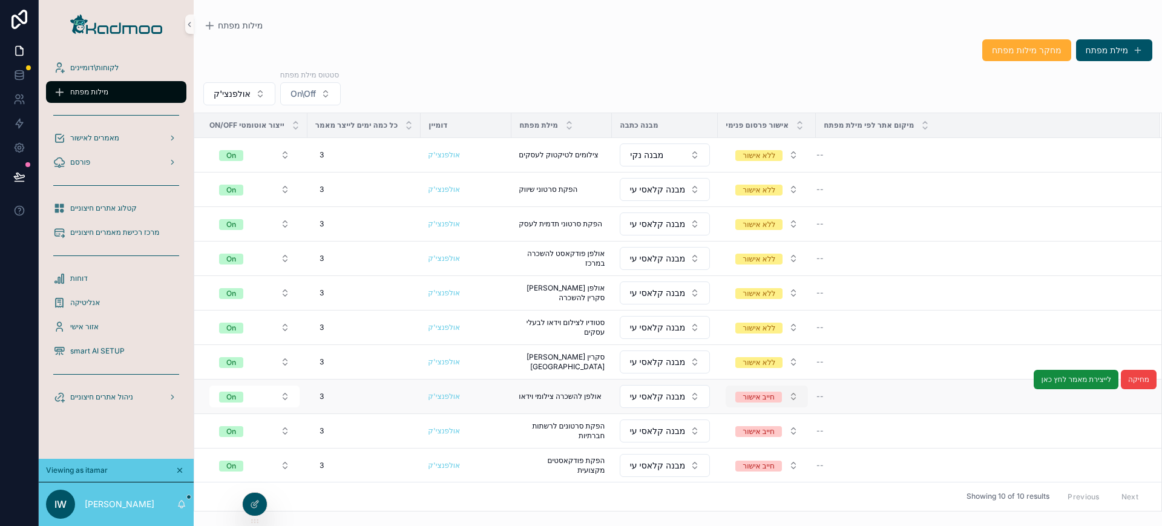
click at [766, 404] on button "חייב אישור" at bounding box center [767, 397] width 82 height 22
click at [765, 392] on div "חייב אישור" at bounding box center [758, 397] width 31 height 11
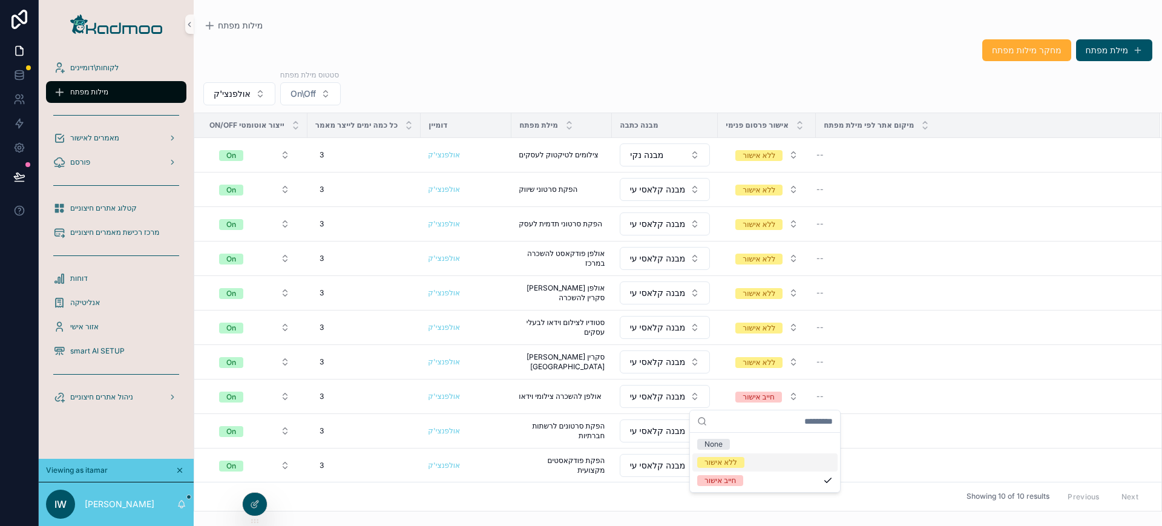
click at [731, 462] on div "ללא אישור" at bounding box center [721, 462] width 33 height 11
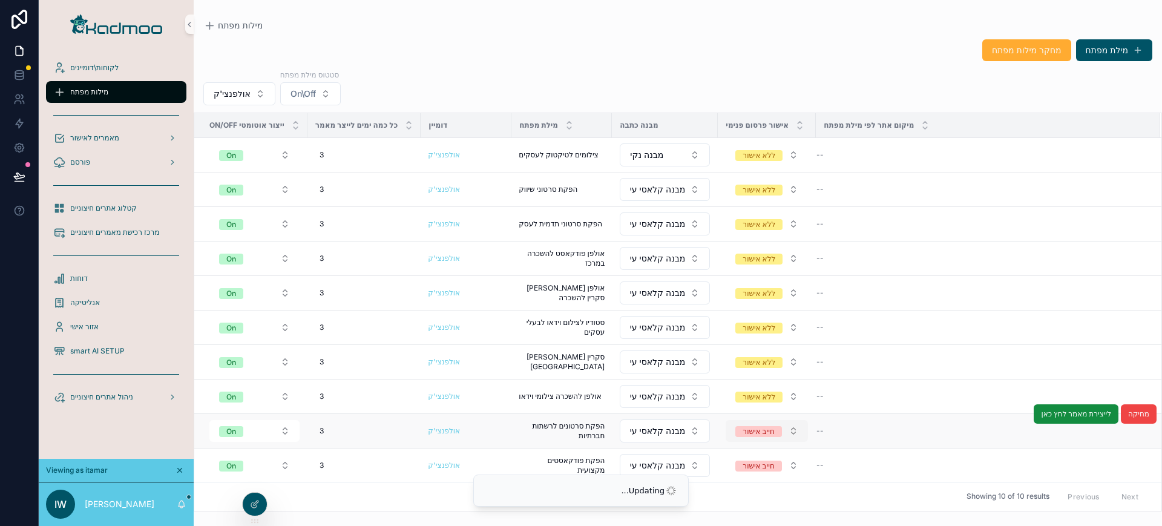
click at [760, 433] on div "חייב אישור" at bounding box center [758, 431] width 31 height 11
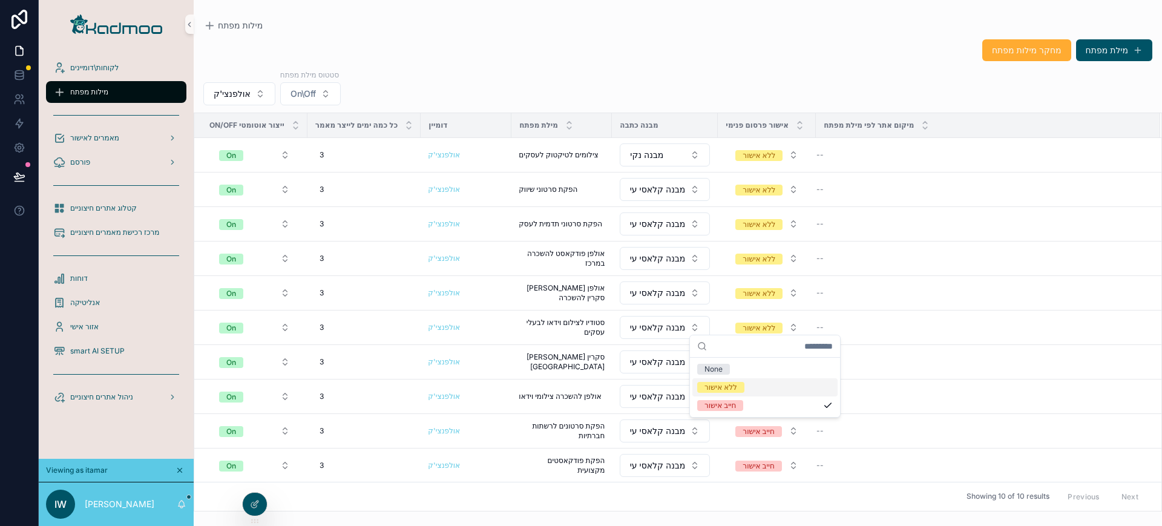
click at [734, 388] on div "ללא אישור" at bounding box center [721, 387] width 33 height 11
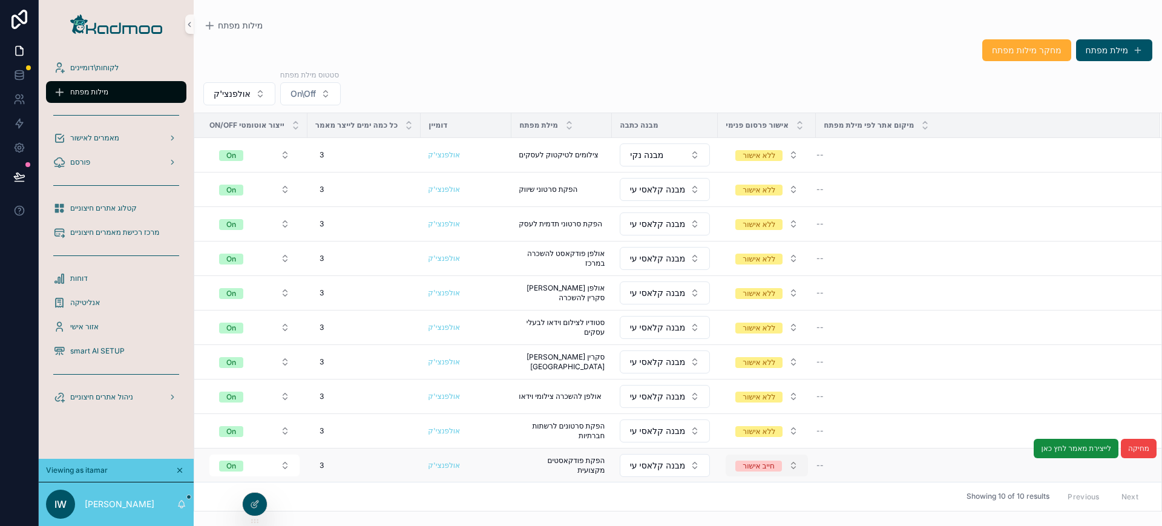
click at [746, 462] on div "חייב אישור" at bounding box center [758, 466] width 31 height 11
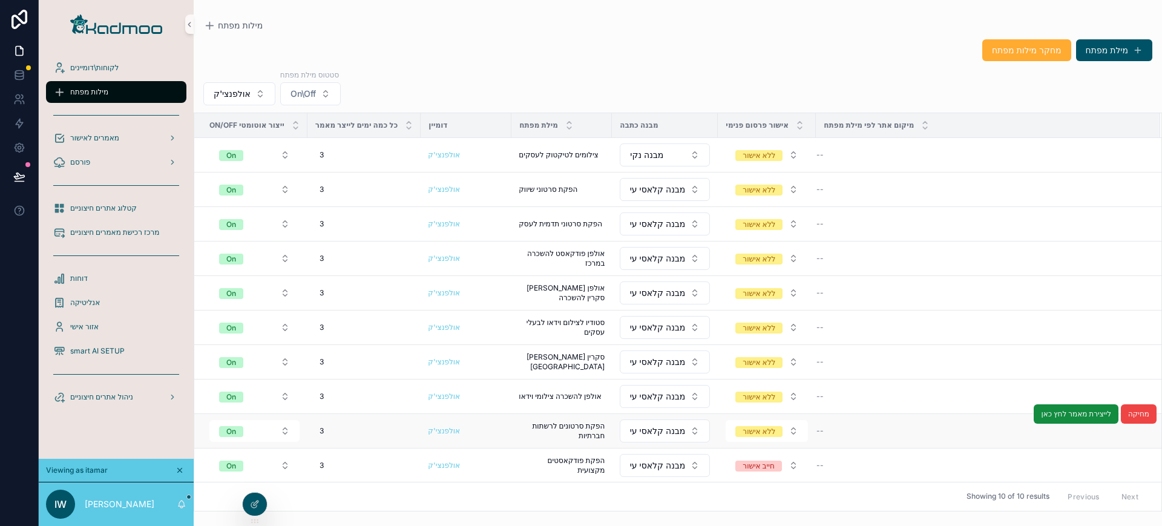
click at [729, 418] on td "ללא אישור" at bounding box center [767, 430] width 98 height 35
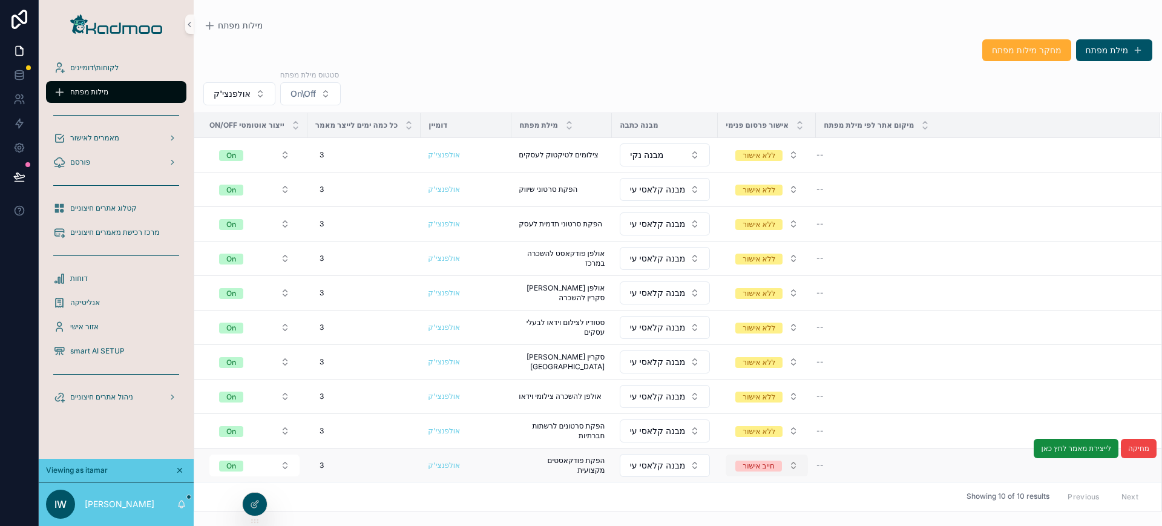
click at [746, 471] on div "חייב אישור" at bounding box center [758, 466] width 31 height 11
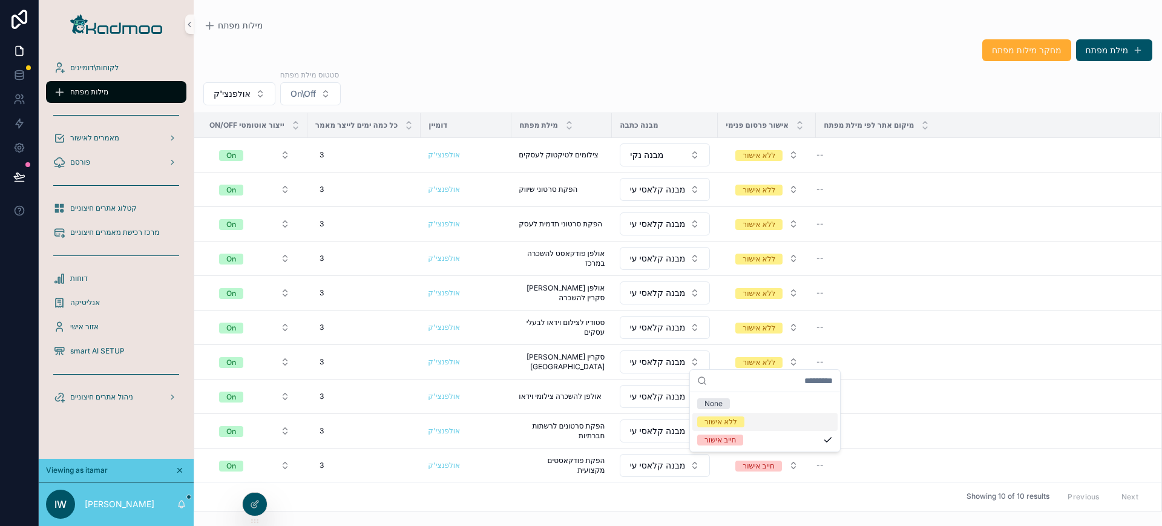
click at [711, 424] on div "ללא אישור" at bounding box center [721, 422] width 33 height 11
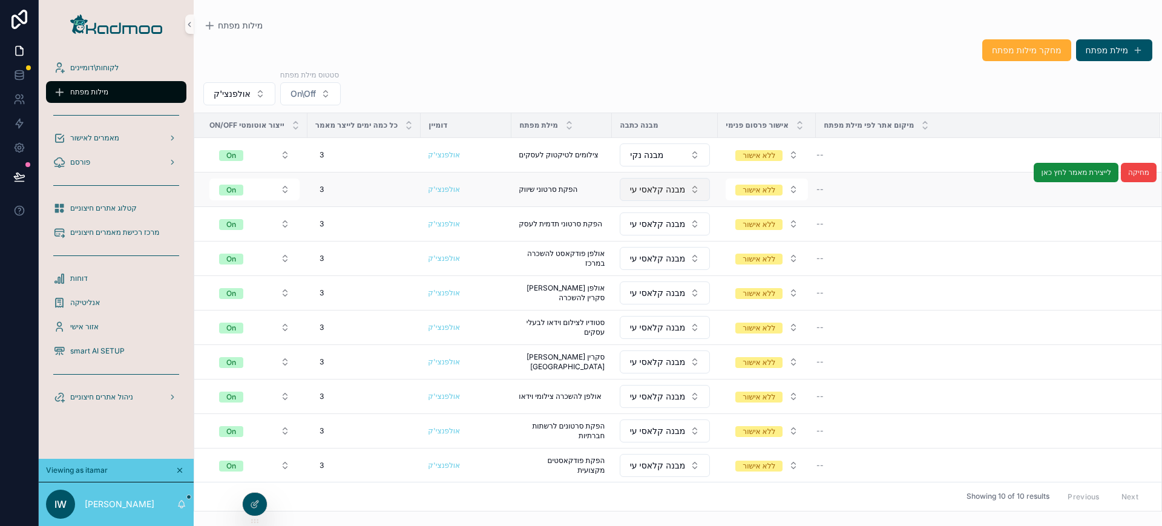
click at [687, 185] on button "מבנה קלאסי עיתונאות" at bounding box center [665, 189] width 90 height 23
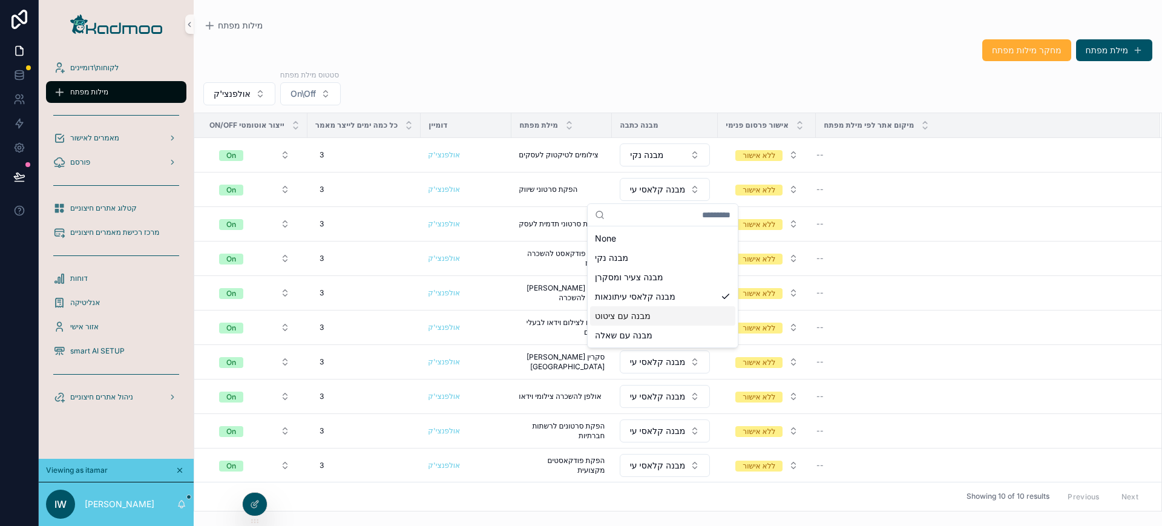
click at [647, 308] on div "מבנה עם ציטוט" at bounding box center [662, 315] width 145 height 19
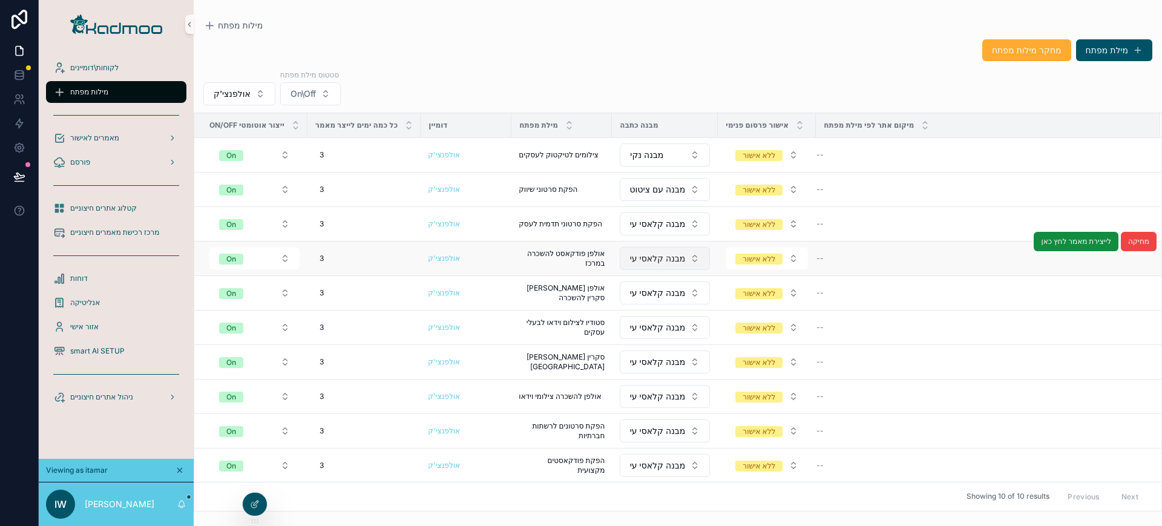
click at [655, 254] on span "מבנה קלאסי עיתונאות" at bounding box center [657, 258] width 55 height 12
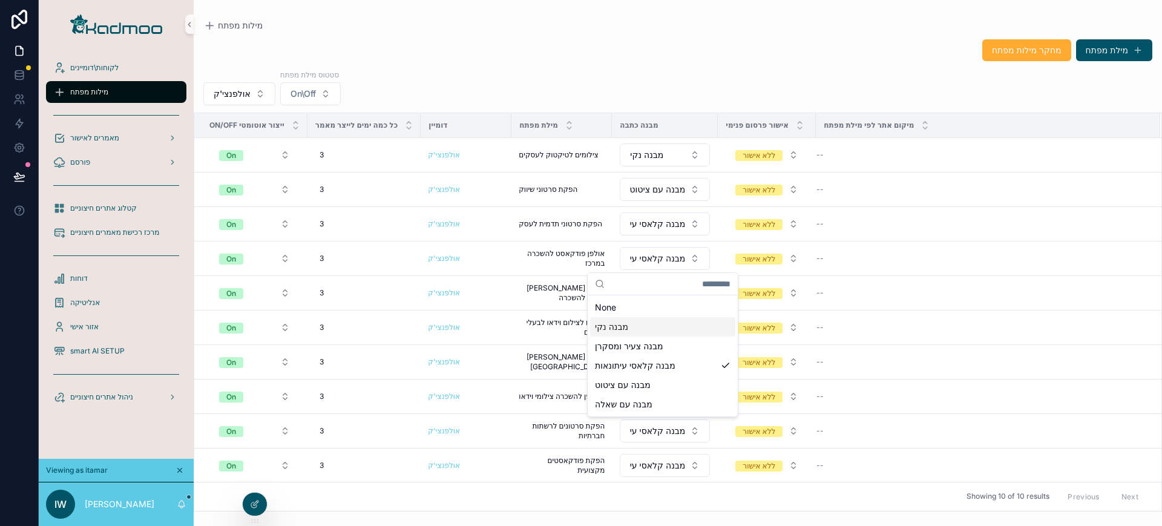
click at [644, 326] on div "מבנה נקי" at bounding box center [662, 326] width 145 height 19
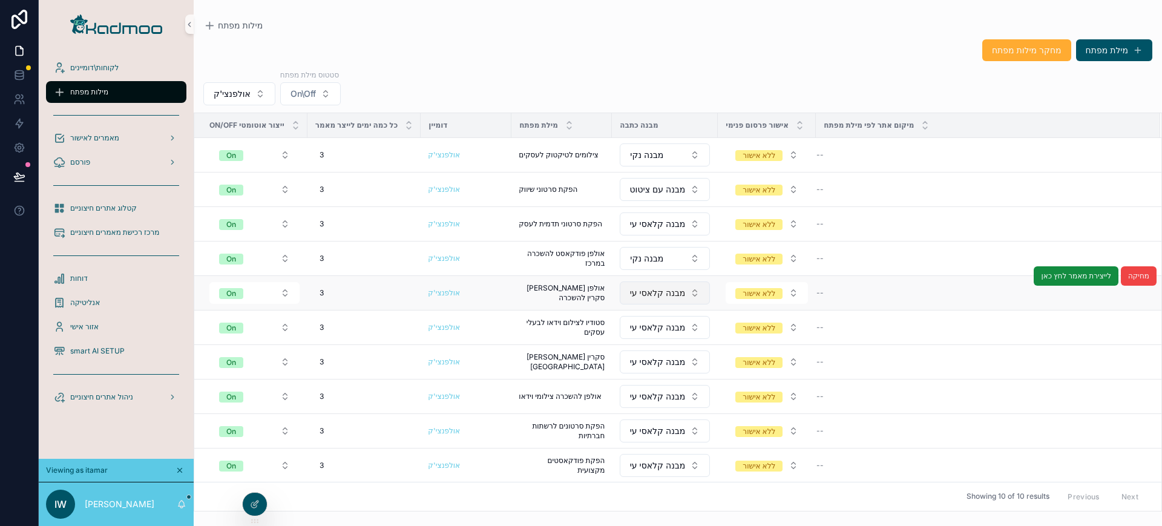
click at [653, 292] on span "מבנה קלאסי עיתונאות" at bounding box center [657, 293] width 55 height 12
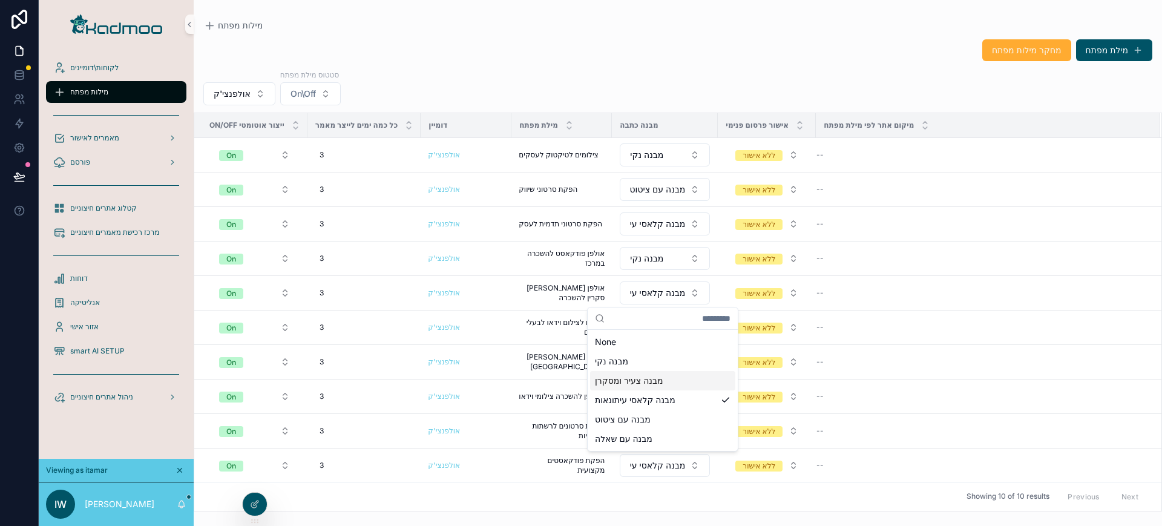
click at [641, 383] on span "מבנה צעיר ומסקרן" at bounding box center [629, 381] width 68 height 12
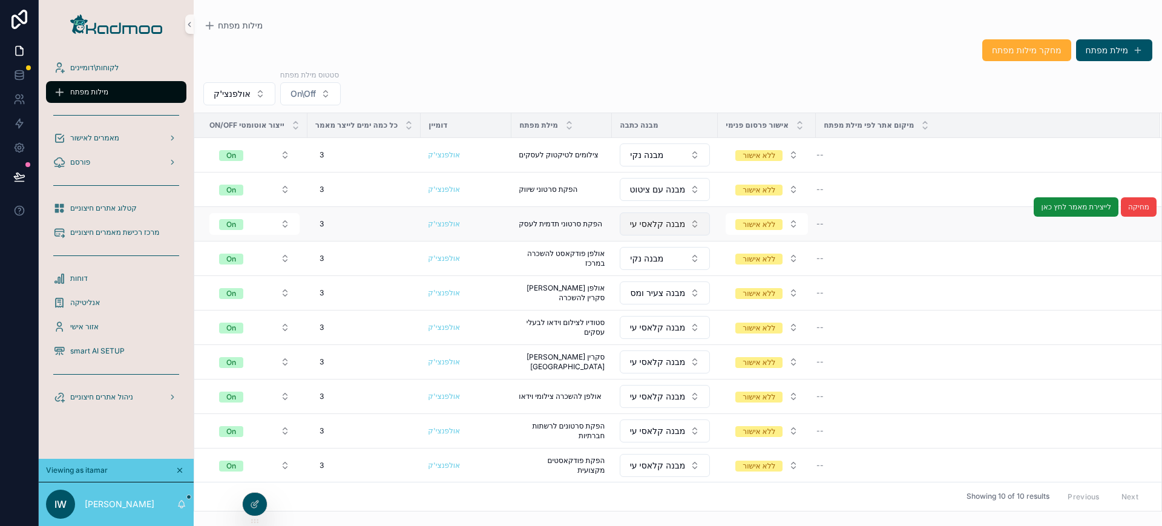
click at [659, 229] on span "מבנה קלאסי עיתונאות" at bounding box center [657, 224] width 55 height 12
click at [654, 224] on span "מבנה קלאסי עיתונאות" at bounding box center [657, 224] width 55 height 12
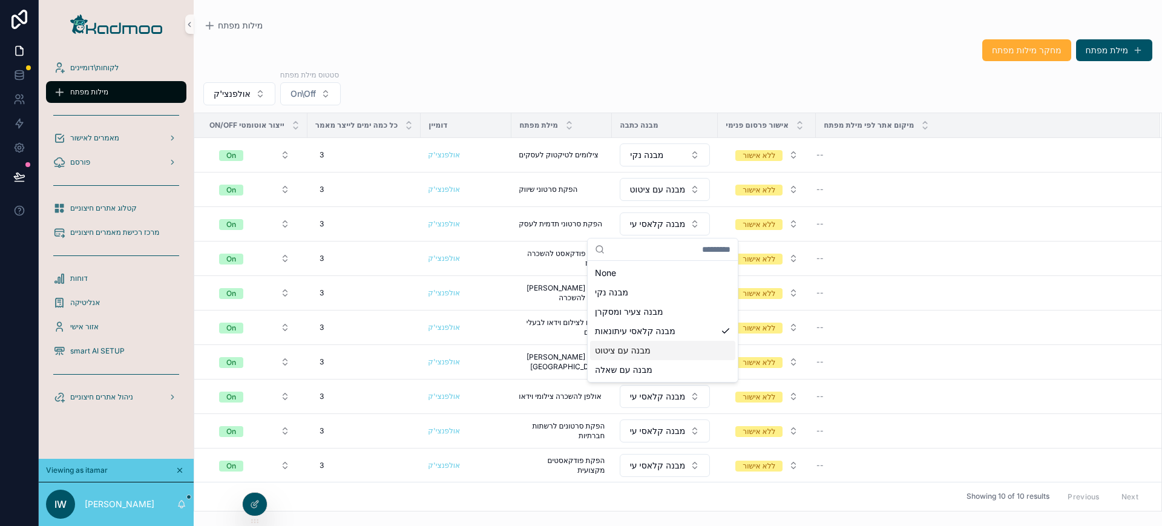
click at [624, 349] on span "מבנה עם ציטוט" at bounding box center [623, 350] width 56 height 12
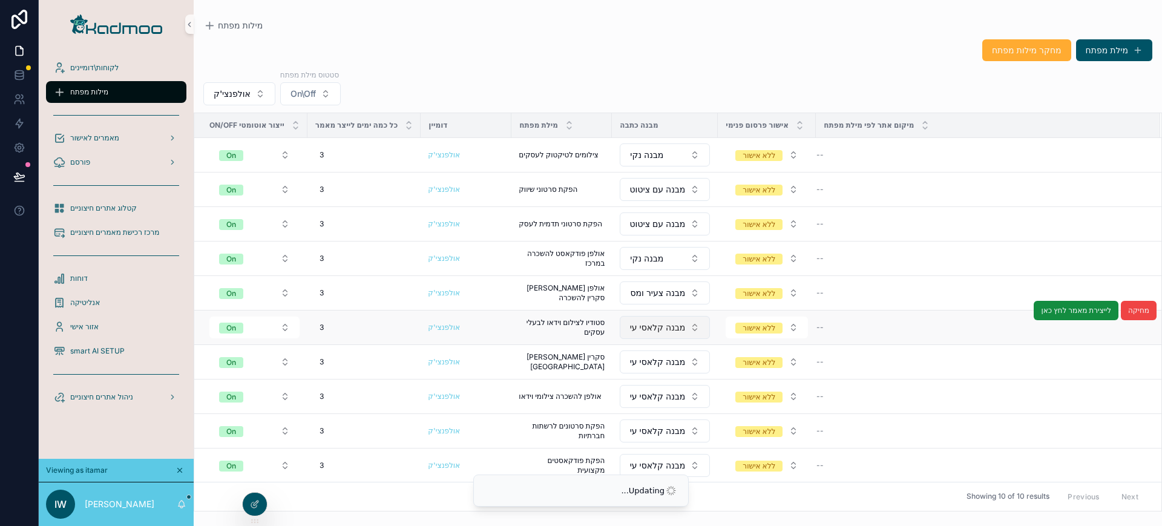
click at [657, 332] on span "מבנה קלאסי עיתונאות" at bounding box center [657, 327] width 55 height 12
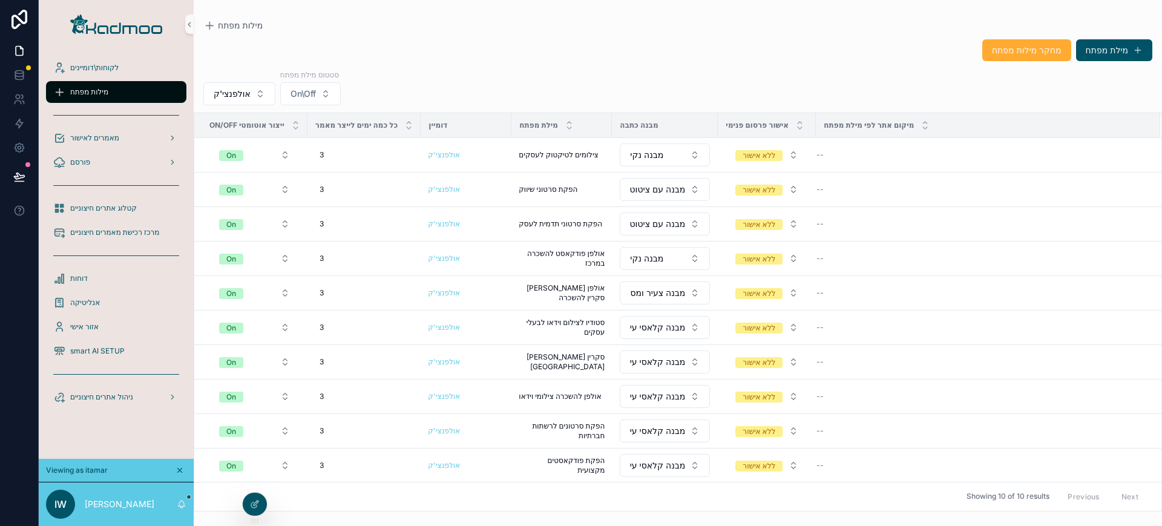
click at [639, 473] on button "מבנה קלאסי עיתונאות" at bounding box center [665, 465] width 90 height 23
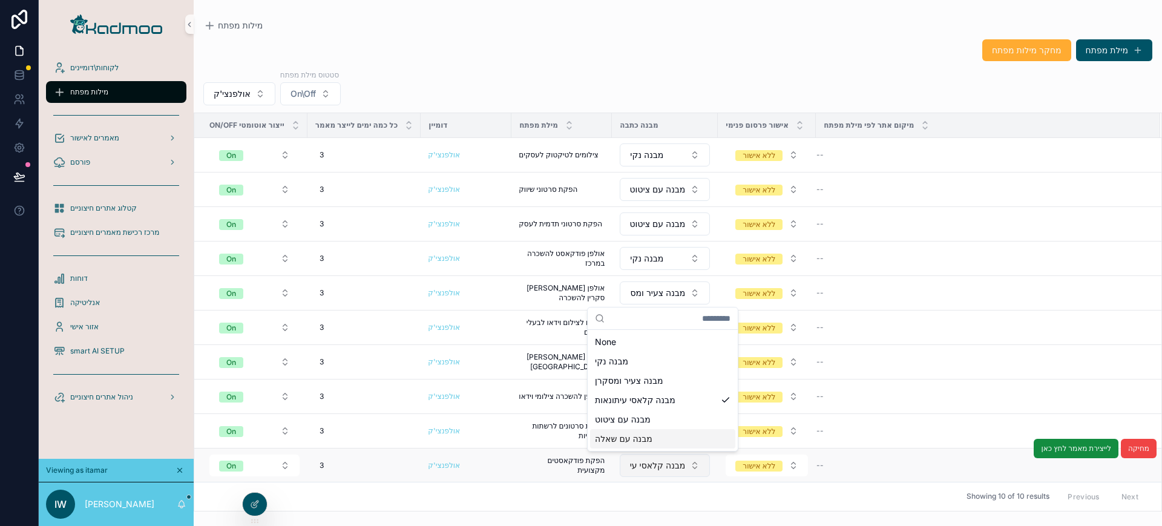
click at [660, 463] on span "מבנה קלאסי עיתונאות" at bounding box center [657, 465] width 55 height 12
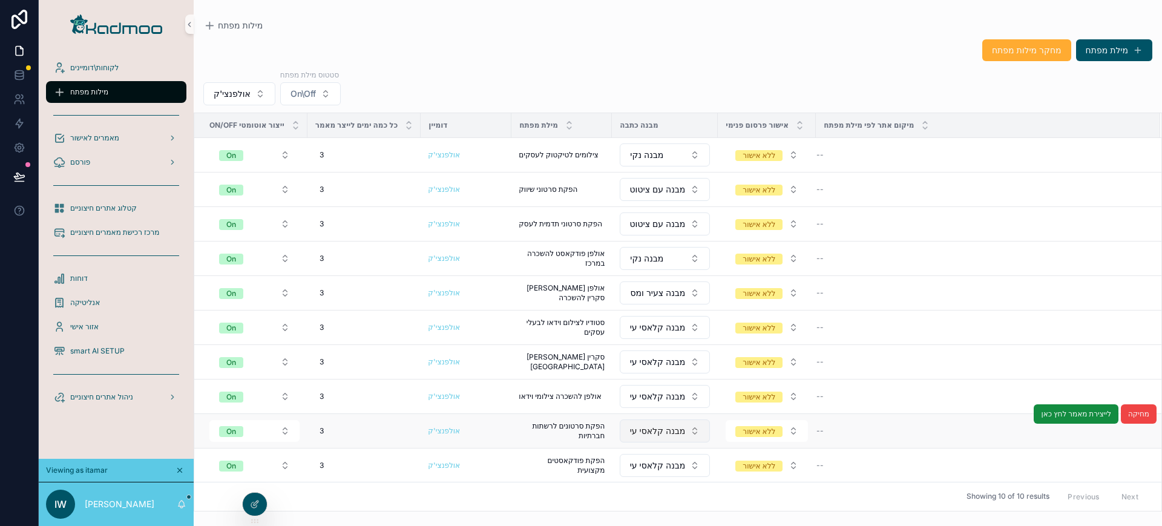
click at [657, 438] on button "מבנה קלאסי עיתונאות" at bounding box center [665, 431] width 90 height 23
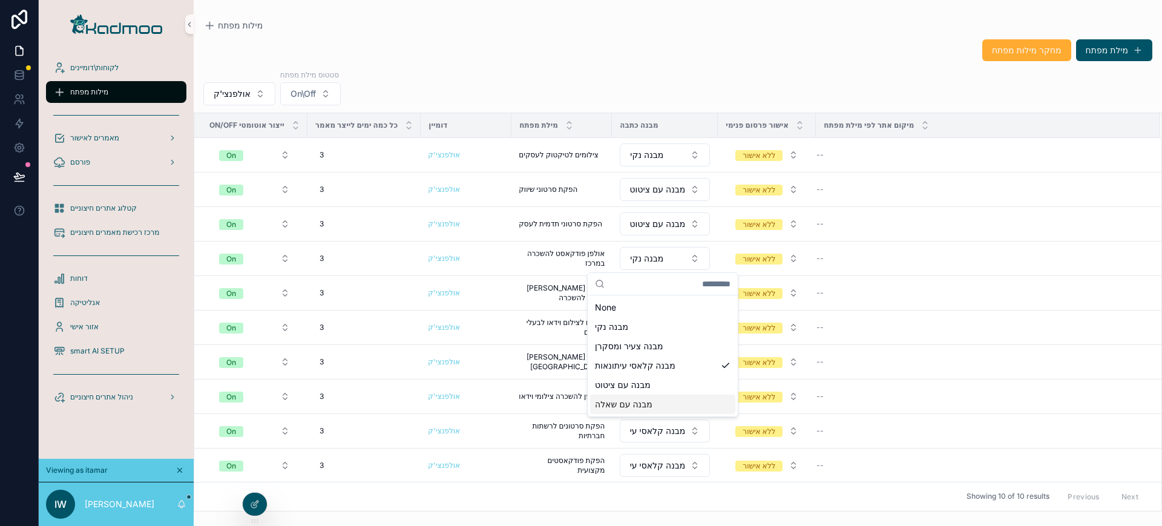
click at [645, 408] on span "מבנה עם שאלה" at bounding box center [624, 404] width 58 height 12
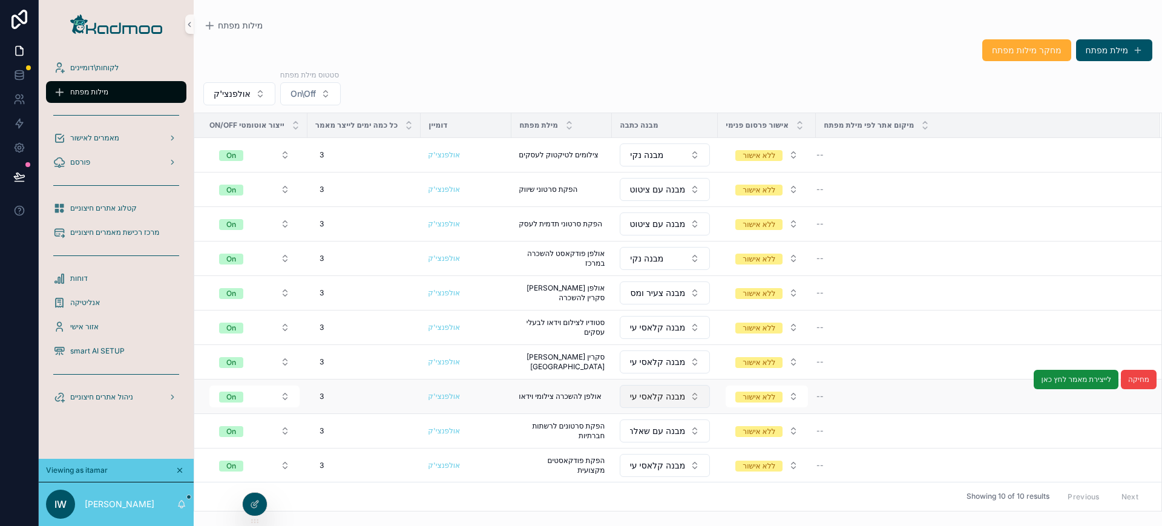
click at [660, 393] on span "מבנה קלאסי עיתונאות" at bounding box center [657, 396] width 55 height 12
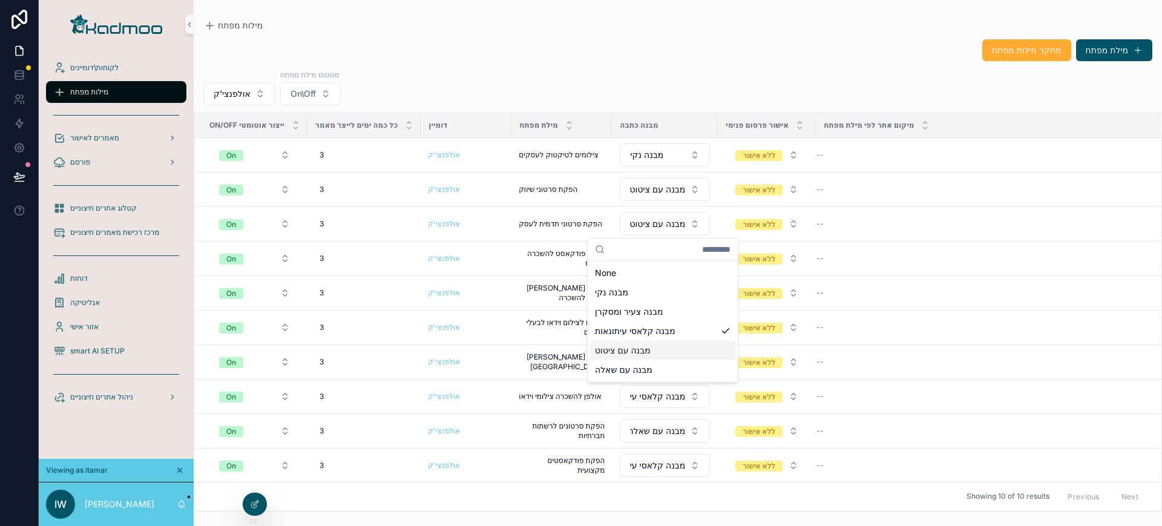
click at [646, 352] on span "מבנה עם ציטוט" at bounding box center [623, 350] width 56 height 12
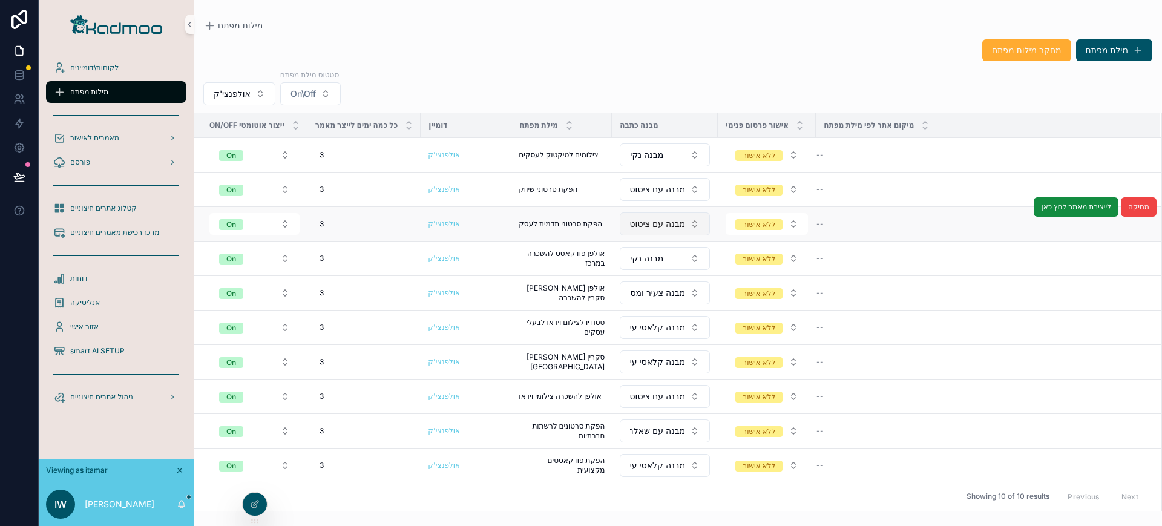
click at [670, 223] on span "מבנה עם ציטוט" at bounding box center [657, 224] width 55 height 12
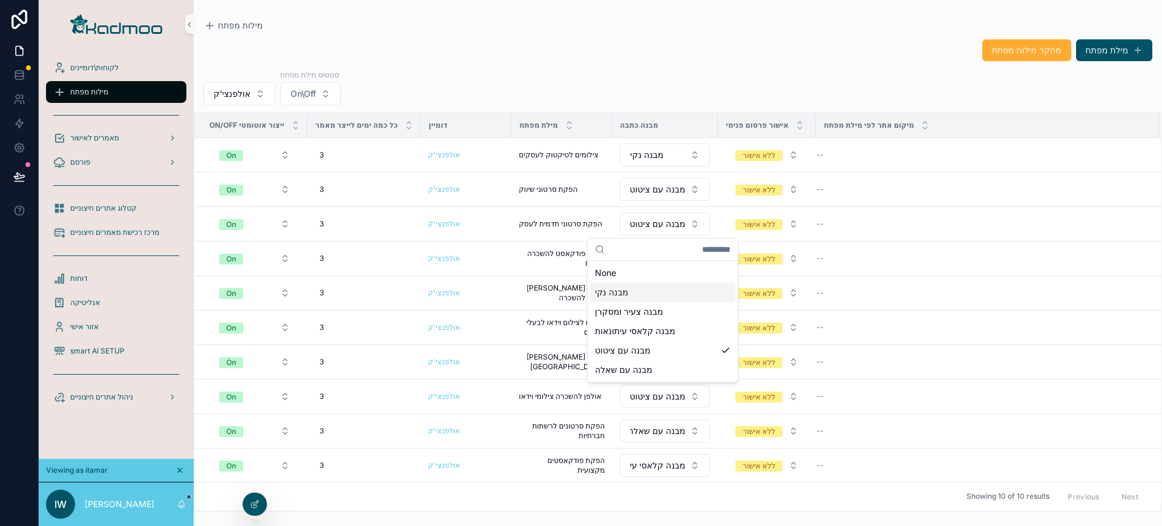
click at [645, 291] on div "מבנה נקי" at bounding box center [662, 292] width 145 height 19
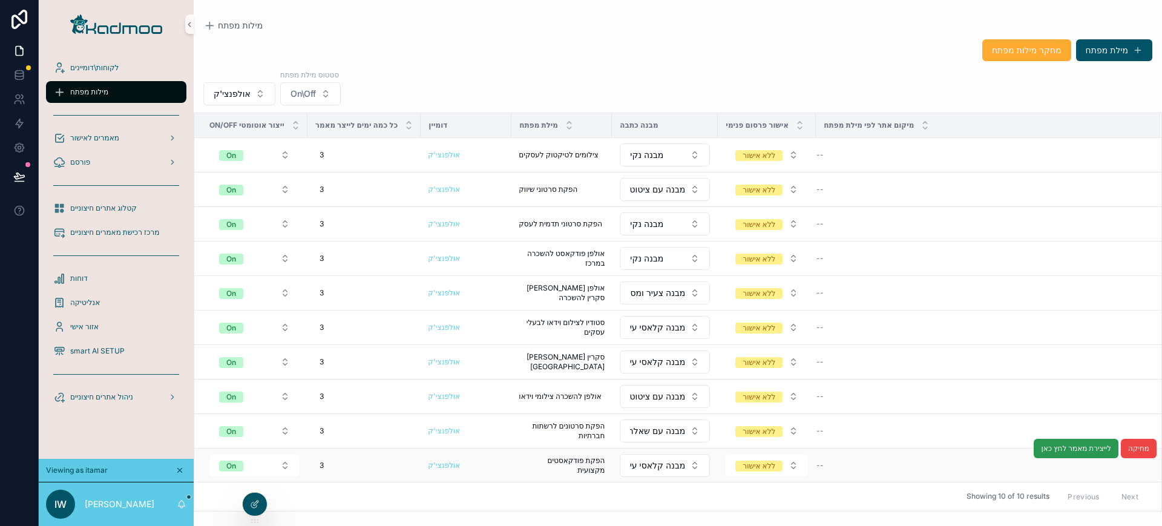
click at [1057, 452] on span "לייצירת מאמר לחץ כאן" at bounding box center [1076, 449] width 70 height 10
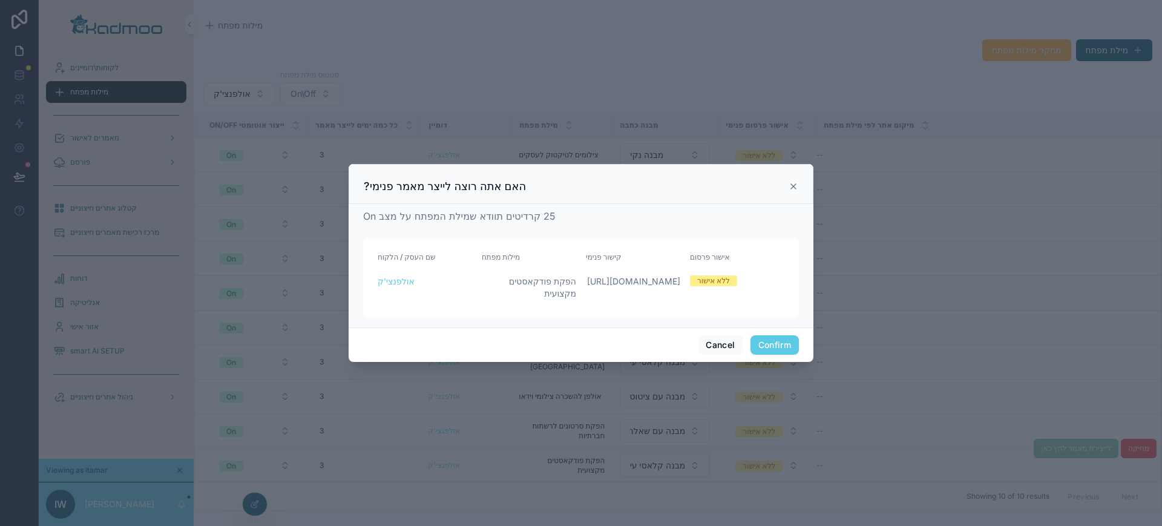
click at [788, 350] on button "Confirm" at bounding box center [775, 344] width 48 height 19
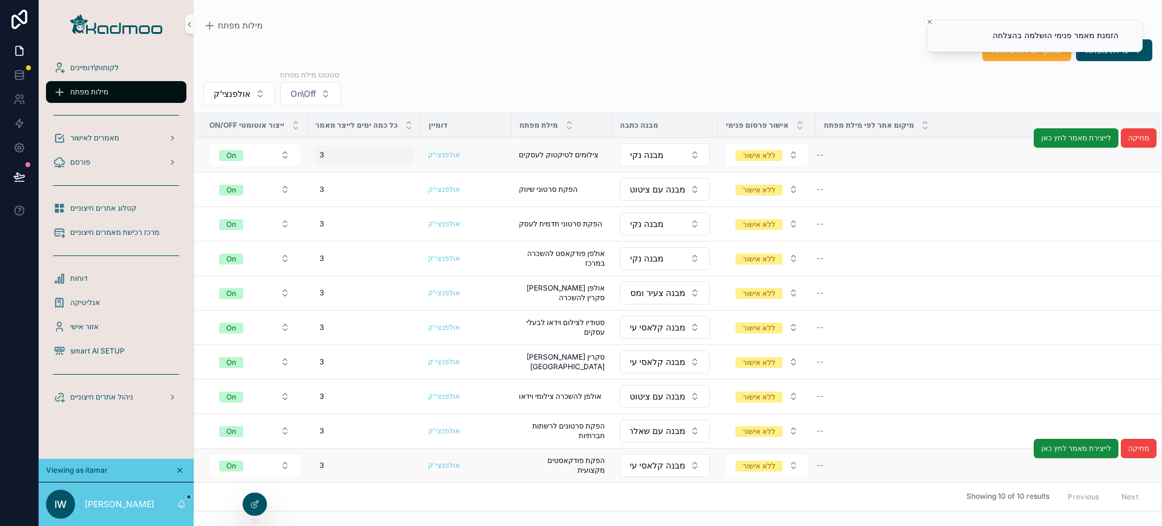
click at [328, 156] on div "3 3" at bounding box center [364, 154] width 99 height 19
type input "*"
click button "scrollable content" at bounding box center [467, 171] width 15 height 15
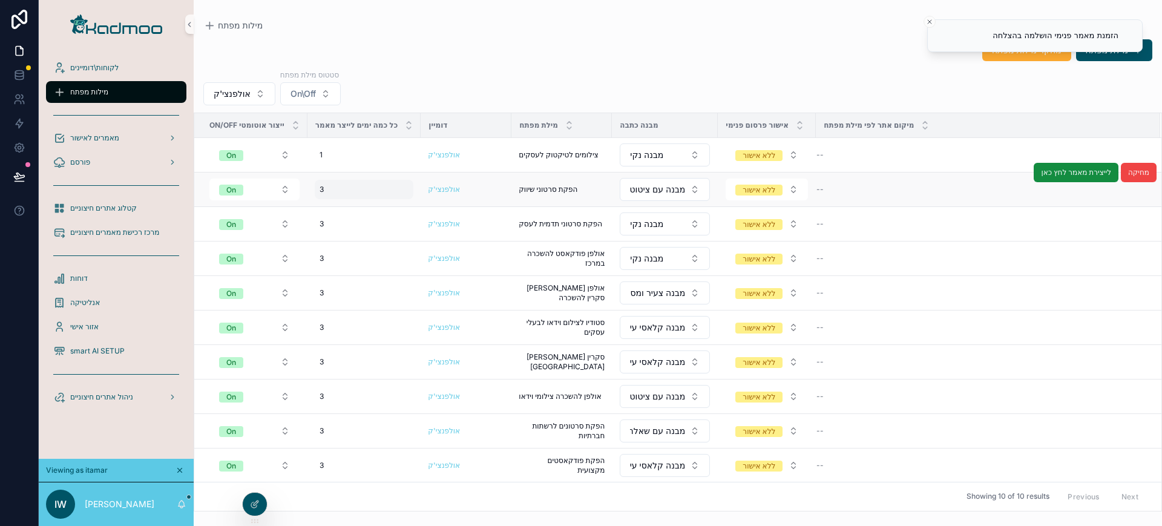
click at [354, 191] on div "3 3" at bounding box center [364, 189] width 99 height 19
type input "*"
click button "scrollable content" at bounding box center [467, 206] width 15 height 15
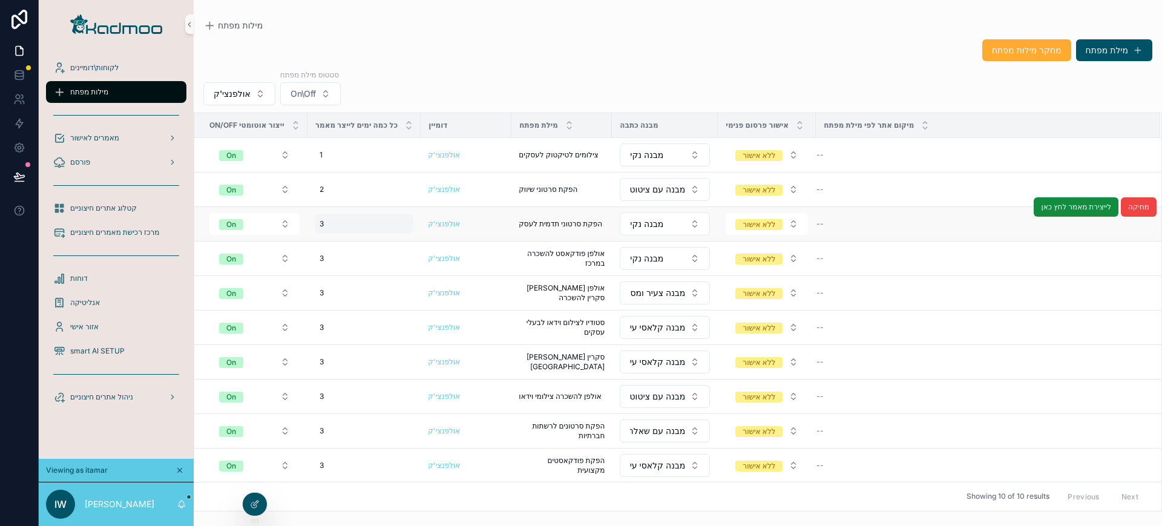
click at [348, 226] on div "3 3" at bounding box center [364, 223] width 99 height 19
click at [460, 233] on button "scrollable content" at bounding box center [467, 240] width 15 height 15
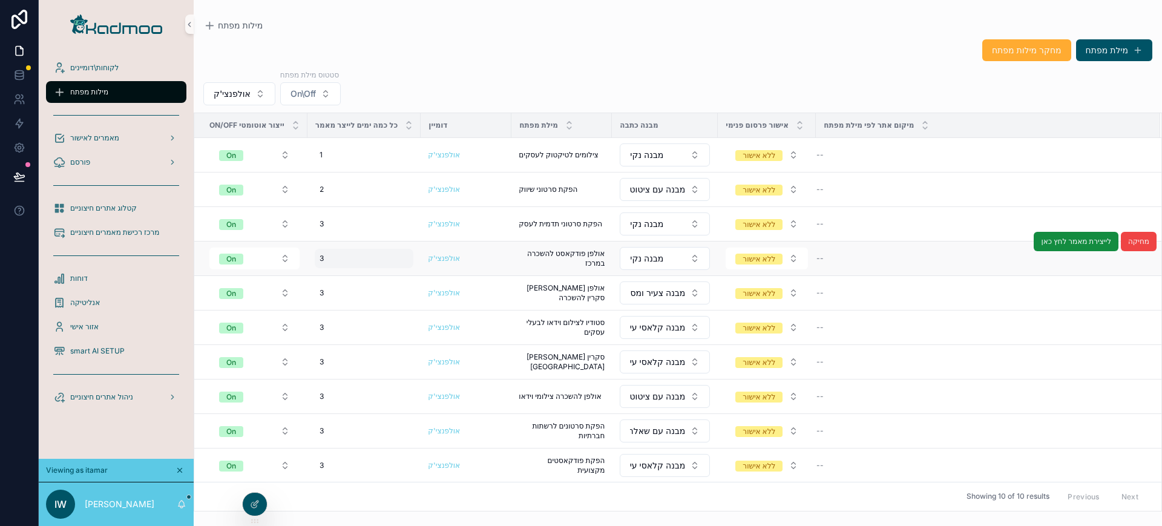
click at [342, 259] on div "3 3" at bounding box center [364, 258] width 99 height 19
type input "*"
click button "scrollable content" at bounding box center [467, 275] width 15 height 15
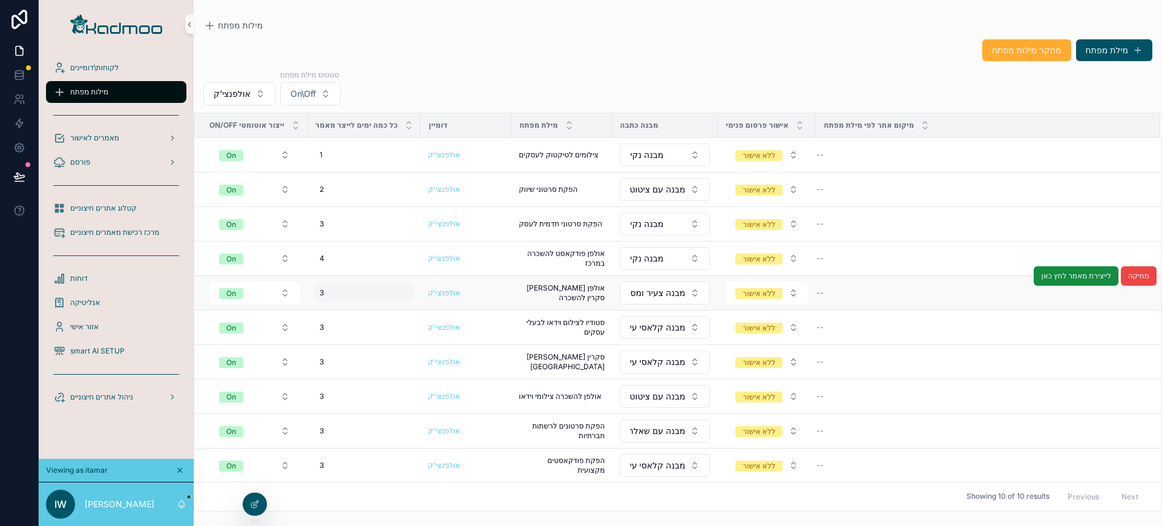
click at [336, 286] on div "3 3" at bounding box center [364, 292] width 99 height 19
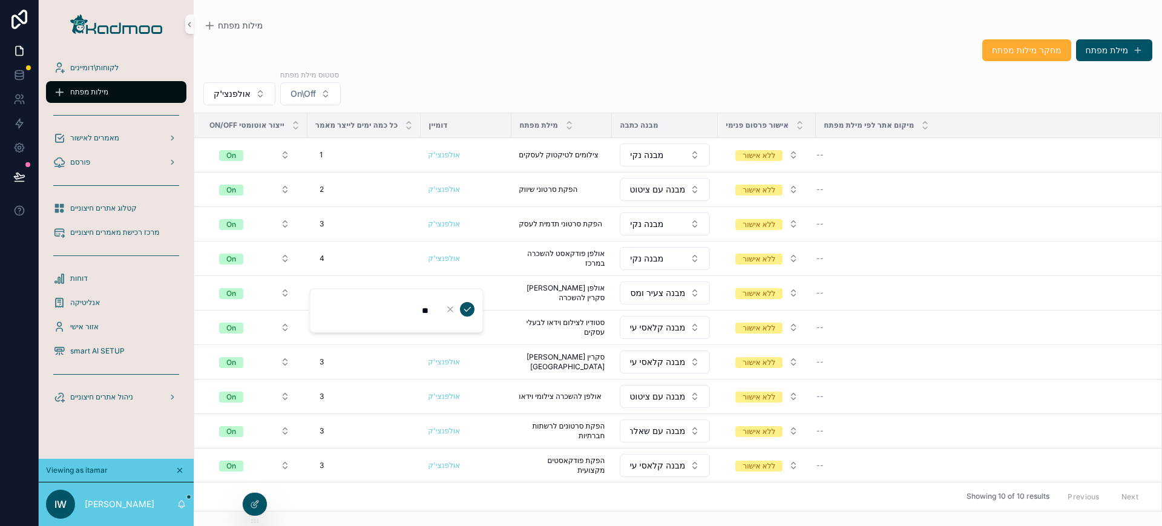
type input "*"
click button "scrollable content" at bounding box center [467, 309] width 15 height 15
click at [334, 318] on div "3 3" at bounding box center [364, 327] width 99 height 19
type input "**"
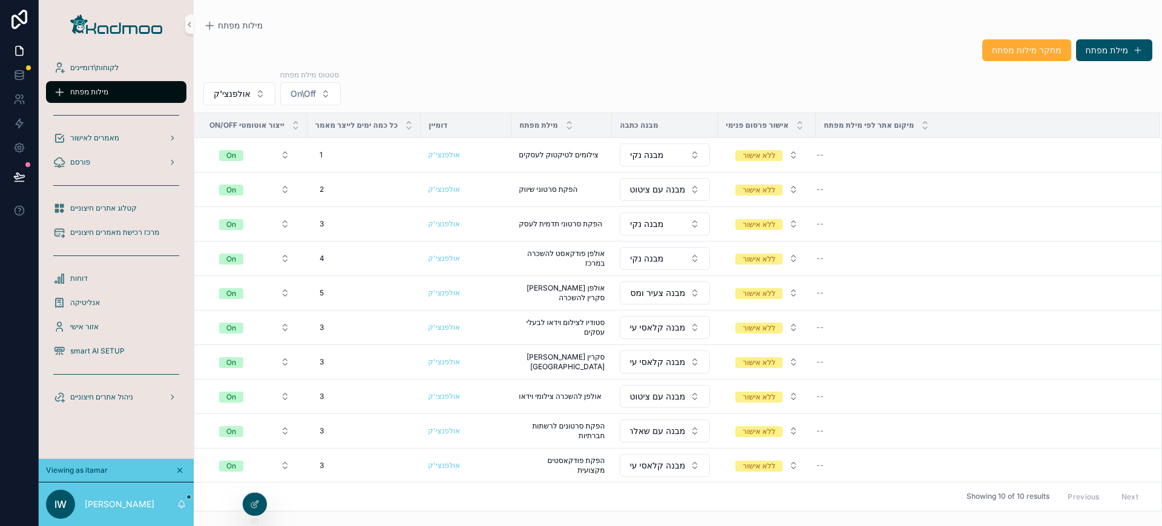
click at [334, 318] on div "3 3" at bounding box center [364, 327] width 99 height 19
type input "*"
type input "***"
click button "scrollable content" at bounding box center [467, 344] width 15 height 15
click at [330, 352] on div "3 3" at bounding box center [364, 361] width 99 height 19
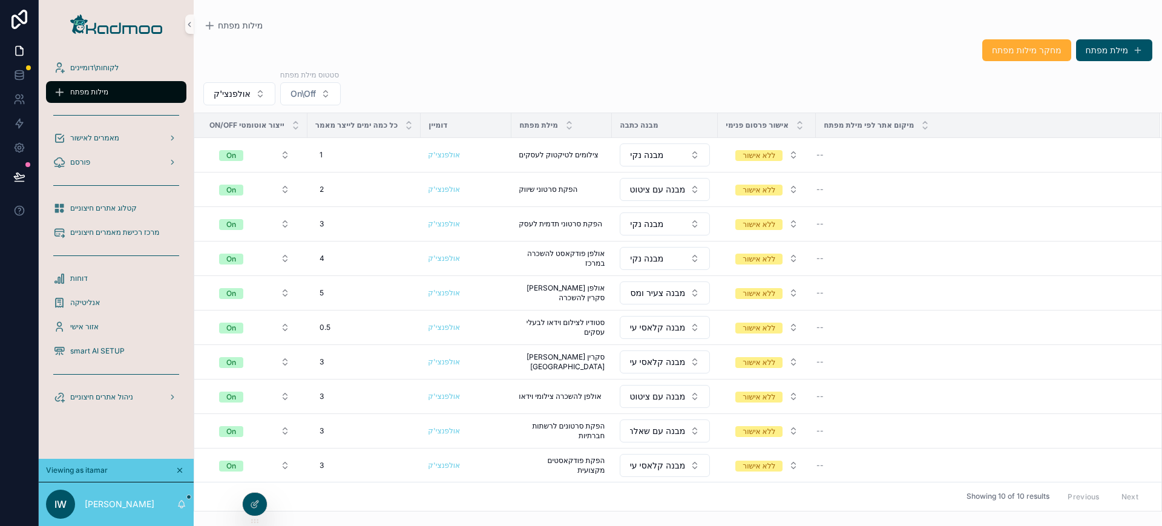
click at [330, 352] on div "3 3" at bounding box center [364, 361] width 99 height 19
type input "*"
click button "scrollable content" at bounding box center [467, 378] width 15 height 15
click at [328, 394] on div "3 3" at bounding box center [364, 396] width 99 height 19
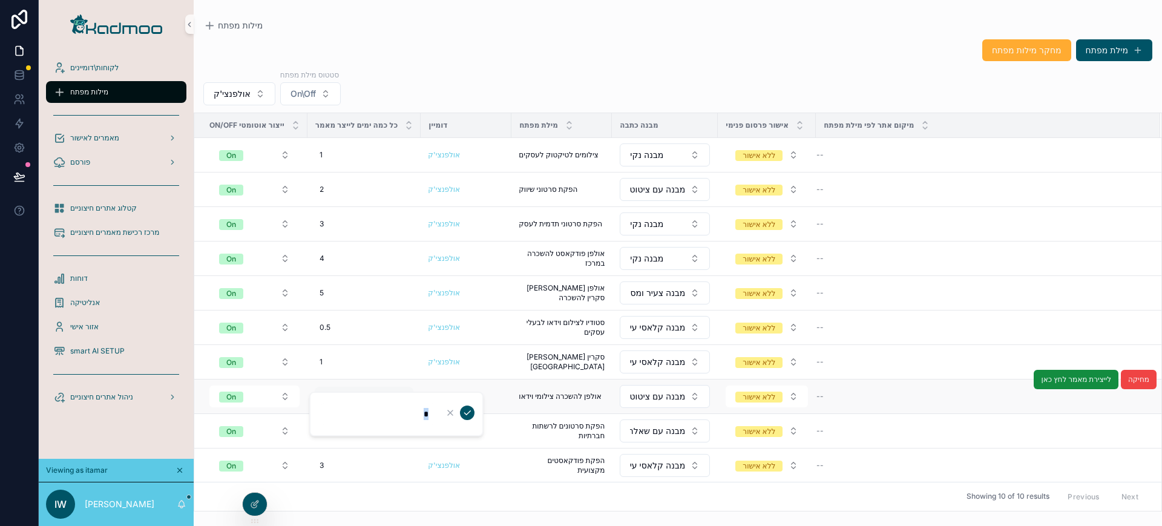
click at [328, 394] on div "*" at bounding box center [396, 414] width 174 height 45
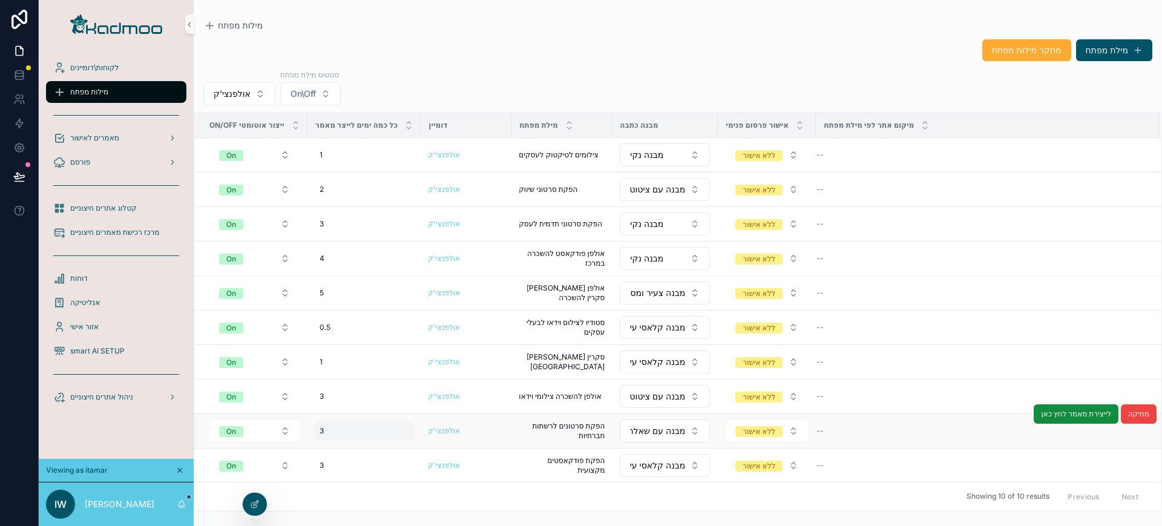
click at [328, 432] on div "3 3" at bounding box center [364, 430] width 99 height 19
click at [328, 432] on div "*" at bounding box center [396, 448] width 174 height 45
click at [369, 443] on input "*" at bounding box center [378, 448] width 115 height 17
type input "*"
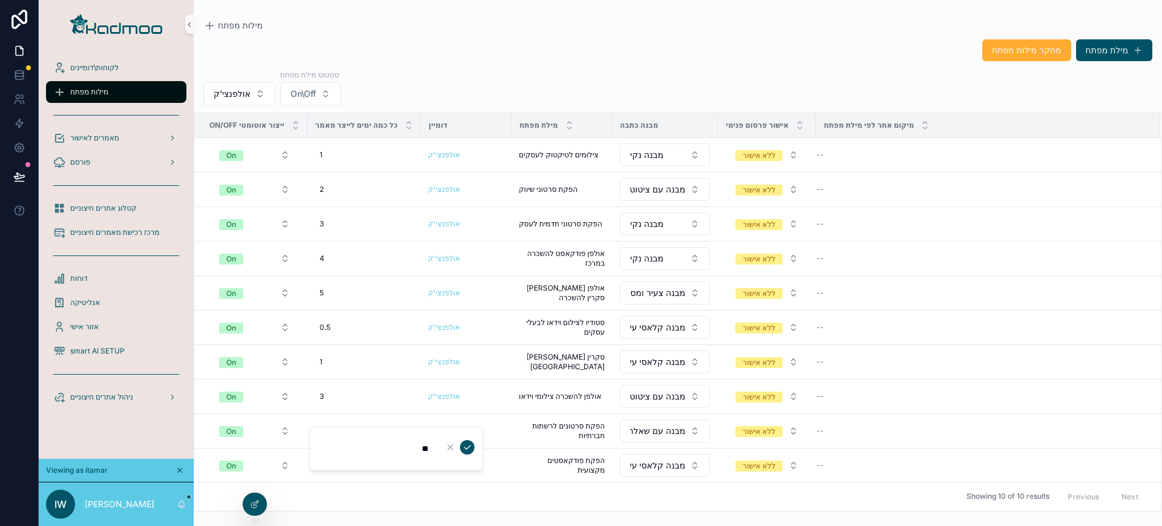
type input "***"
click button "scrollable content" at bounding box center [467, 447] width 15 height 15
click at [333, 466] on div "3 3" at bounding box center [364, 465] width 99 height 19
click at [333, 466] on div "*" at bounding box center [396, 483] width 174 height 45
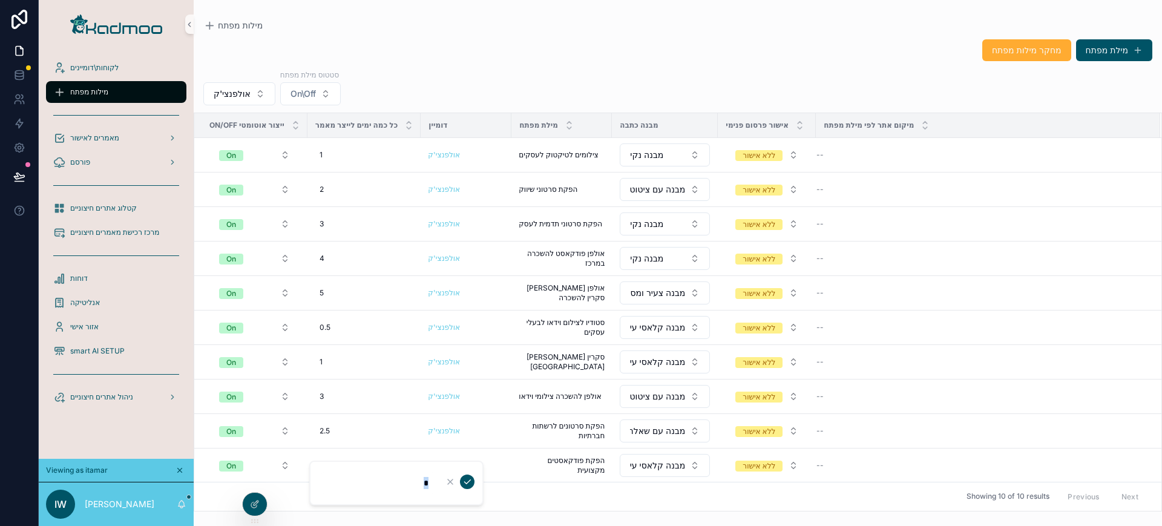
click at [346, 476] on input "*" at bounding box center [378, 483] width 115 height 17
type input "***"
click button "scrollable content" at bounding box center [467, 482] width 15 height 15
click at [1073, 343] on td "--" at bounding box center [988, 327] width 344 height 35
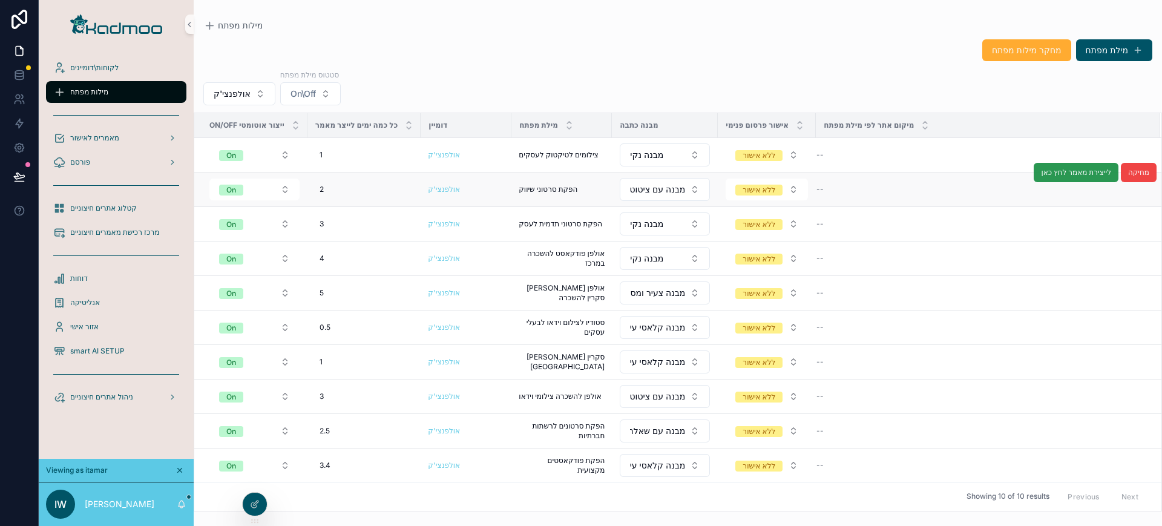
click at [1058, 170] on span "לייצירת מאמר לחץ כאן" at bounding box center [1076, 173] width 70 height 10
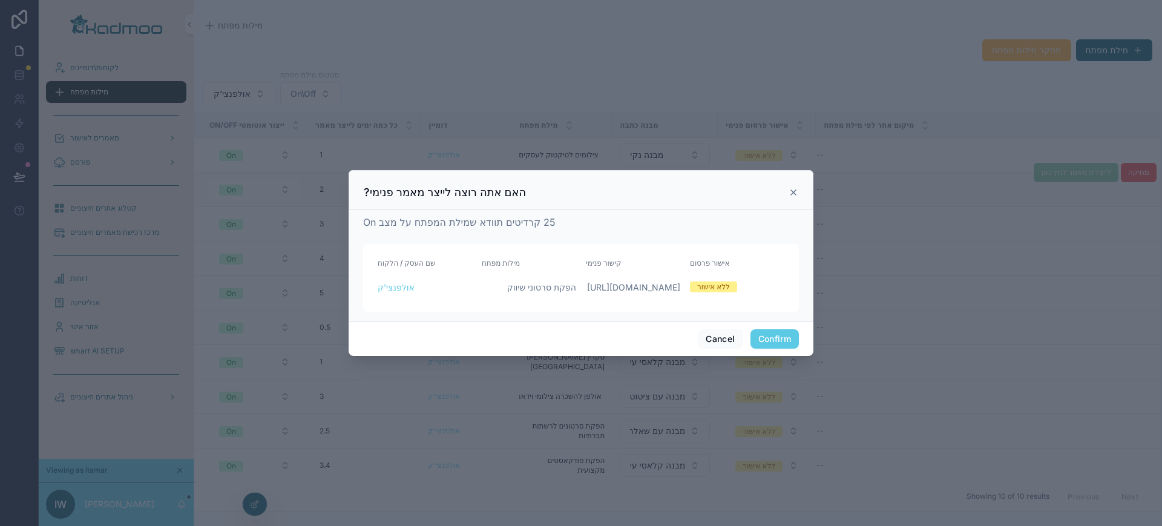
click at [771, 338] on button "Confirm" at bounding box center [775, 338] width 48 height 19
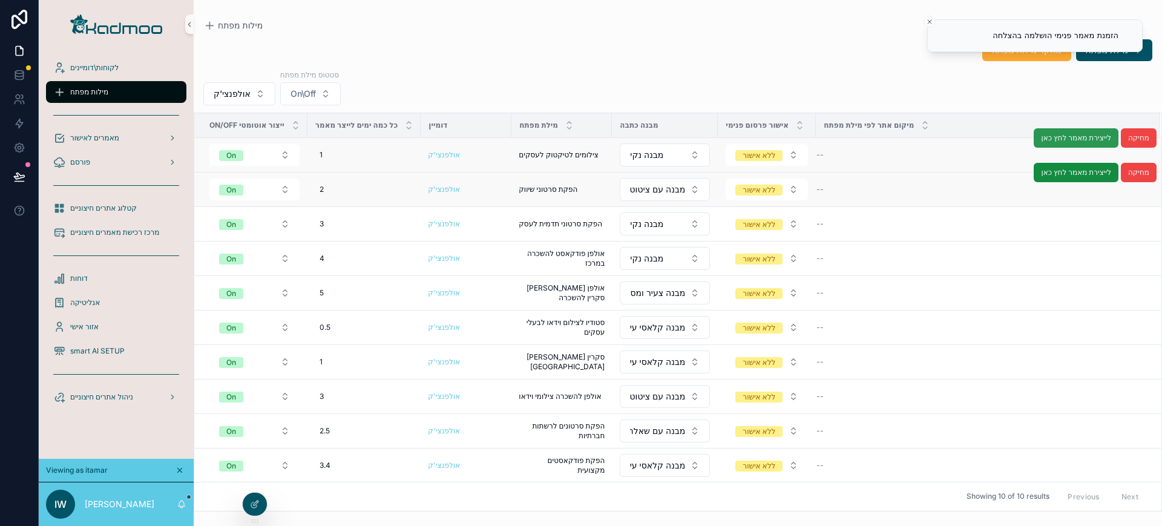
click at [1081, 135] on span "לייצירת מאמר לחץ כאן" at bounding box center [1076, 138] width 70 height 10
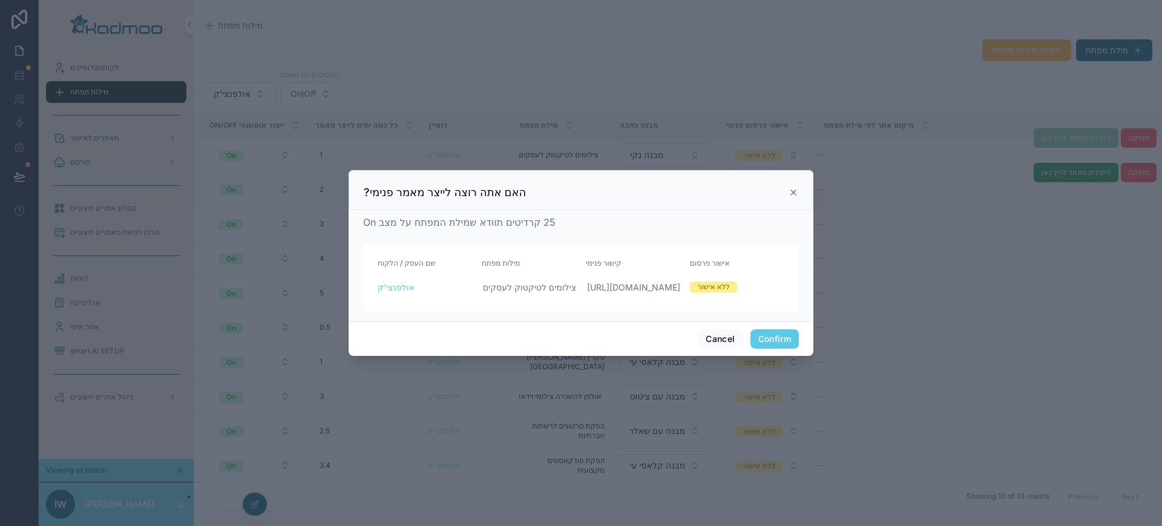
click at [776, 343] on button "Confirm" at bounding box center [775, 338] width 48 height 19
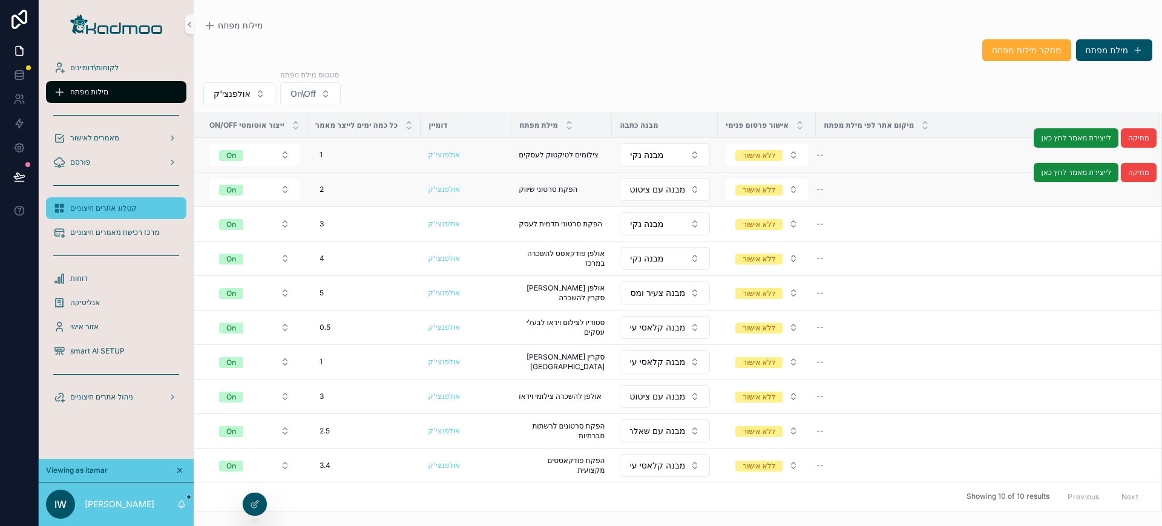
click at [111, 211] on span "קטלוג אתרים חיצוניים" at bounding box center [103, 208] width 67 height 10
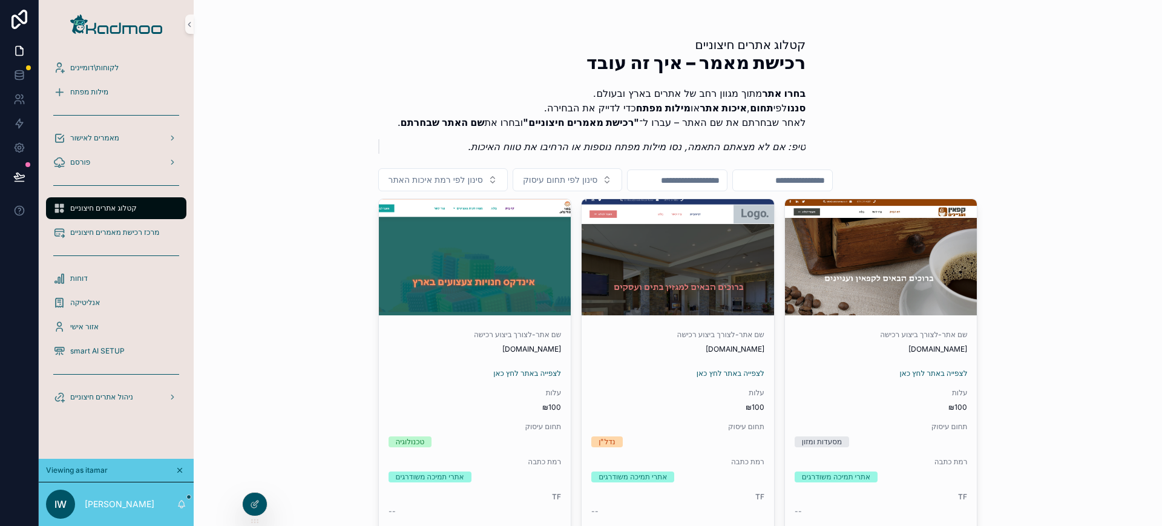
click at [702, 177] on input "scrollable content" at bounding box center [677, 180] width 99 height 17
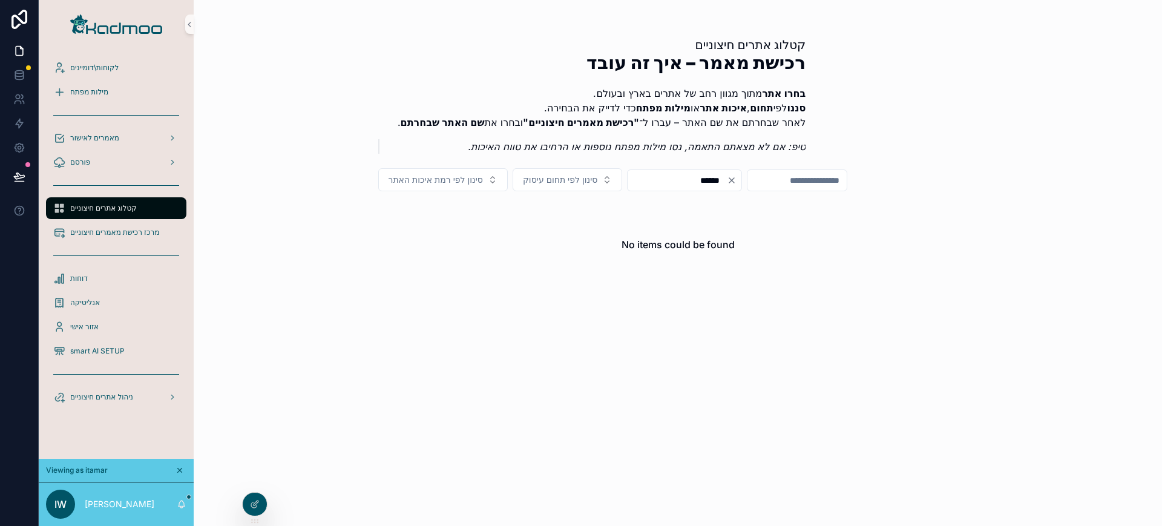
type input "*******"
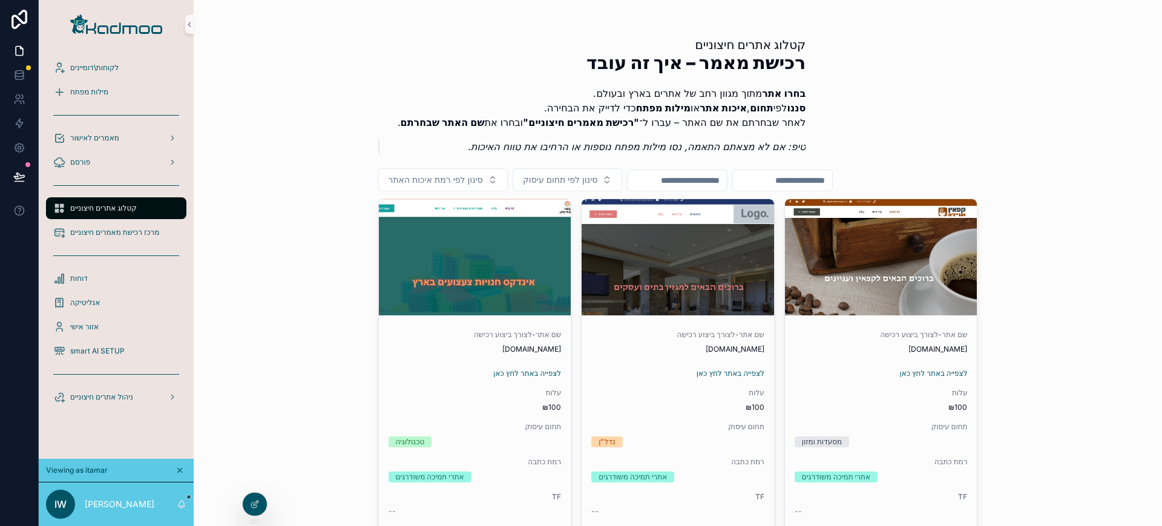
click at [576, 172] on button "סינון לפי תחום עיסוק" at bounding box center [568, 179] width 110 height 23
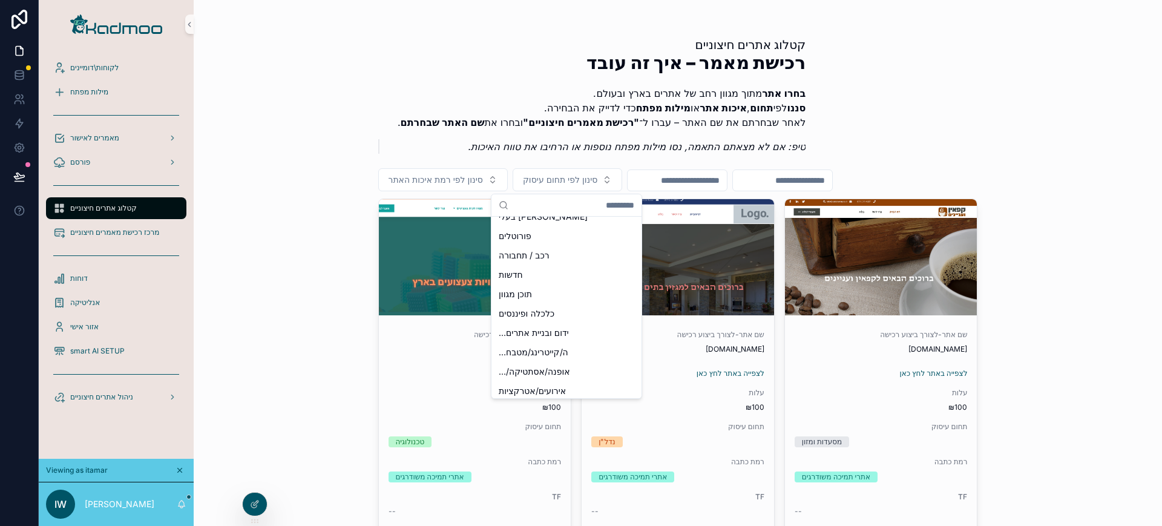
scroll to position [492, 0]
click at [563, 334] on div "…ידום ובניית אתרים" at bounding box center [566, 337] width 145 height 19
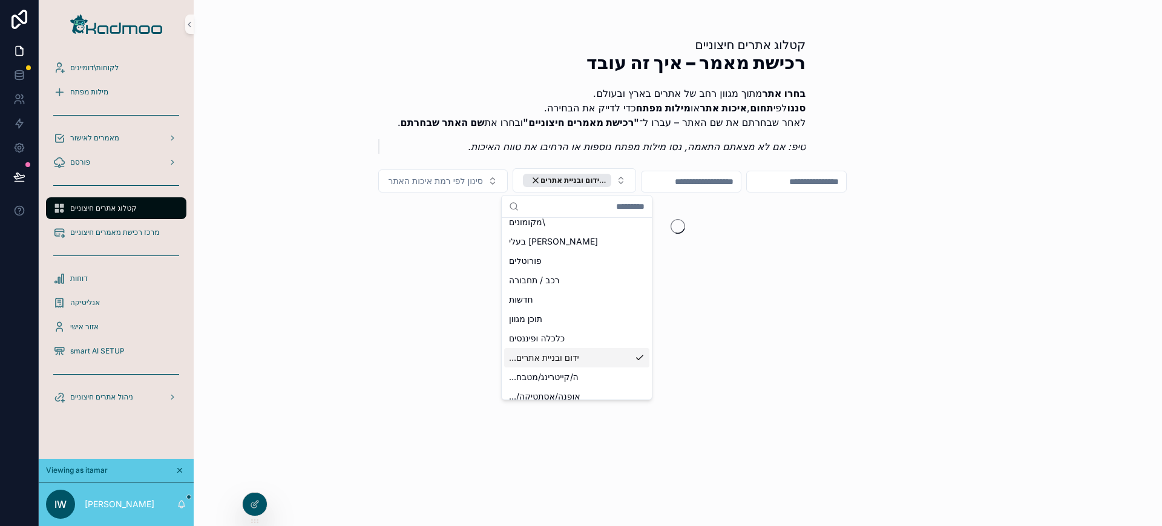
scroll to position [512, 0]
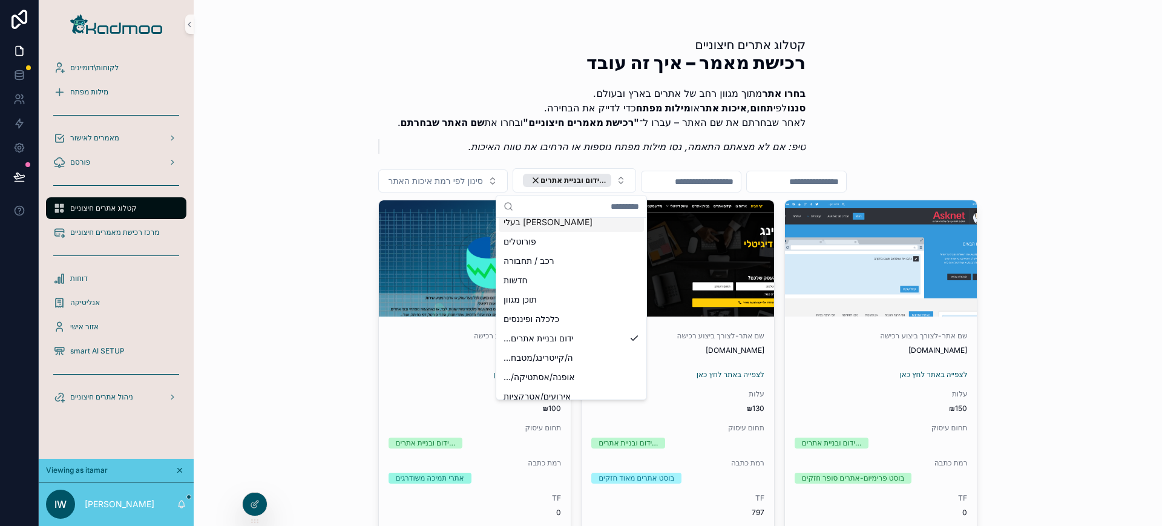
click at [1141, 189] on div "קטלוג אתרים חיצוניים רכישת מאמר – איך זה עובד בחרו אתר מתוך מגוון רחב של אתרים …" at bounding box center [678, 263] width 969 height 526
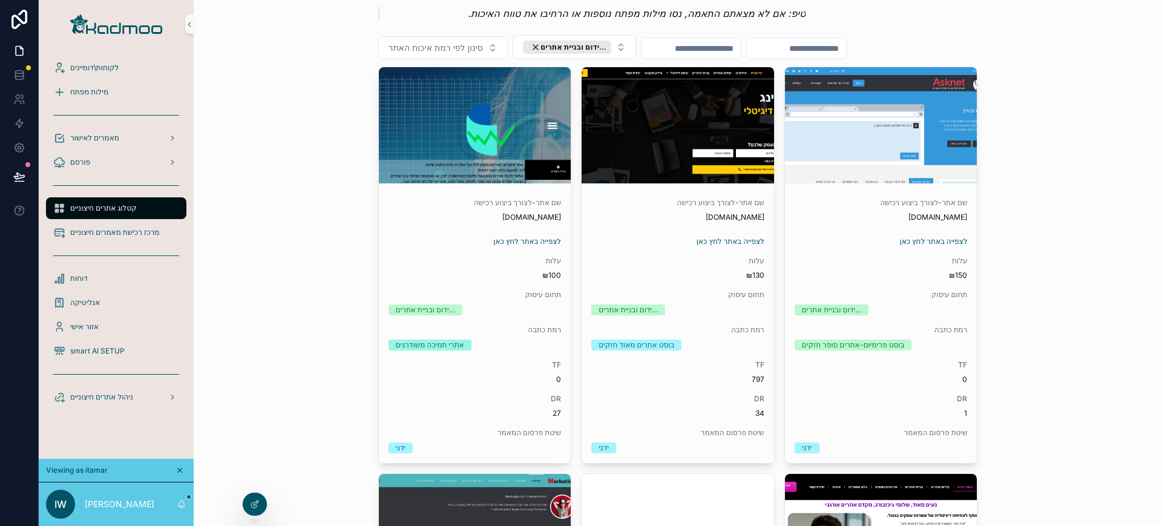
scroll to position [138, 0]
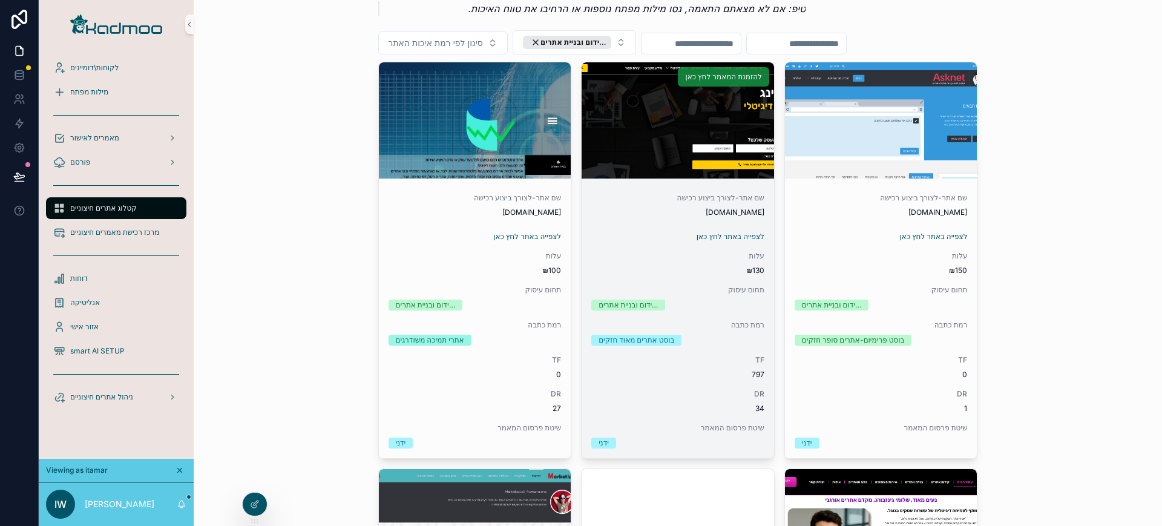
click at [745, 76] on span "להזמנת המאמר לחץ כאן" at bounding box center [723, 77] width 76 height 10
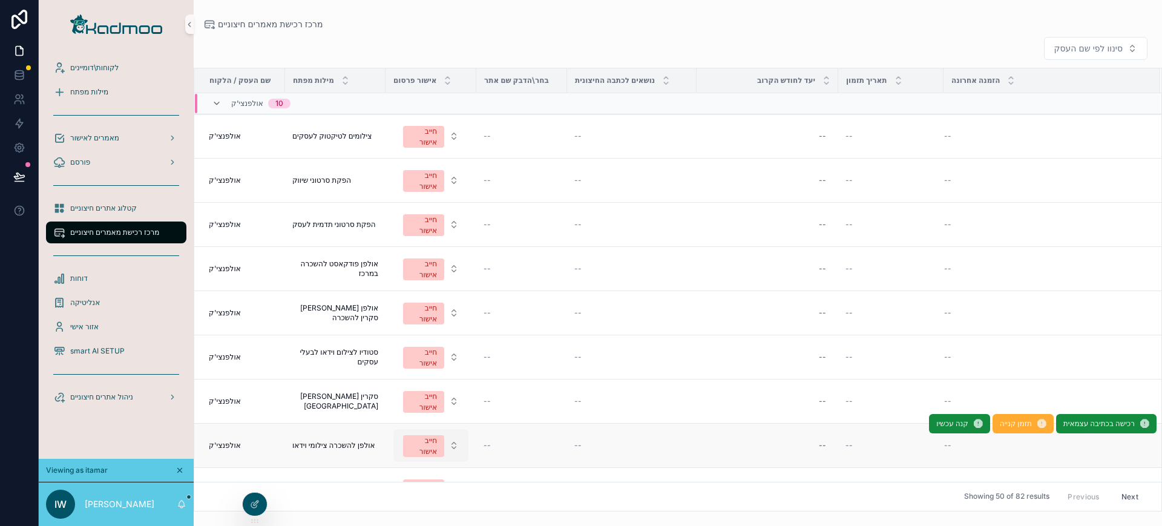
click at [426, 449] on div "חייב אישור" at bounding box center [423, 446] width 27 height 22
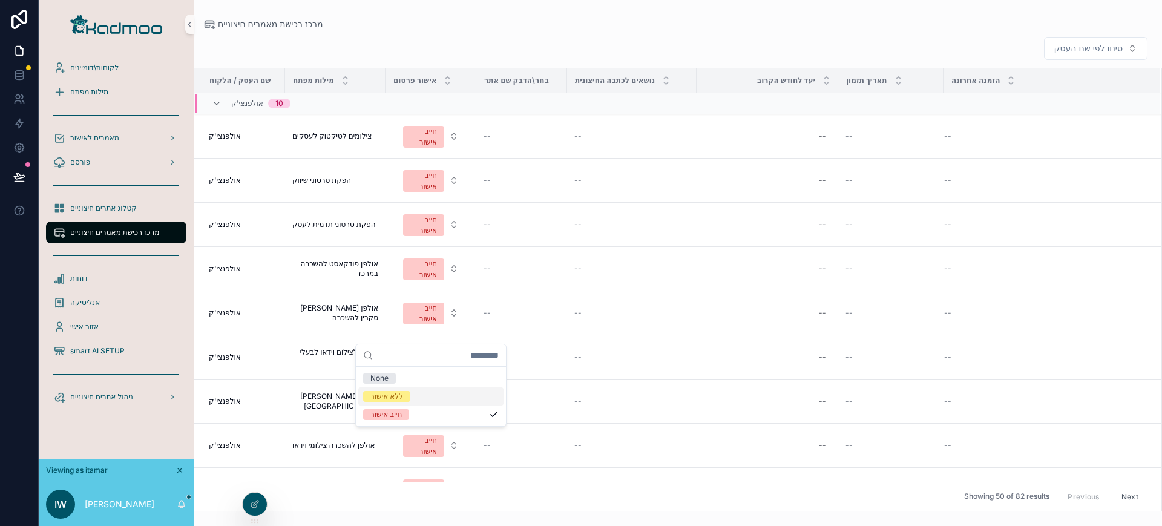
click at [393, 395] on div "ללא אישור" at bounding box center [387, 396] width 33 height 11
click at [0, 0] on span "קנה עכשיו" at bounding box center [0, 0] width 0 height 0
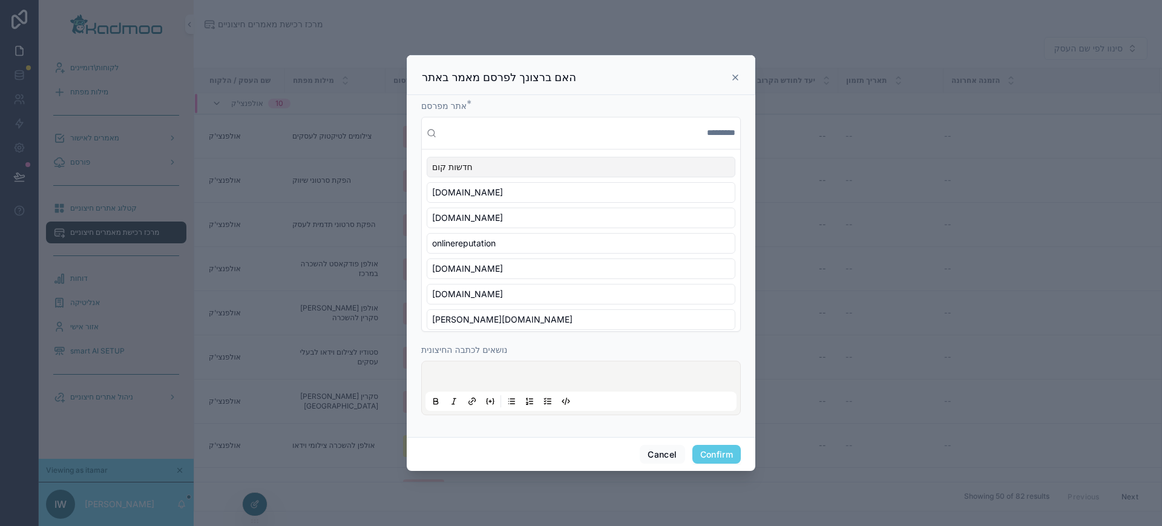
click at [708, 458] on button "Confirm" at bounding box center [717, 454] width 48 height 19
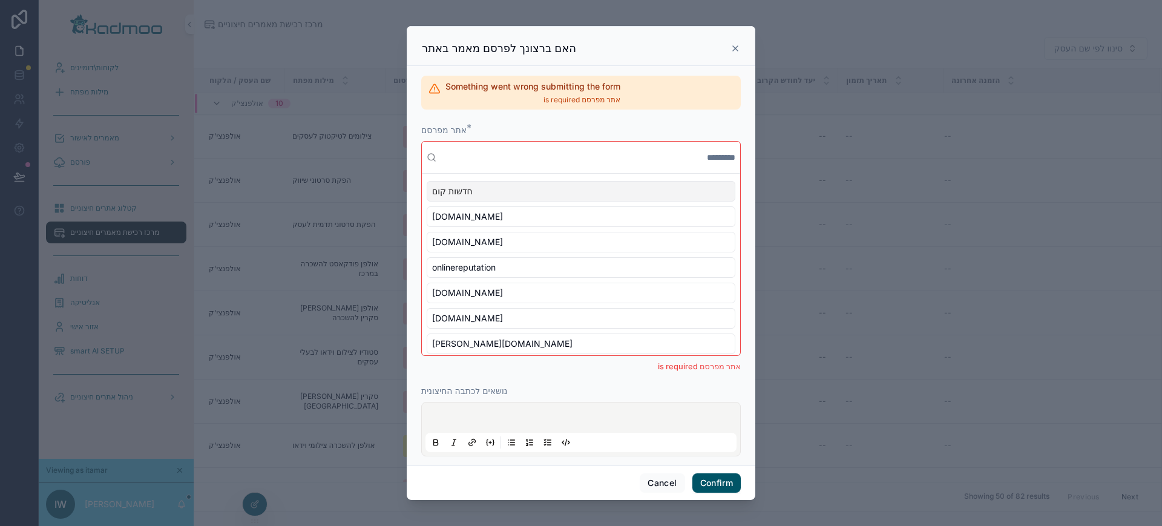
click at [648, 470] on div "Cancel Confirm" at bounding box center [581, 483] width 349 height 35
click at [648, 479] on button "Cancel" at bounding box center [662, 482] width 45 height 19
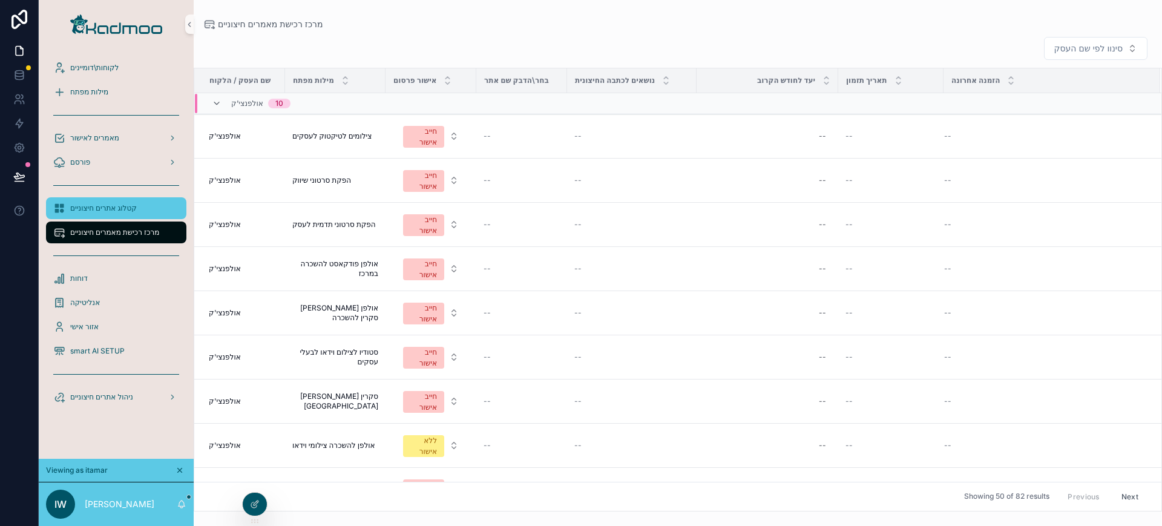
click at [122, 205] on span "קטלוג אתרים חיצוניים" at bounding box center [103, 208] width 67 height 10
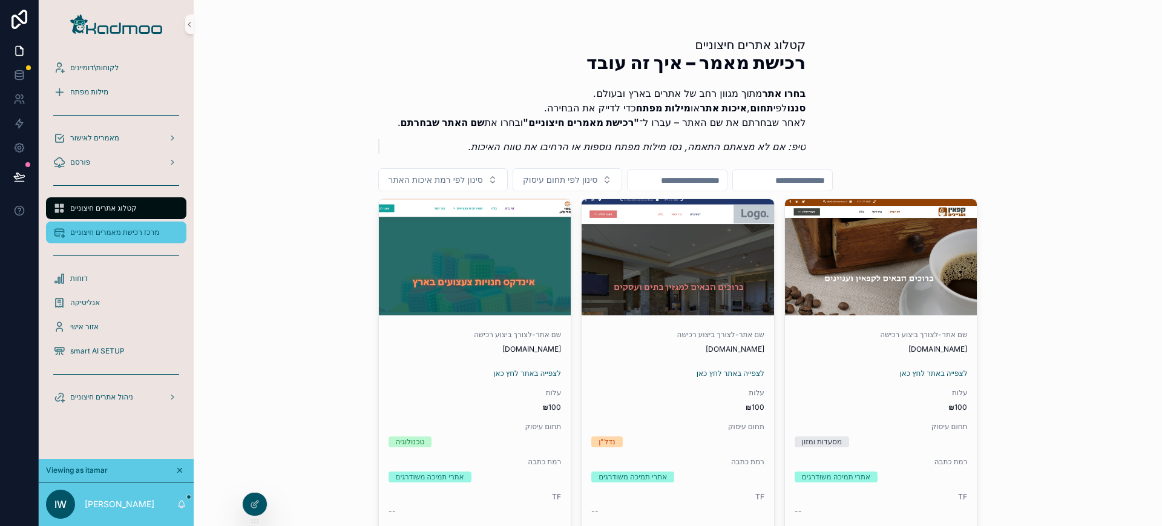
click at [91, 228] on span "מרכז רכישת מאמרים חיצוניים" at bounding box center [114, 233] width 89 height 10
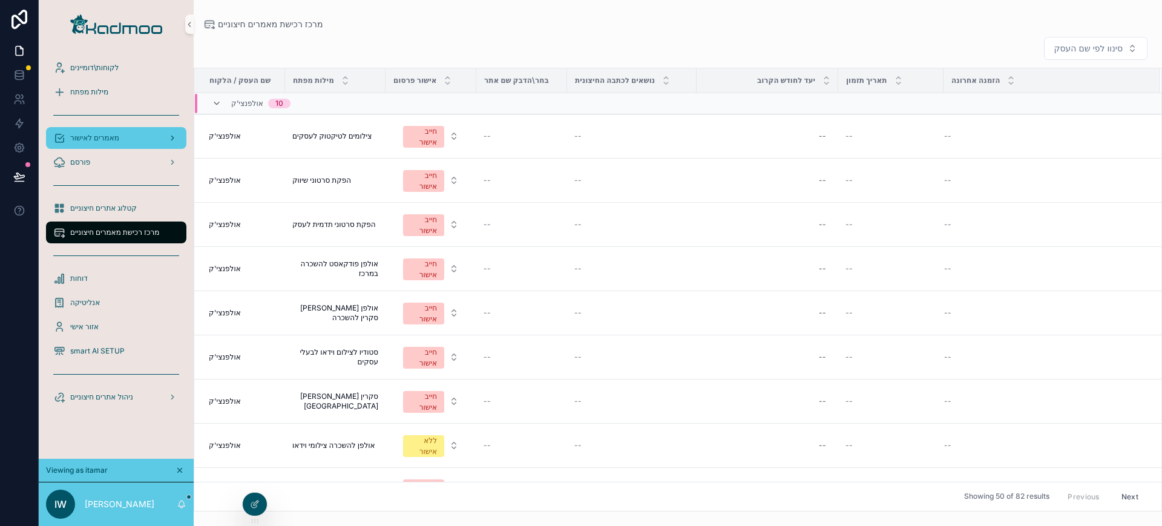
click at [114, 133] on span "מאמרים לאישור" at bounding box center [94, 138] width 49 height 10
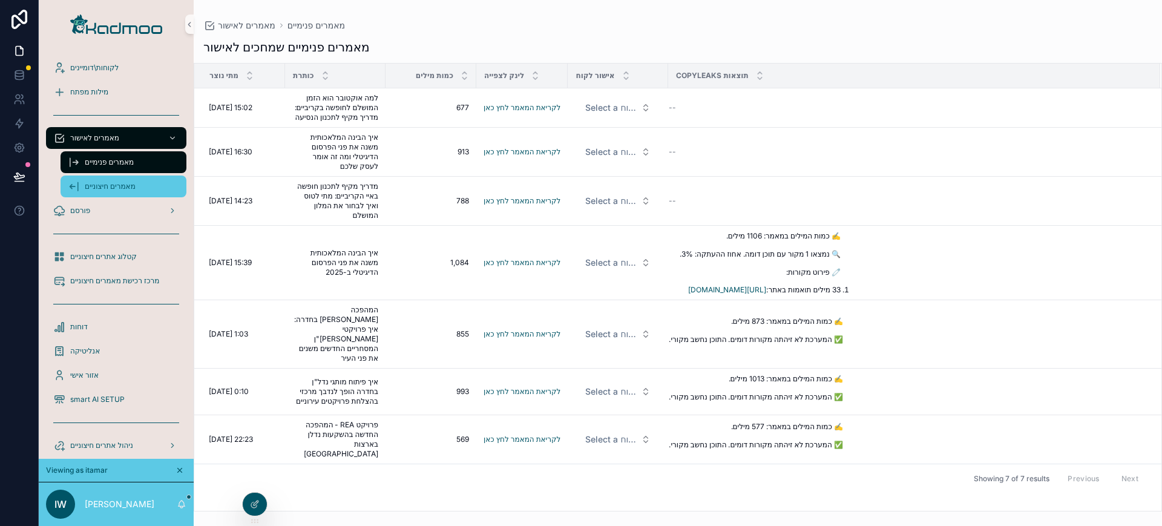
click at [114, 185] on span "מאמרים חיצוניים" at bounding box center [110, 187] width 51 height 10
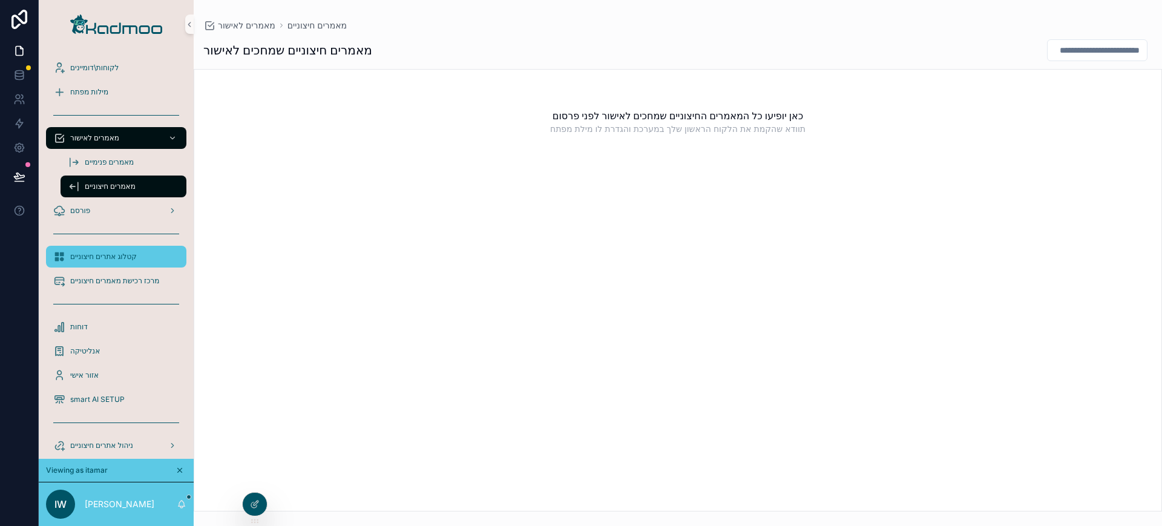
click at [104, 254] on span "קטלוג אתרים חיצוניים" at bounding box center [103, 257] width 67 height 10
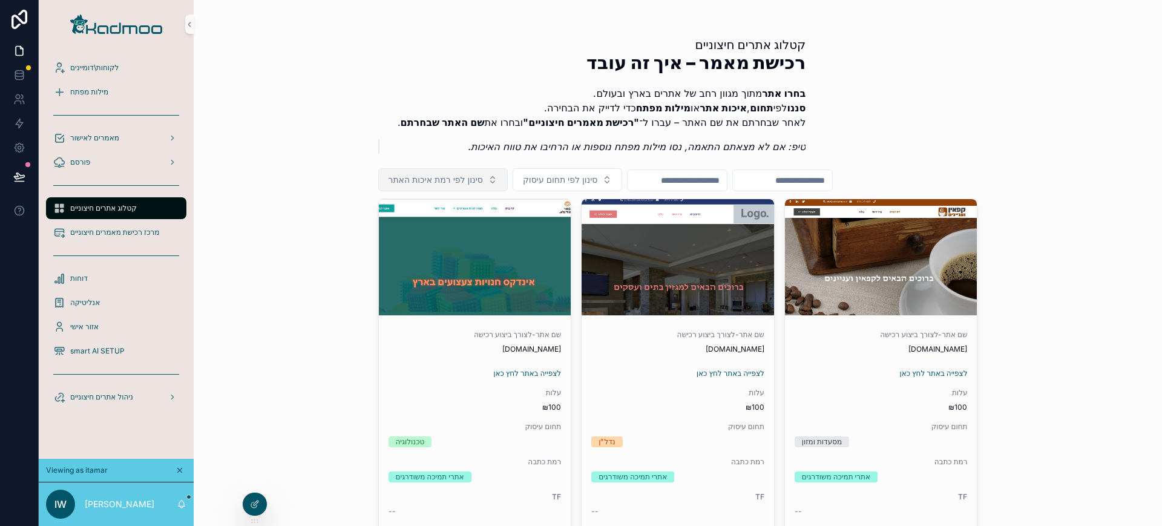
click at [449, 176] on span "סינון לפי רמת איכות האתר" at bounding box center [436, 180] width 94 height 12
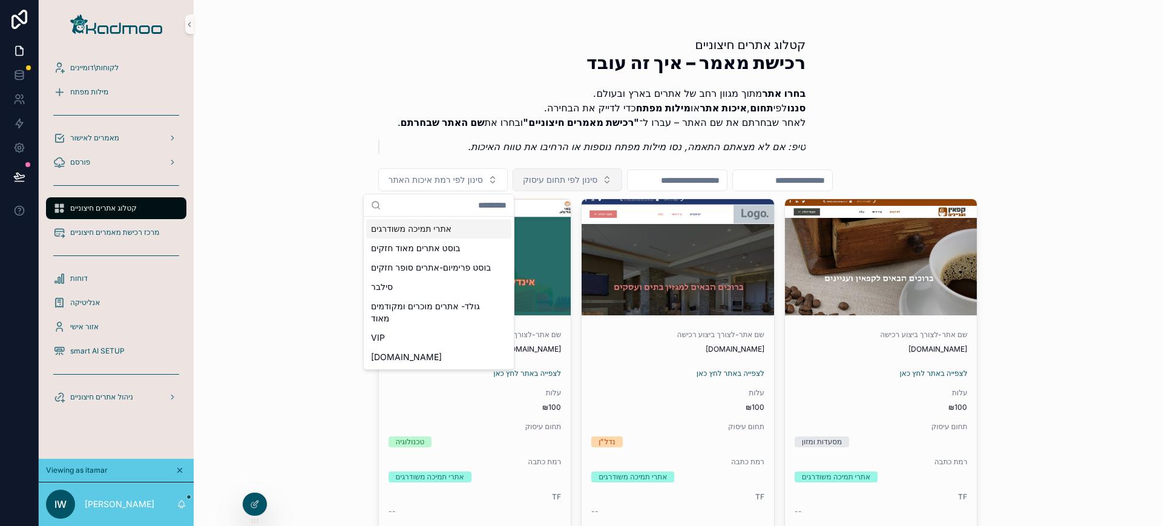
click at [513, 179] on button "סינון לפי תחום עיסוק" at bounding box center [568, 179] width 110 height 23
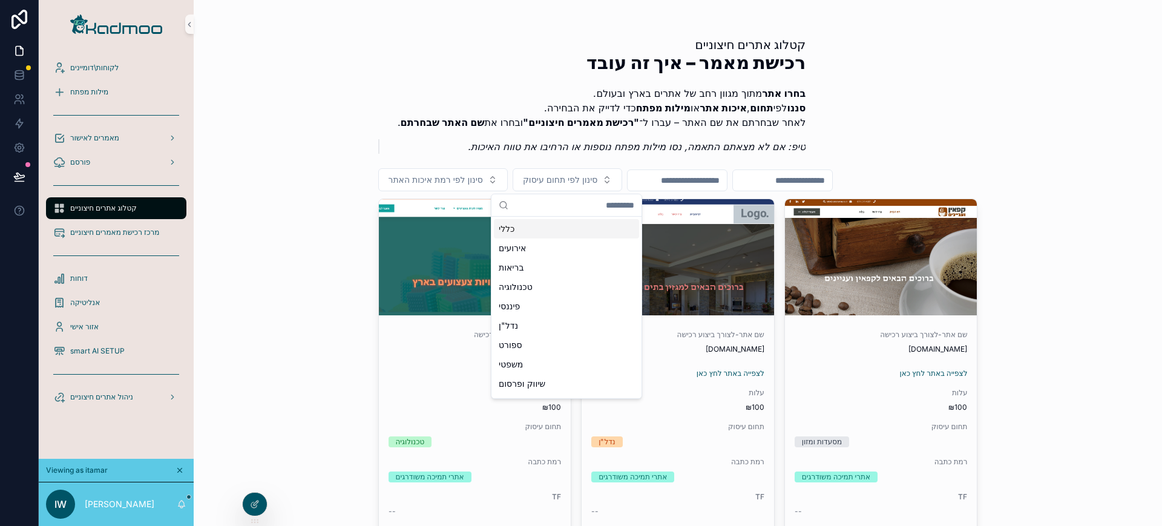
scroll to position [15, 0]
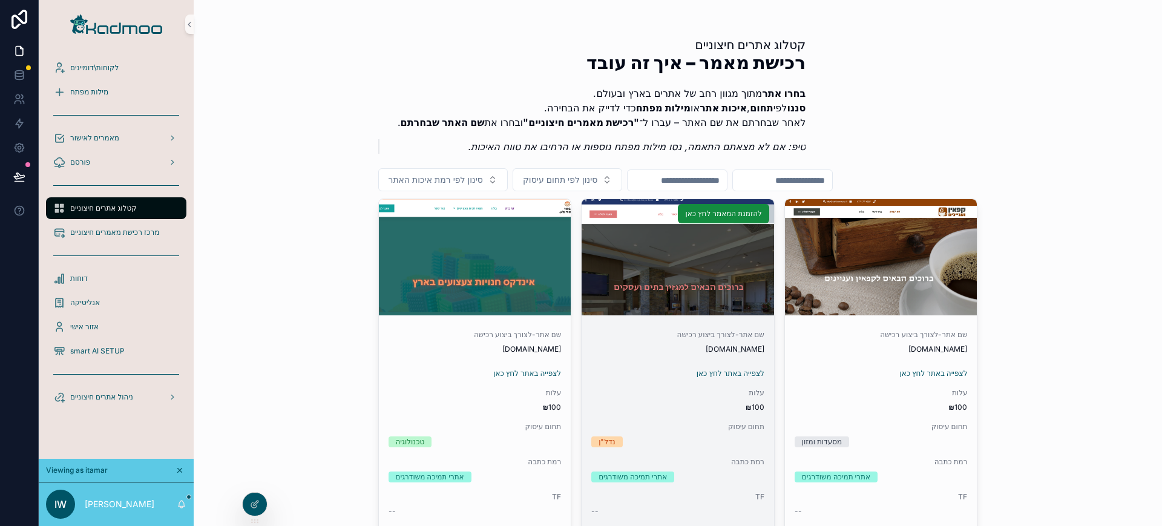
drag, startPoint x: 636, startPoint y: 240, endPoint x: 637, endPoint y: 254, distance: 14.6
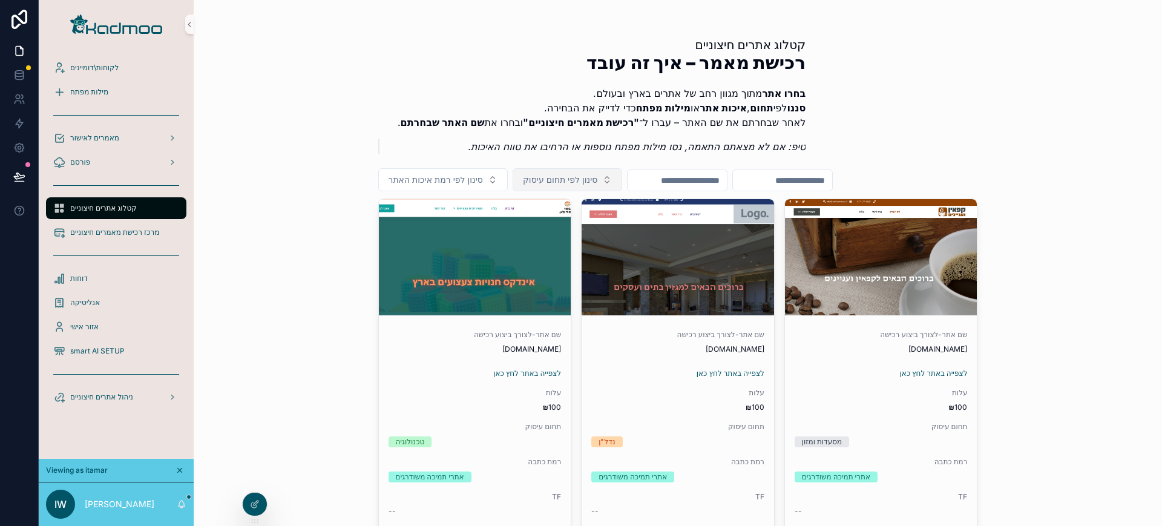
click at [577, 189] on button "סינון לפי תחום עיסוק" at bounding box center [568, 179] width 110 height 23
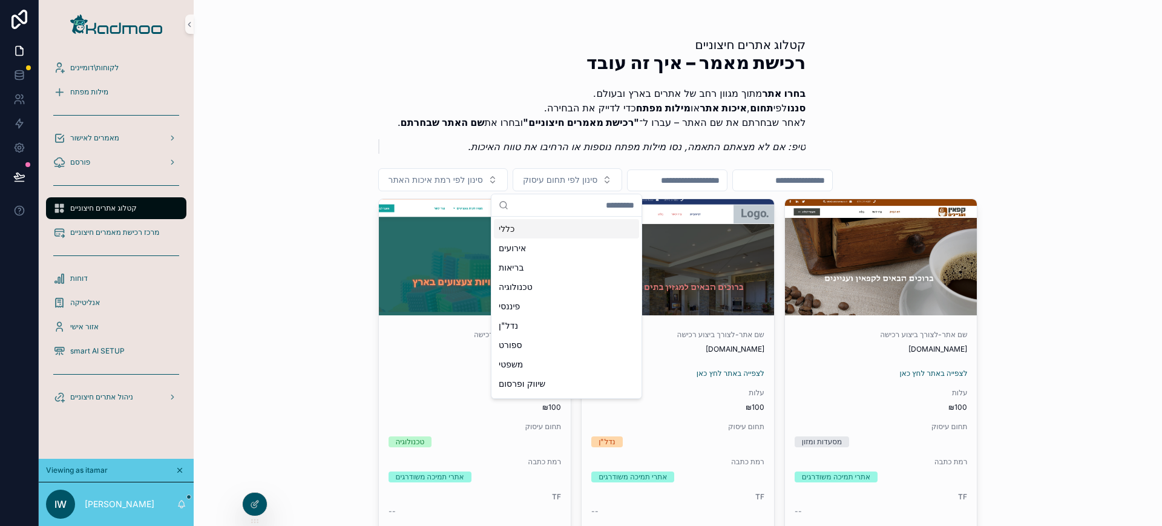
click at [574, 211] on input "scrollable content" at bounding box center [573, 205] width 121 height 22
click at [574, 211] on input "*" at bounding box center [573, 205] width 121 height 22
type input "**"
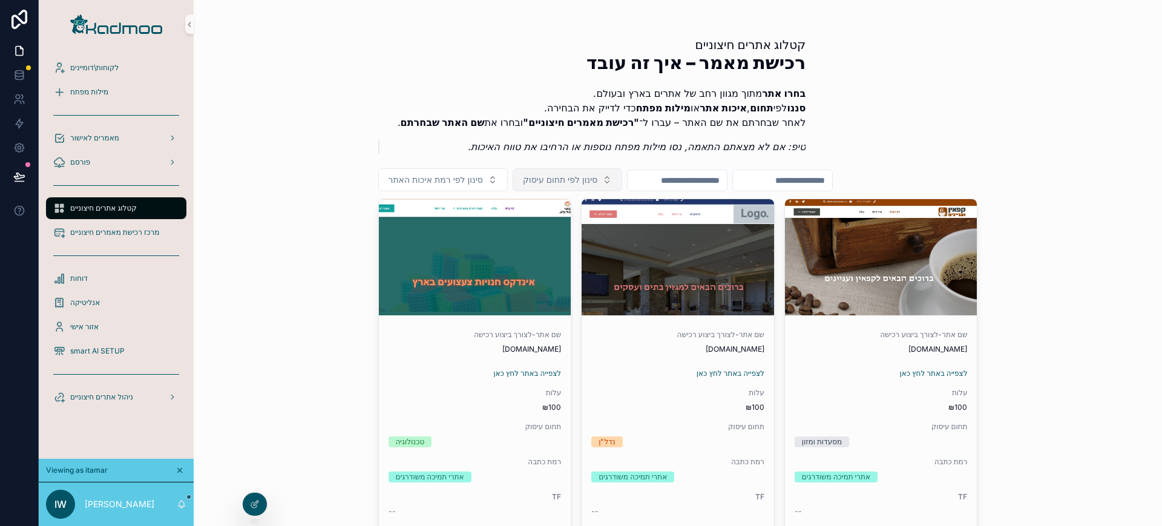
click at [574, 177] on span "סינון לפי תחום עיסוק" at bounding box center [560, 180] width 74 height 12
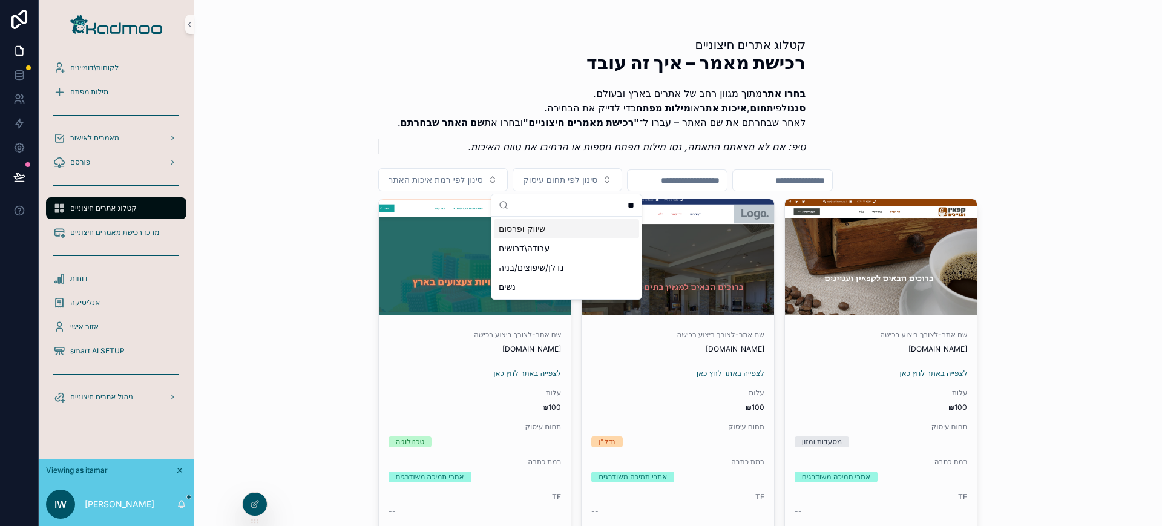
type input "**"
click at [571, 227] on div "שיווק ופרסום" at bounding box center [566, 228] width 145 height 19
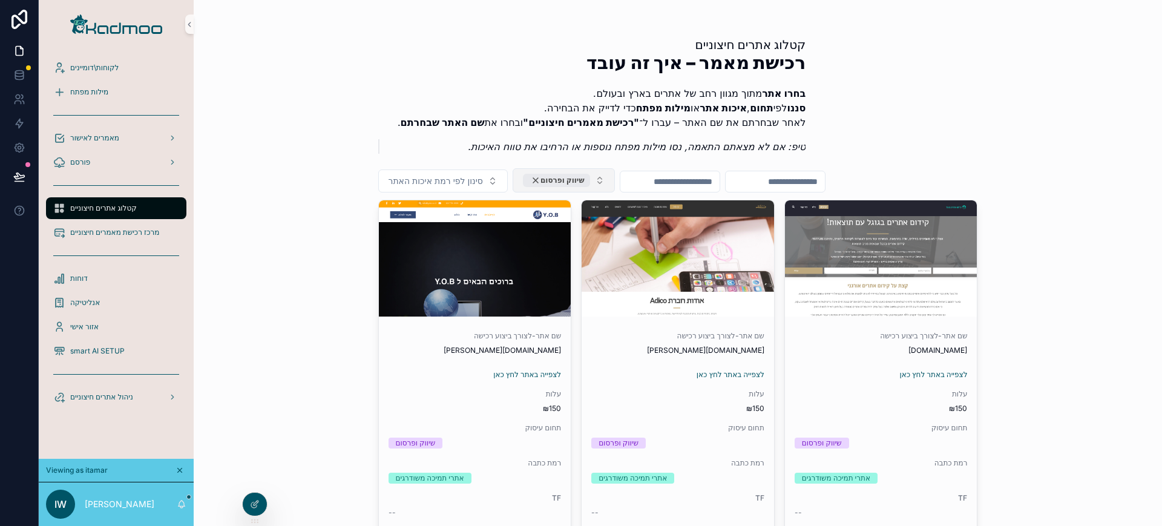
click at [535, 178] on div "שיווק ופרסום" at bounding box center [556, 180] width 67 height 13
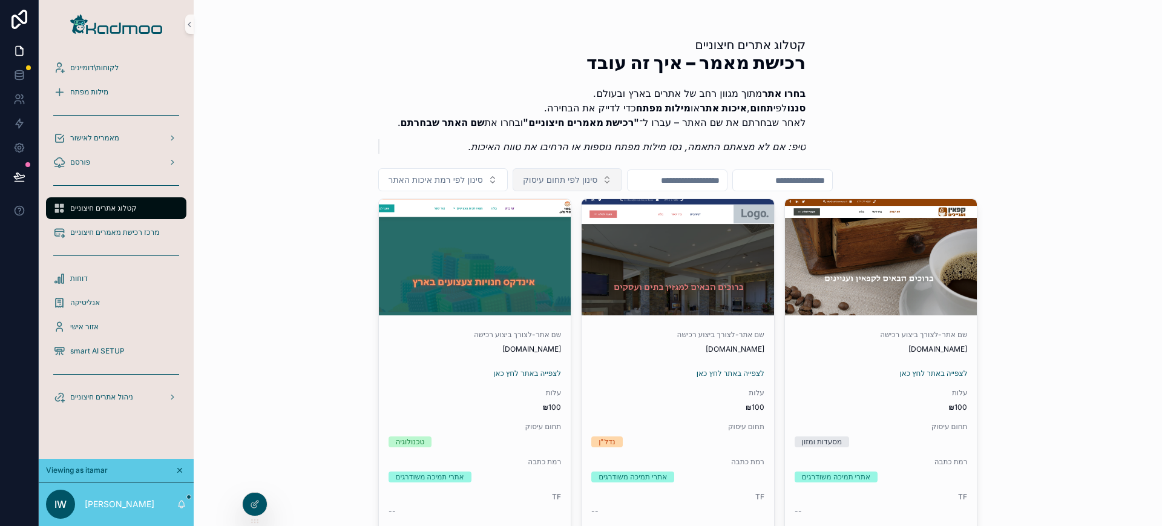
click at [575, 179] on span "סינון לפי תחום עיסוק" at bounding box center [560, 180] width 74 height 12
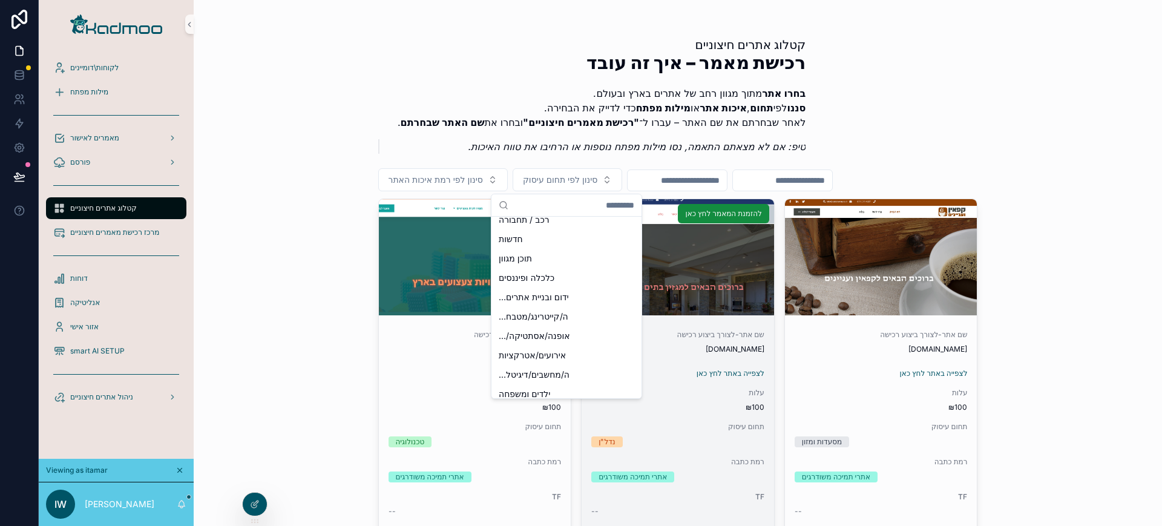
scroll to position [536, 0]
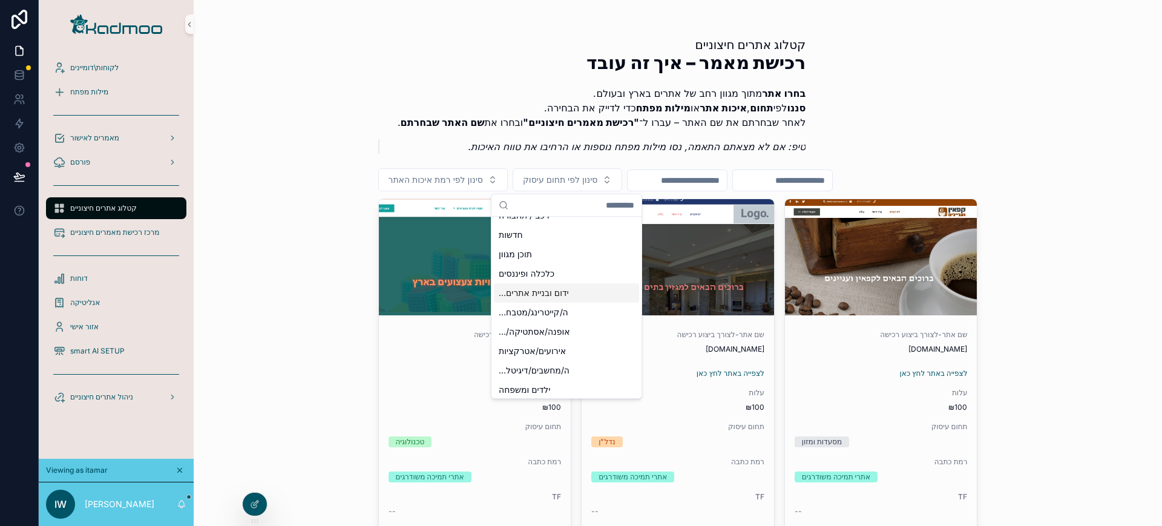
click at [597, 294] on div "…ידום ובניית אתרים" at bounding box center [566, 292] width 145 height 19
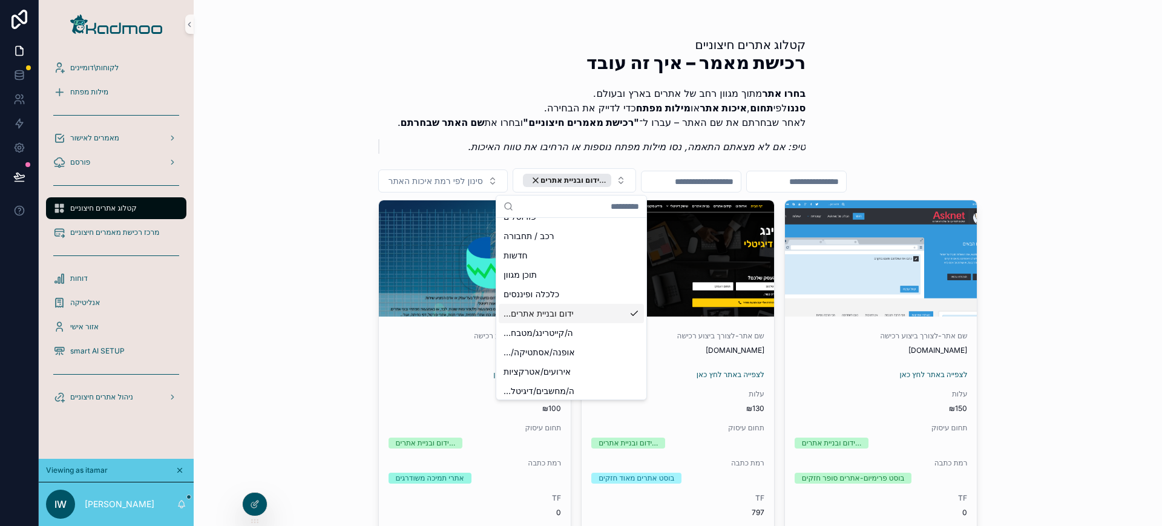
scroll to position [556, 0]
click at [1144, 251] on div "קטלוג אתרים חיצוניים רכישת מאמר – איך זה עובד בחרו אתר מתוך מגוון רחב של אתרים …" at bounding box center [678, 263] width 969 height 526
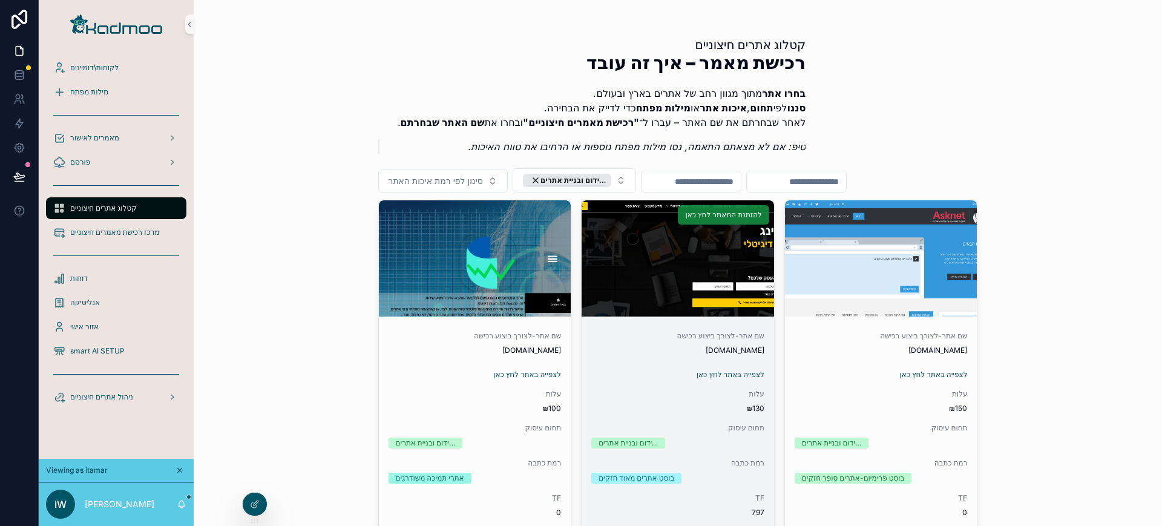
click at [713, 215] on span "להזמנת המאמר לחץ כאן" at bounding box center [723, 215] width 76 height 10
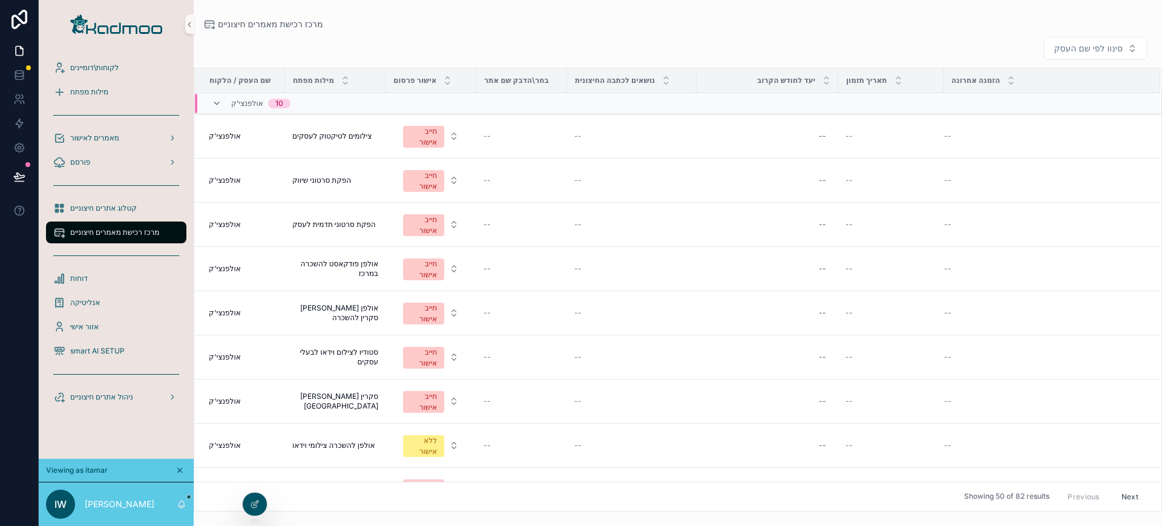
drag, startPoint x: 1162, startPoint y: 146, endPoint x: 1162, endPoint y: 278, distance: 132.0
click at [1162, 278] on div "שם העסק / הלקוח מילות מפתח אישור פרסום בחר\הדבק שם אתר נושאים לכתבה החיצונית יע…" at bounding box center [678, 290] width 969 height 444
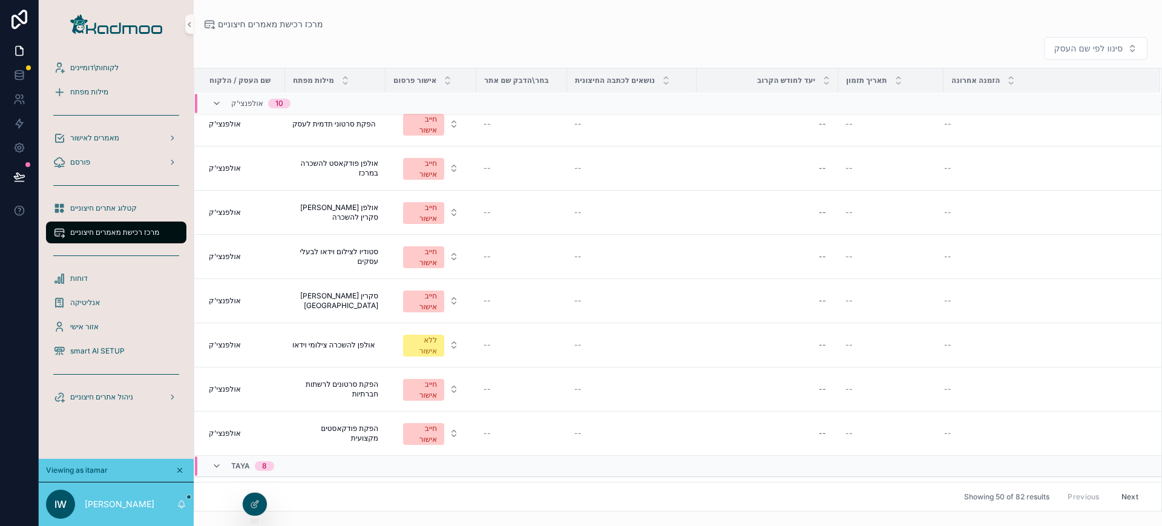
scroll to position [102, 0]
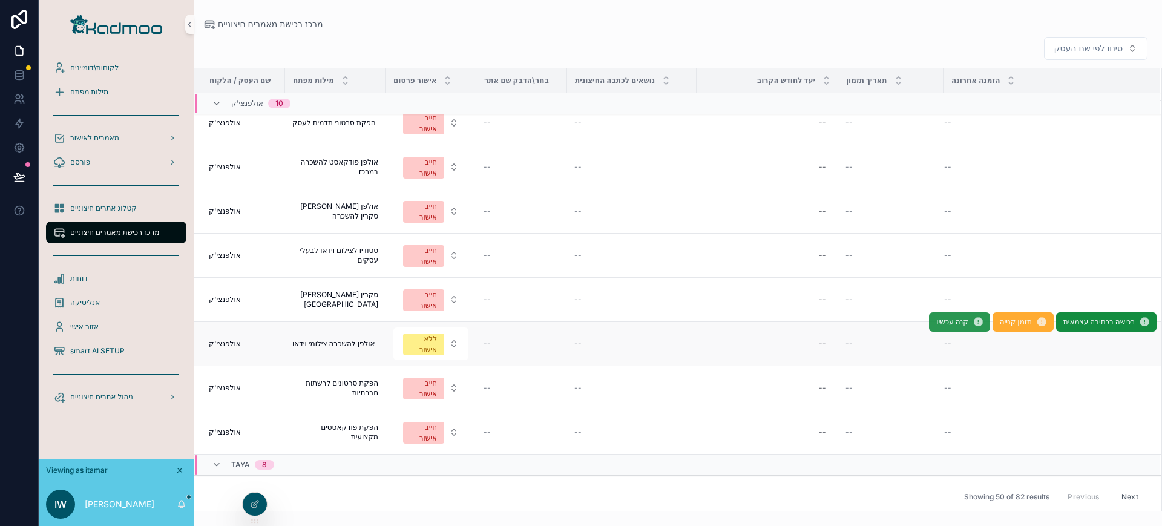
click at [937, 325] on span "קנה עכשיו" at bounding box center [952, 322] width 31 height 10
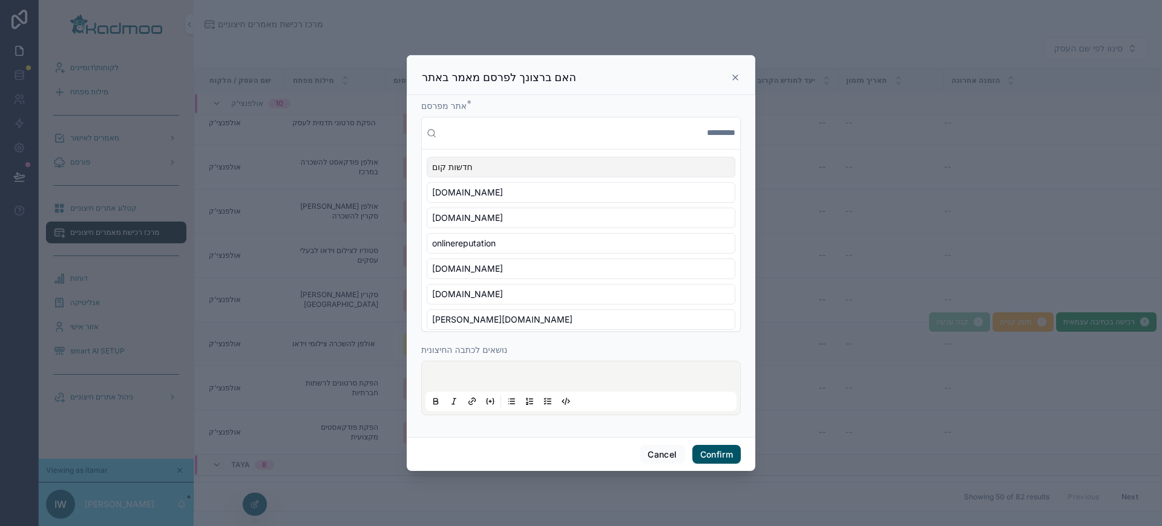
click at [659, 141] on input "text" at bounding box center [588, 133] width 294 height 22
paste input "**********"
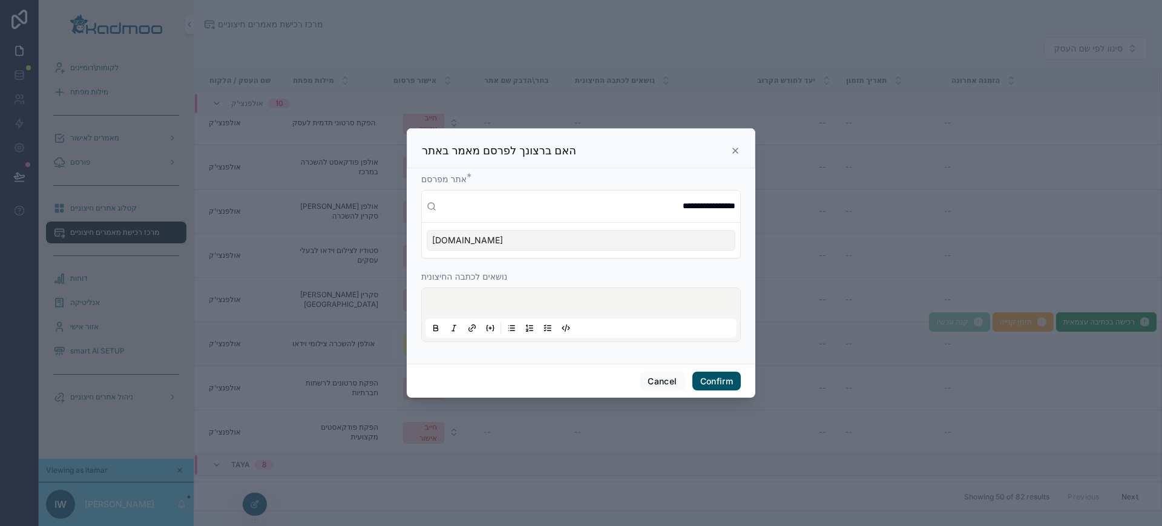
type input "**********"
click at [653, 247] on div "[DOMAIN_NAME]" at bounding box center [581, 240] width 309 height 21
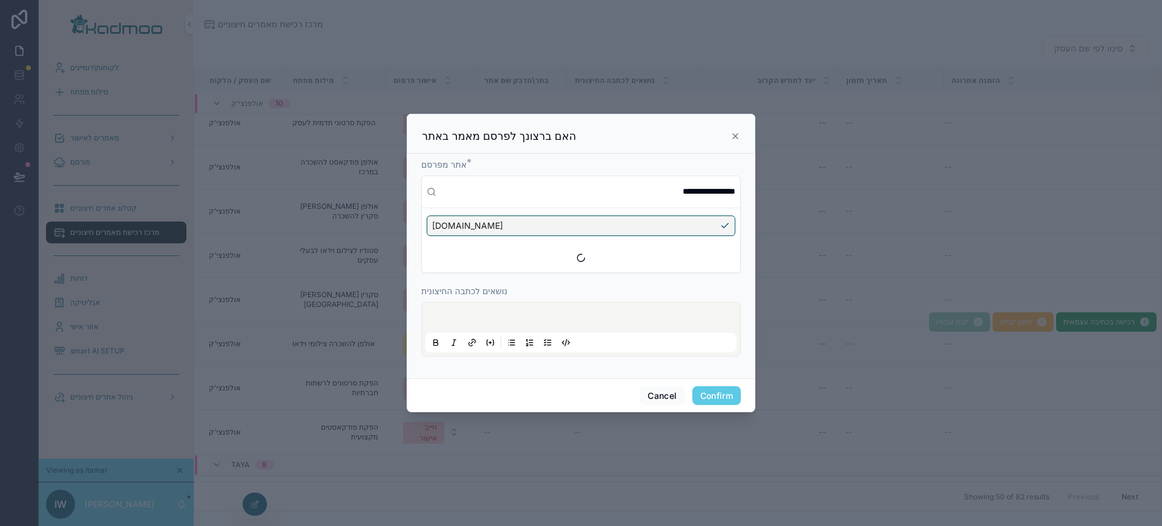
click at [723, 397] on button "Confirm" at bounding box center [717, 395] width 48 height 19
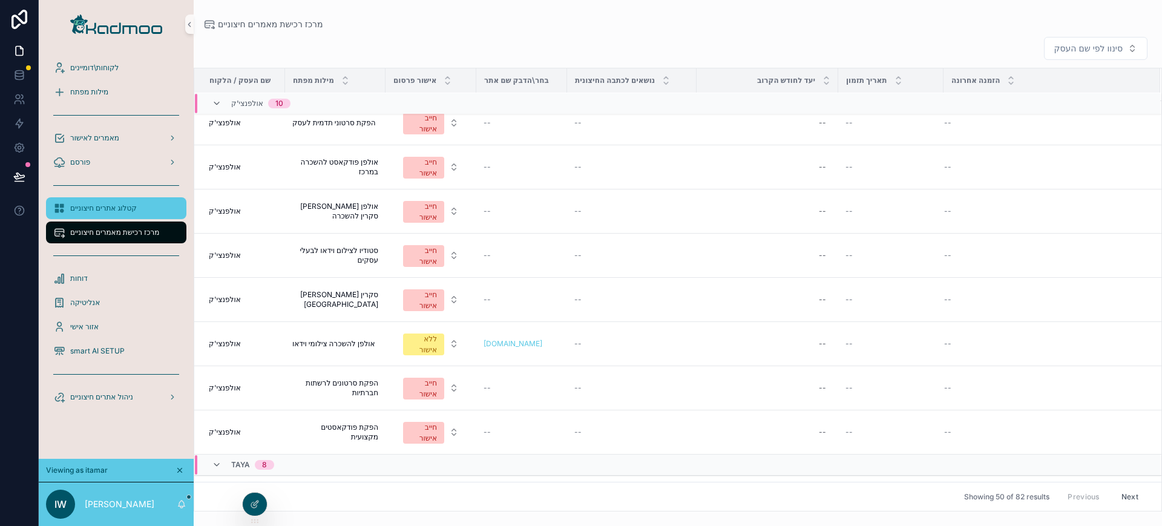
click at [125, 205] on span "קטלוג אתרים חיצוניים" at bounding box center [103, 208] width 67 height 10
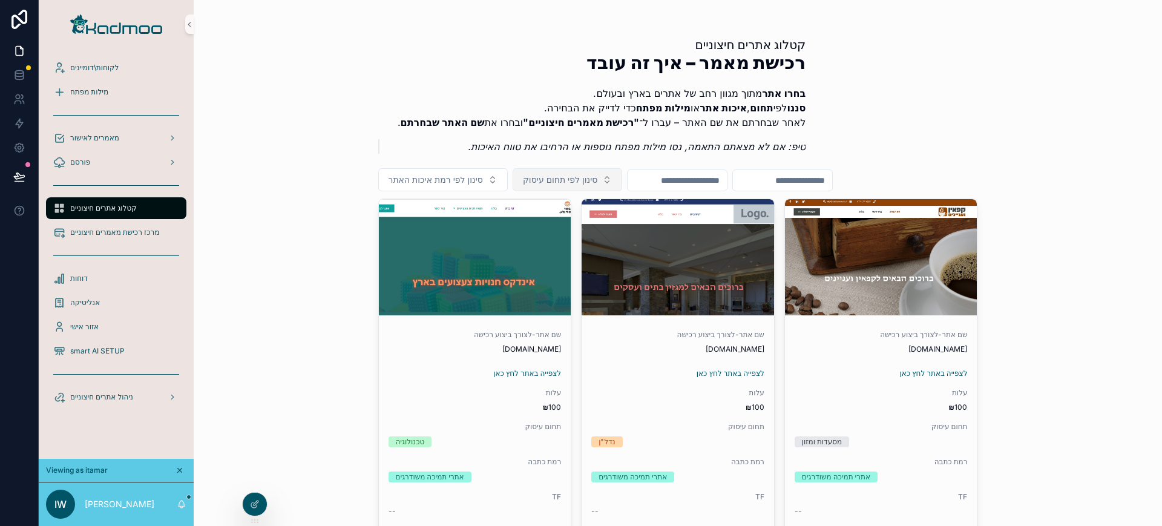
click at [568, 177] on span "סינון לפי תחום עיסוק" at bounding box center [560, 180] width 74 height 12
type input "***"
click at [576, 226] on div "שיווק ופרסום" at bounding box center [566, 228] width 145 height 19
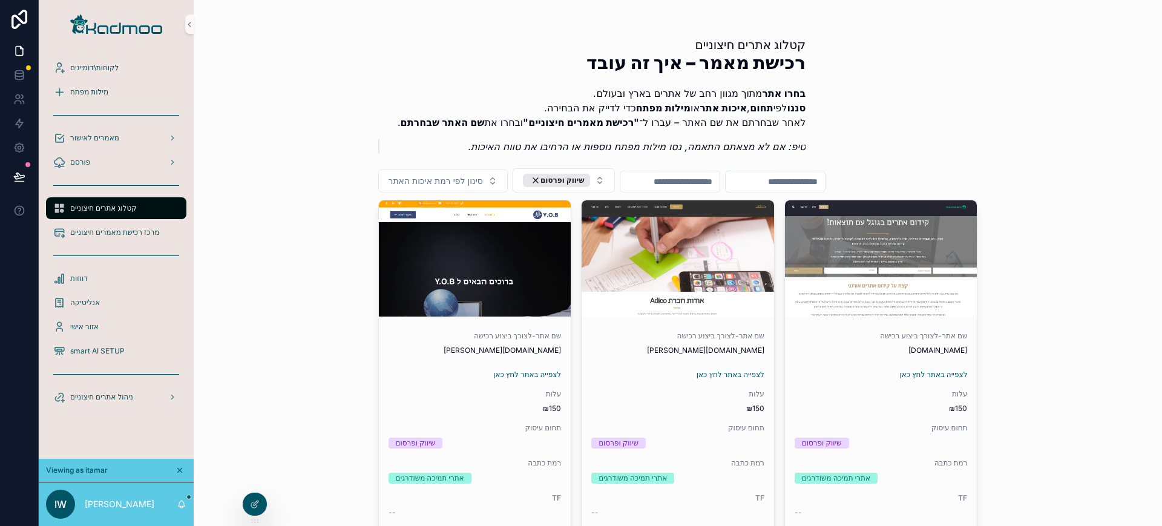
click at [102, 13] on div "scrollable content" at bounding box center [116, 24] width 155 height 48
click at [100, 25] on img "scrollable content" at bounding box center [116, 24] width 92 height 19
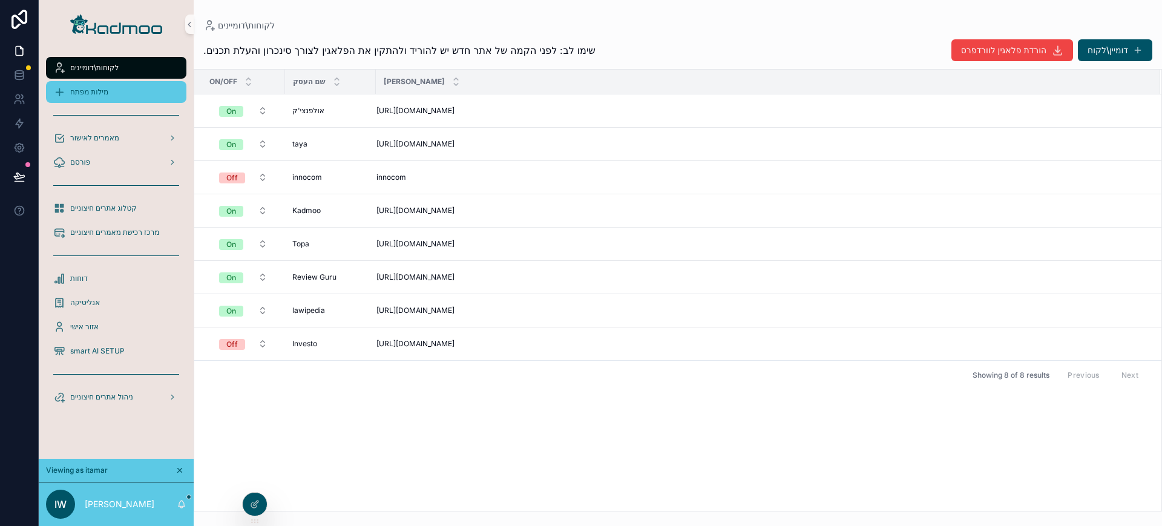
click at [93, 91] on span "מילות מפתח" at bounding box center [89, 92] width 38 height 10
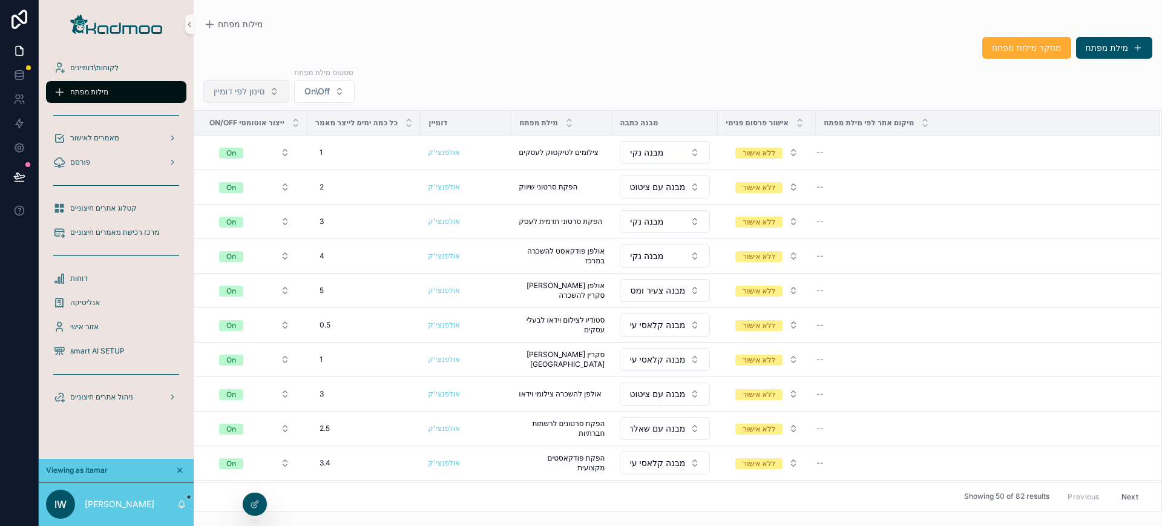
click at [276, 91] on button "סינון לפי דומיין" at bounding box center [246, 91] width 86 height 23
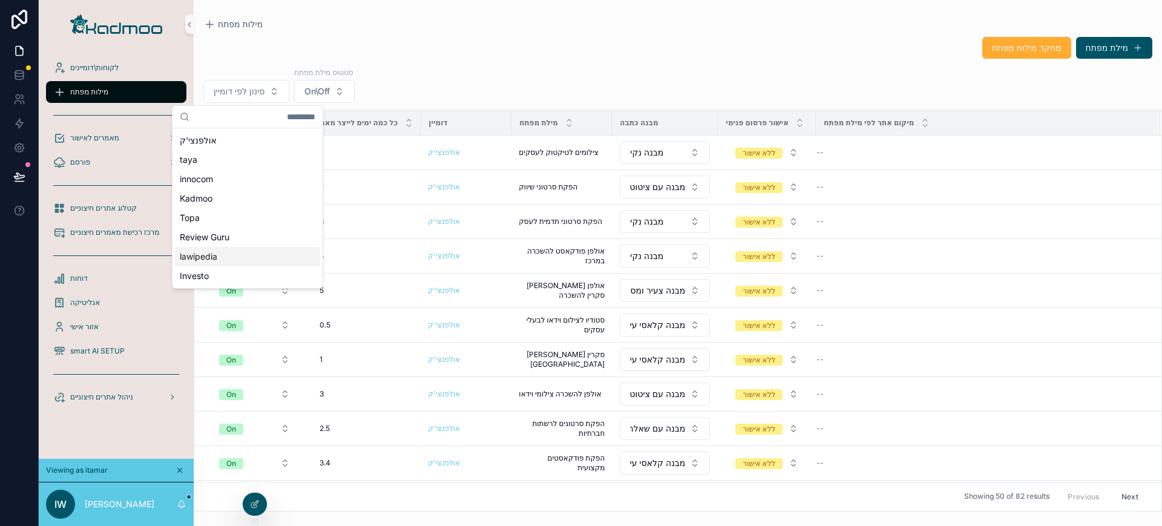
click at [250, 257] on div "lawipedia" at bounding box center [247, 256] width 145 height 19
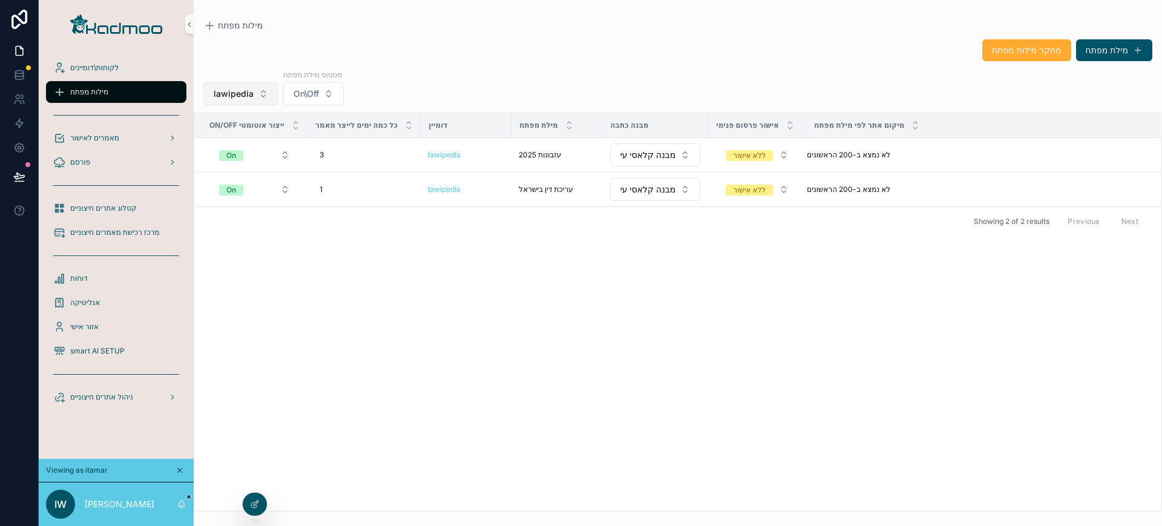
click at [246, 94] on span "lawipedia" at bounding box center [234, 94] width 40 height 12
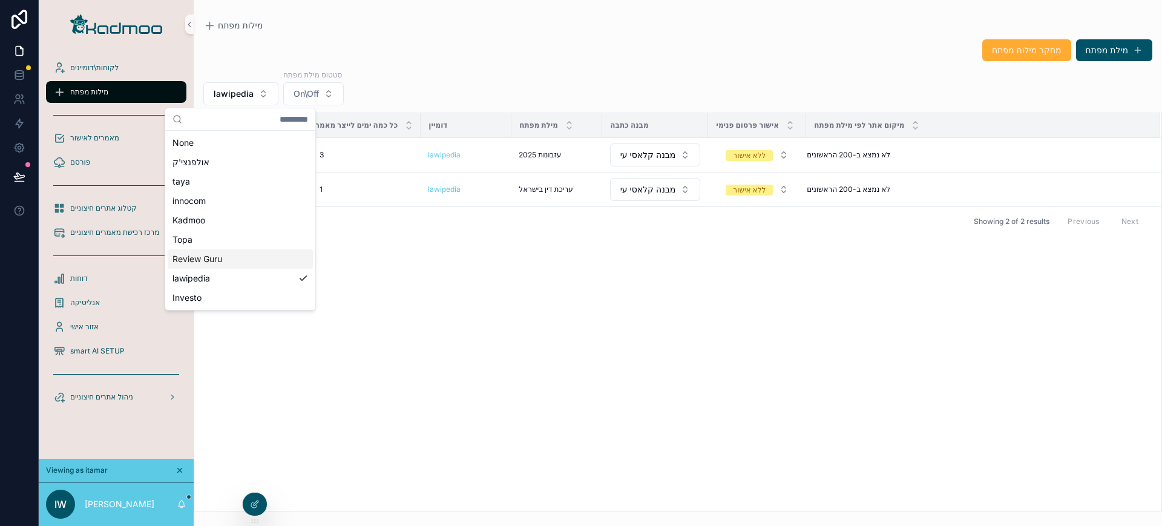
click at [232, 261] on div "Review Guru" at bounding box center [240, 258] width 145 height 19
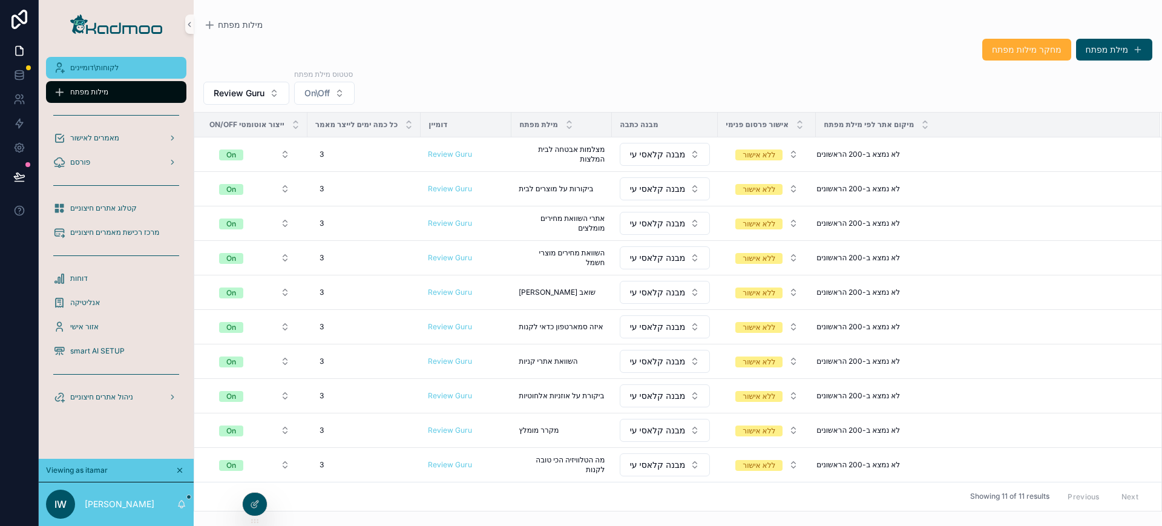
click at [130, 74] on div "לקוחות\דומיינים" at bounding box center [116, 67] width 126 height 19
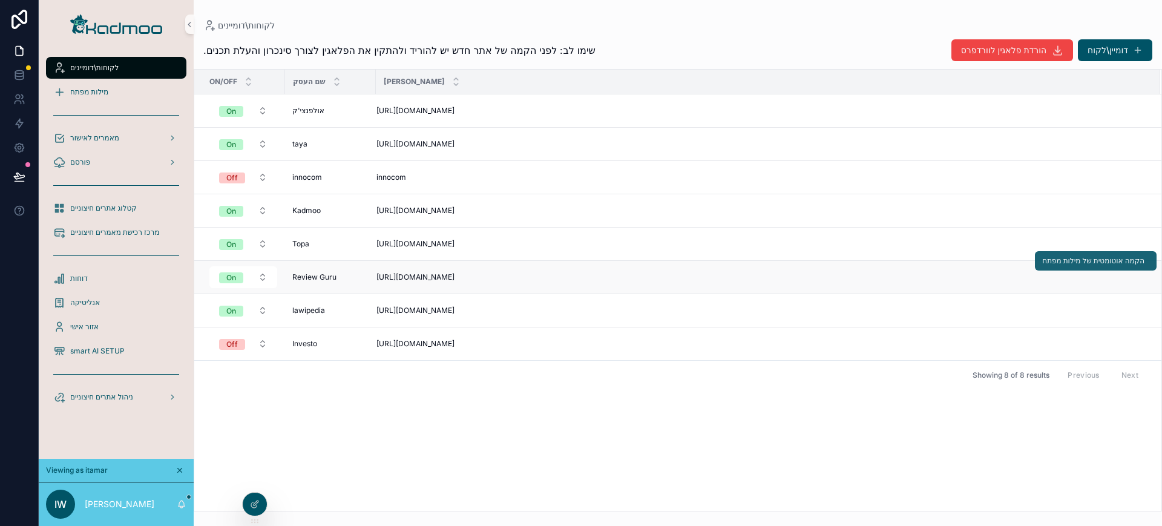
click at [1079, 265] on span "הקמה אוטומטית של מילות מפתח" at bounding box center [1093, 261] width 102 height 10
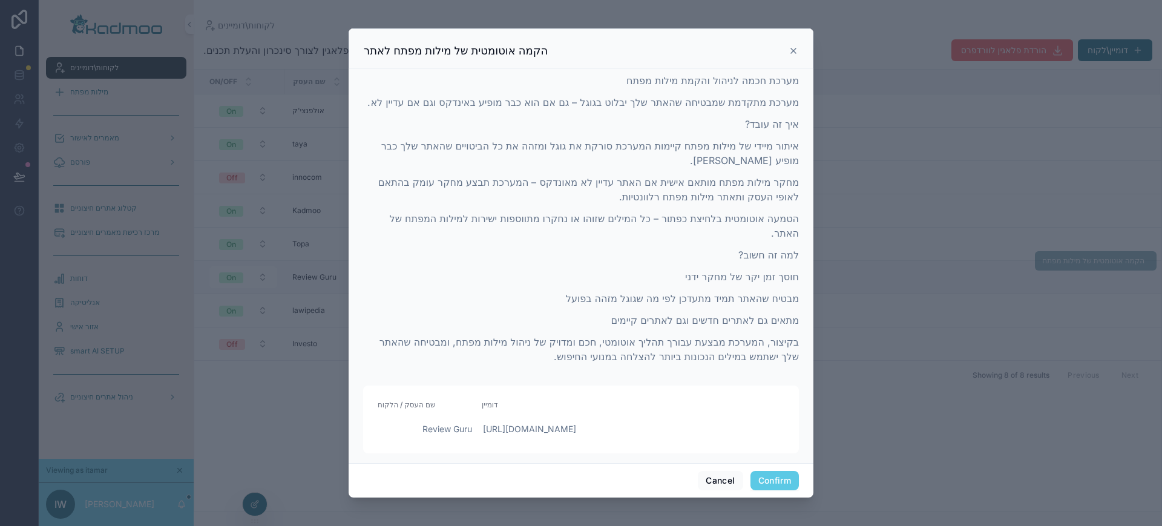
click at [783, 483] on button "Confirm" at bounding box center [775, 480] width 48 height 19
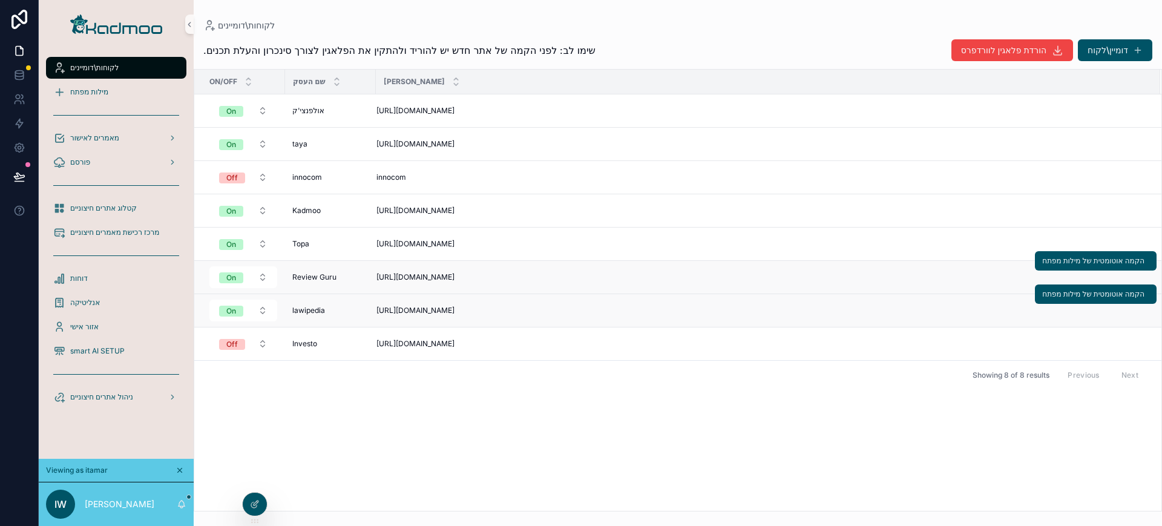
click at [397, 308] on span "[URL][DOMAIN_NAME]" at bounding box center [416, 311] width 78 height 10
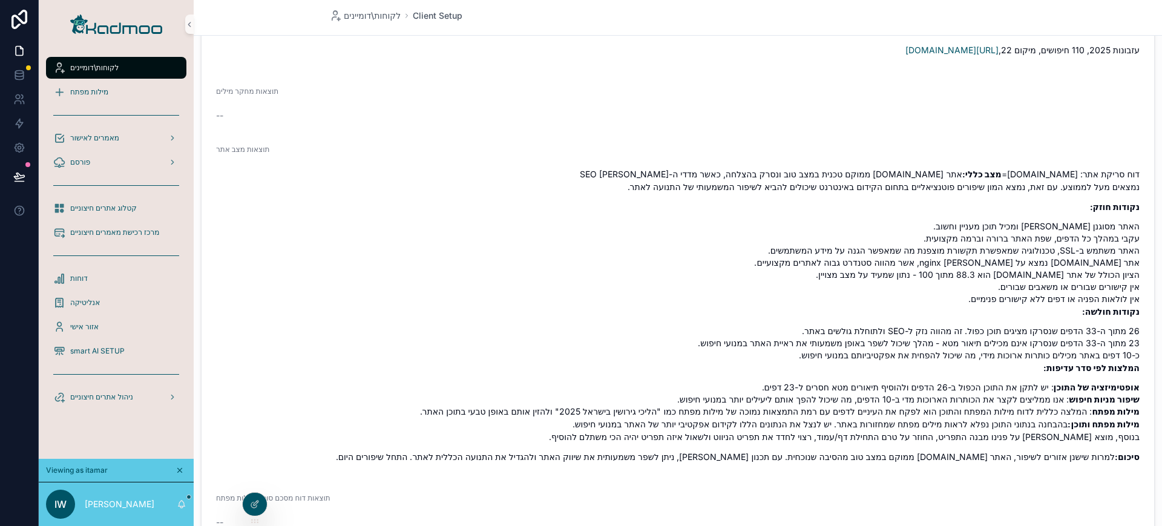
scroll to position [1776, 0]
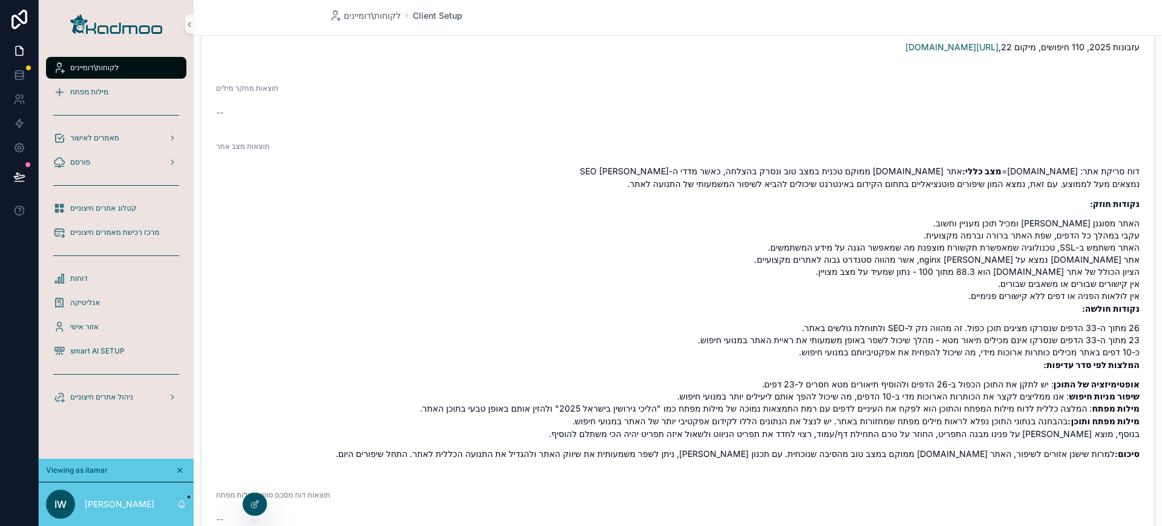
drag, startPoint x: 987, startPoint y: 182, endPoint x: 1069, endPoint y: 182, distance: 81.7
click at [1069, 182] on p "דוח סריקת אתר: [DOMAIN_NAME] = מצב כללי: אתר [DOMAIN_NAME] ממוקם טכנית במצב טוב…" at bounding box center [678, 177] width 924 height 25
copy p "[DOMAIN_NAME]"
